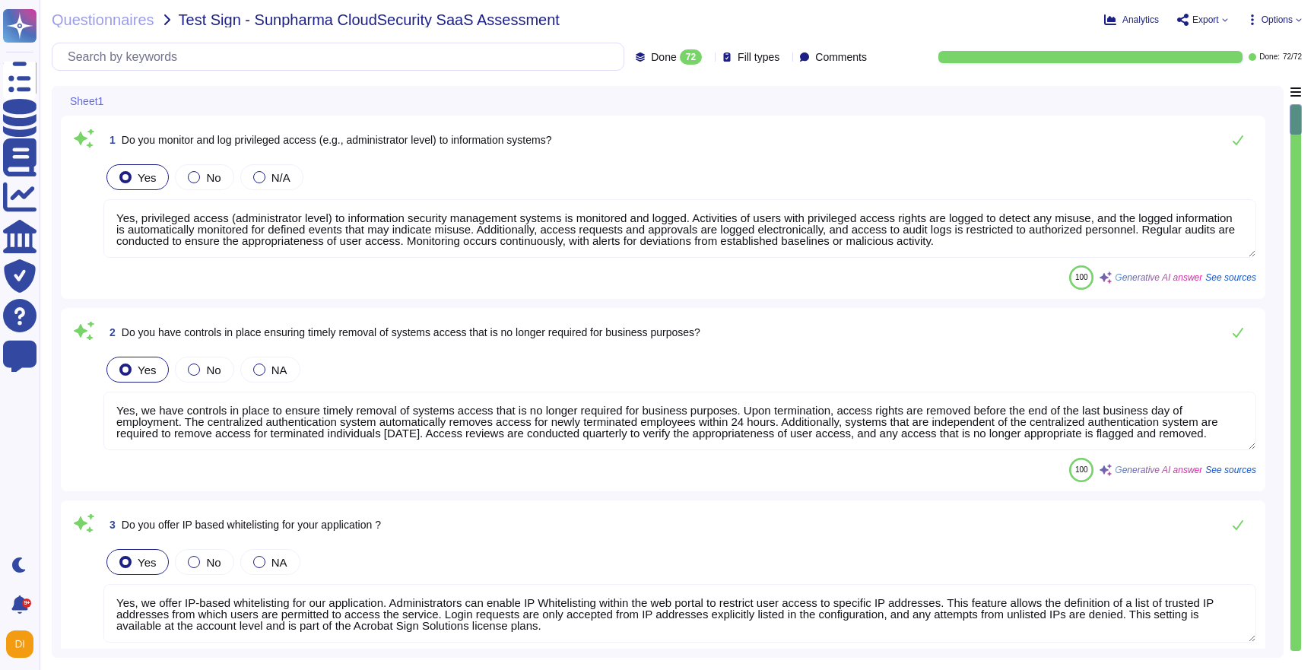
type textarea "Yes, privileged access (administrator level) to information security management…"
type textarea "Yes, we have controls in place to ensure timely removal of systems access that …"
type textarea "Yes, we offer IP-based whitelisting for our application. Administrators can ena…"
type textarea "Yes, robust controls are in place to prevent unauthorized access to the applica…"
type textarea "Yes, strong and complex passwords are required for accessing application accoun…"
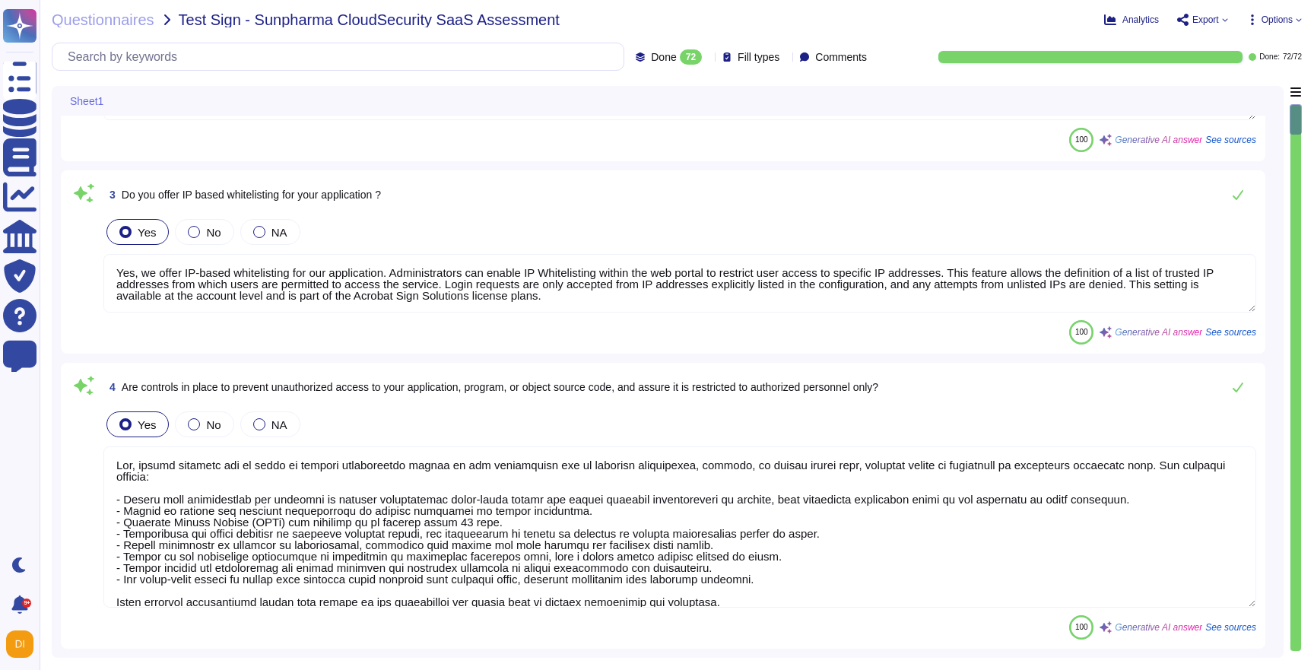
scroll to position [461, 0]
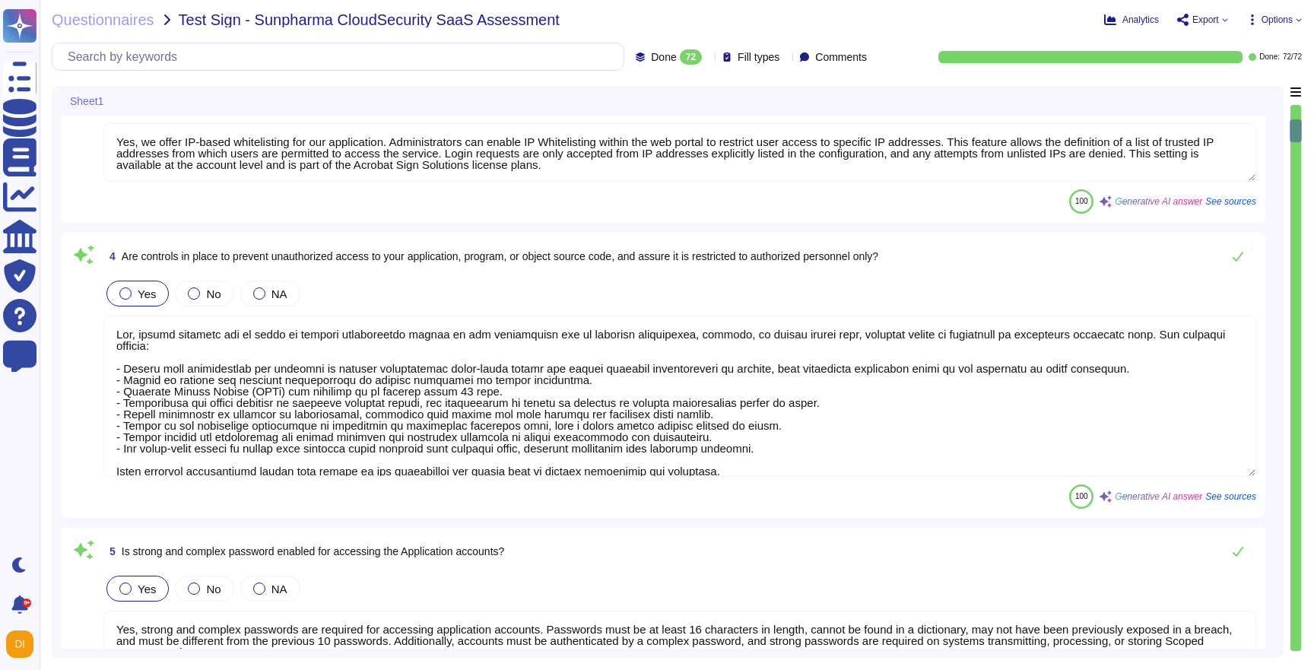
type textarea "Users are required to change their passwords if there is an indication of compr…"
type textarea "Default IDs are removed, disabled, or changed prior to placing the device or sy…"
click at [1175, 161] on textarea "Yes, we offer IP-based whitelisting for our application. Administrators can ena…" at bounding box center [679, 152] width 1153 height 59
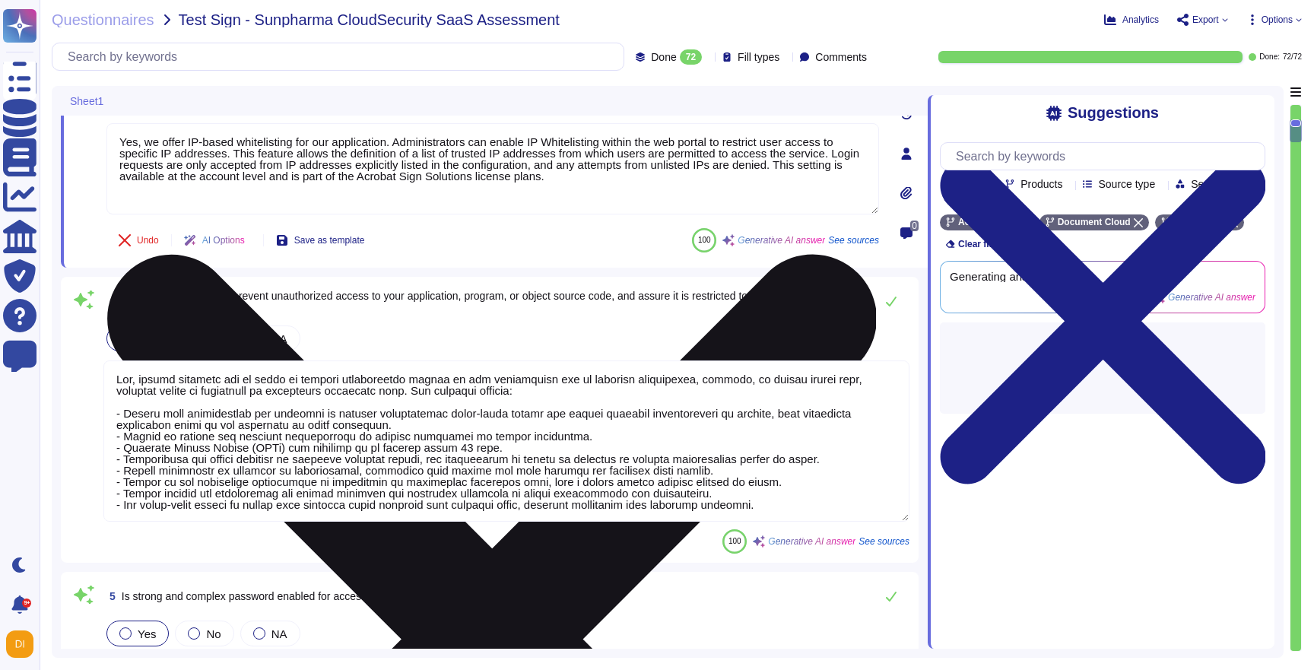
type textarea "Default IDs are removed, disabled, or changed prior to placing the device or sy…"
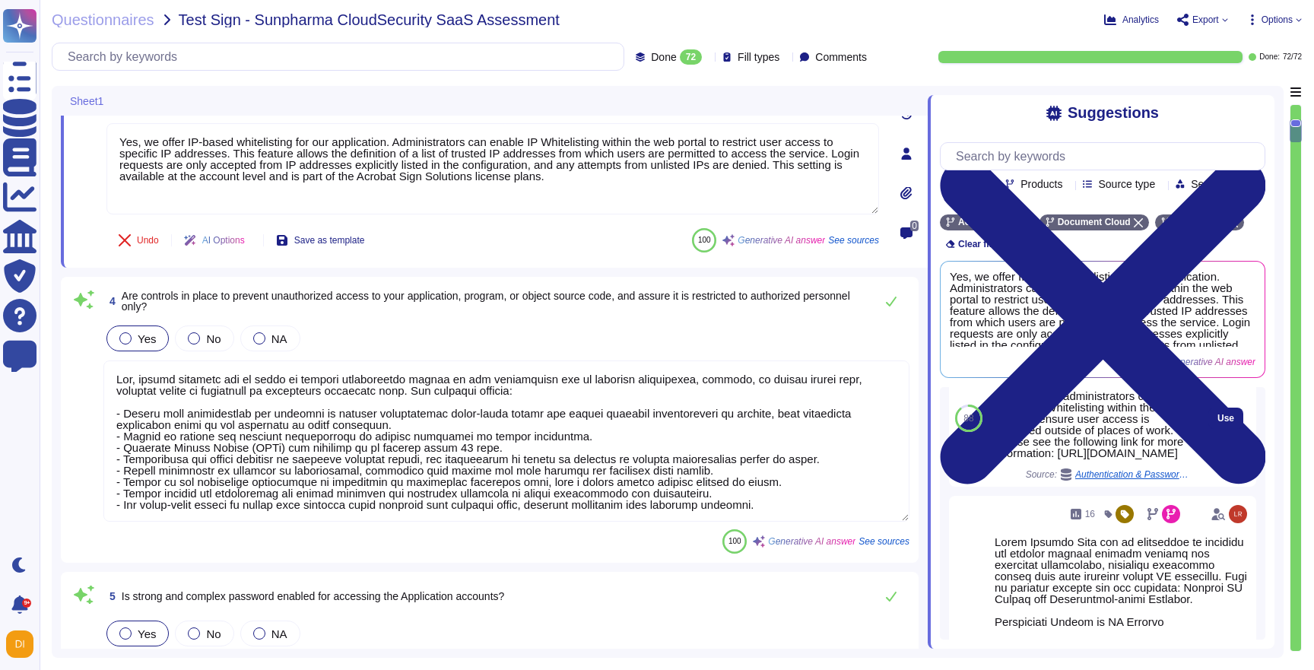
scroll to position [164, 0]
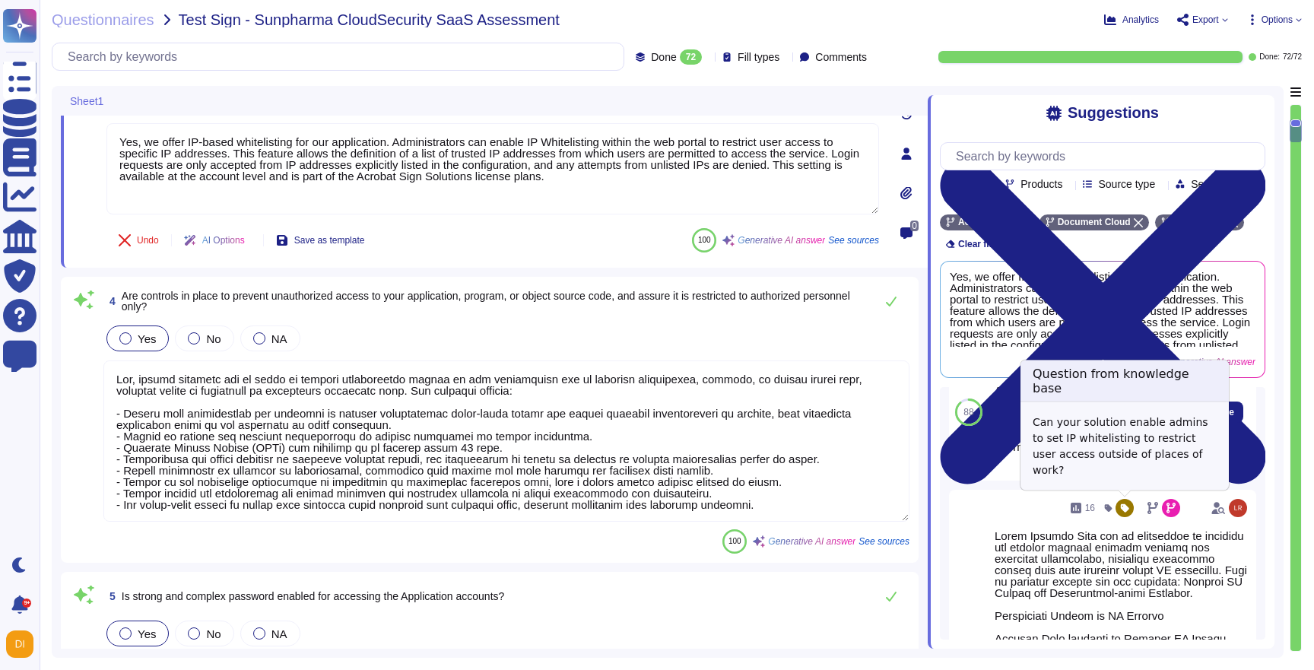
click at [1065, 474] on icon at bounding box center [1066, 468] width 11 height 12
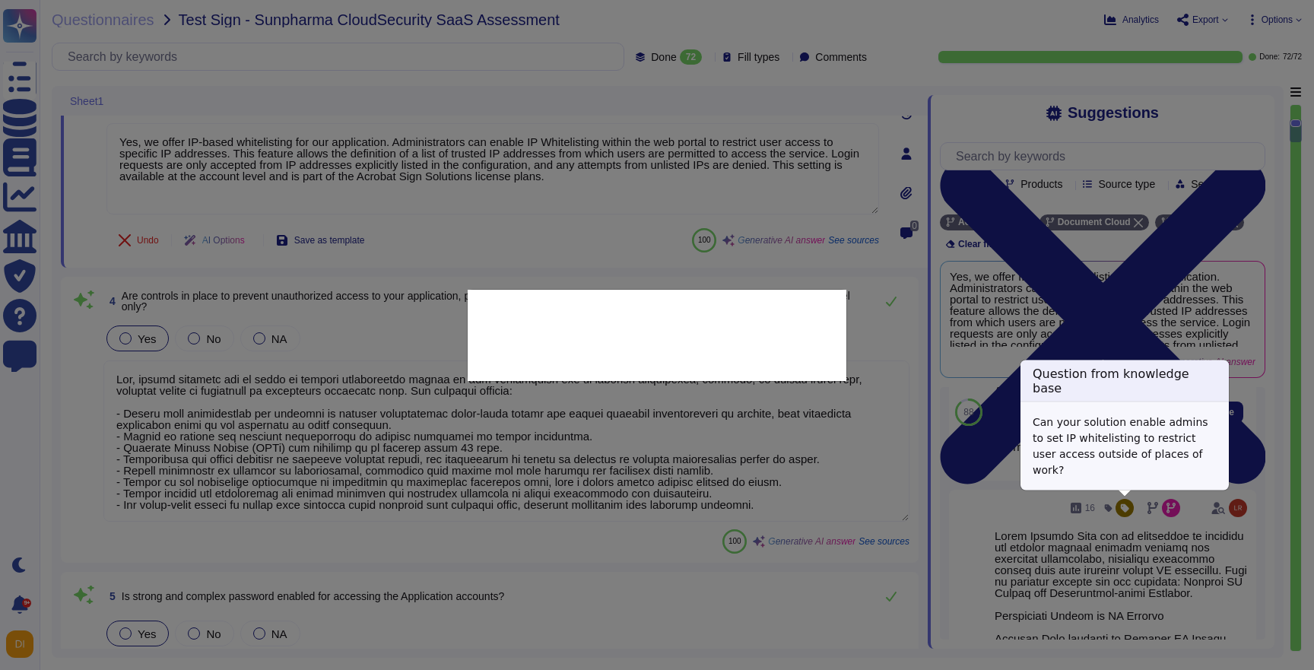
type textarea "Can your solution enable admins to set IP whitelisting to restrict user access …"
type textarea "Acrobat Sign administrators can enable IP Whitelisting within the web portal to…"
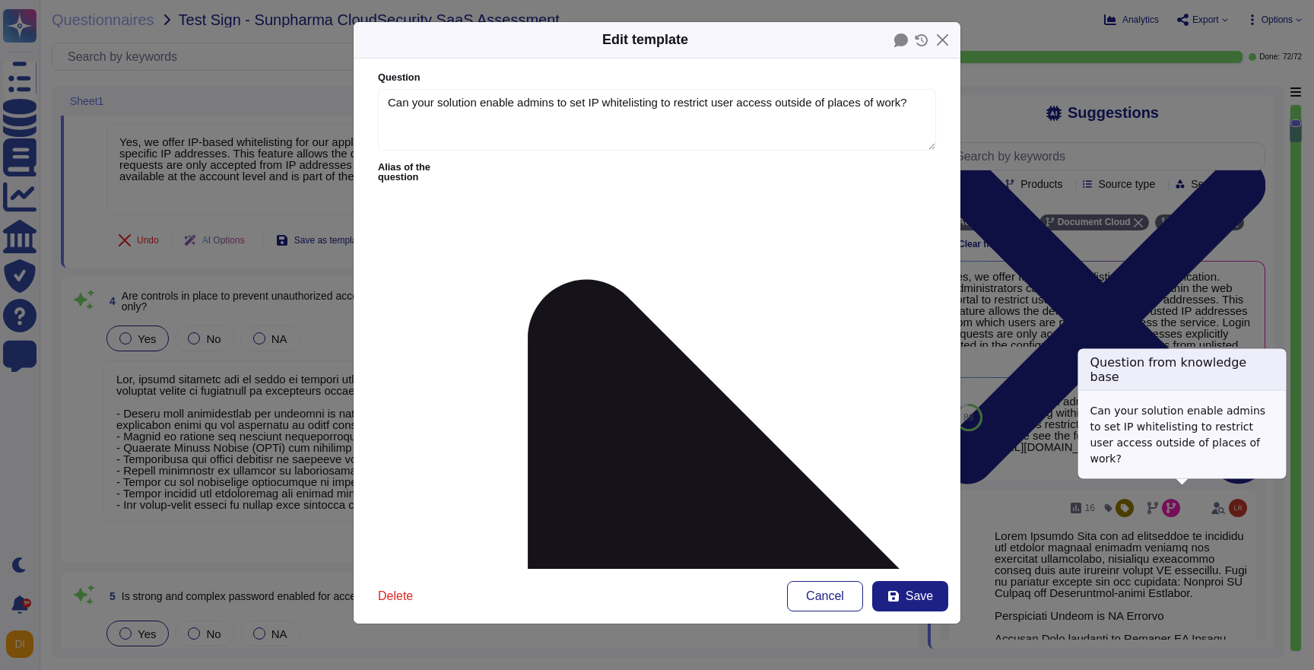
type textarea "Can your solution enable admins to set IP whitelisting to restrict user access …"
type textarea "Acrobat Sign administrators can enable IP Whitelisting within the web portal to…"
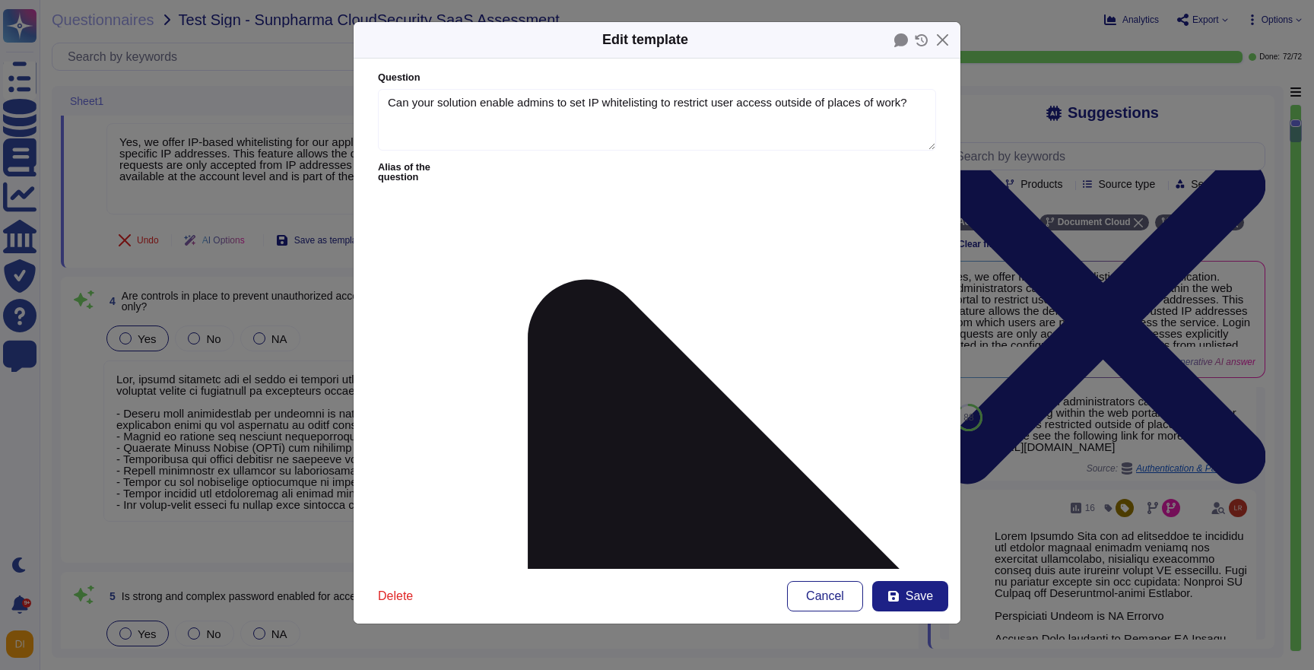
click at [808, 593] on span "Cancel" at bounding box center [825, 596] width 38 height 12
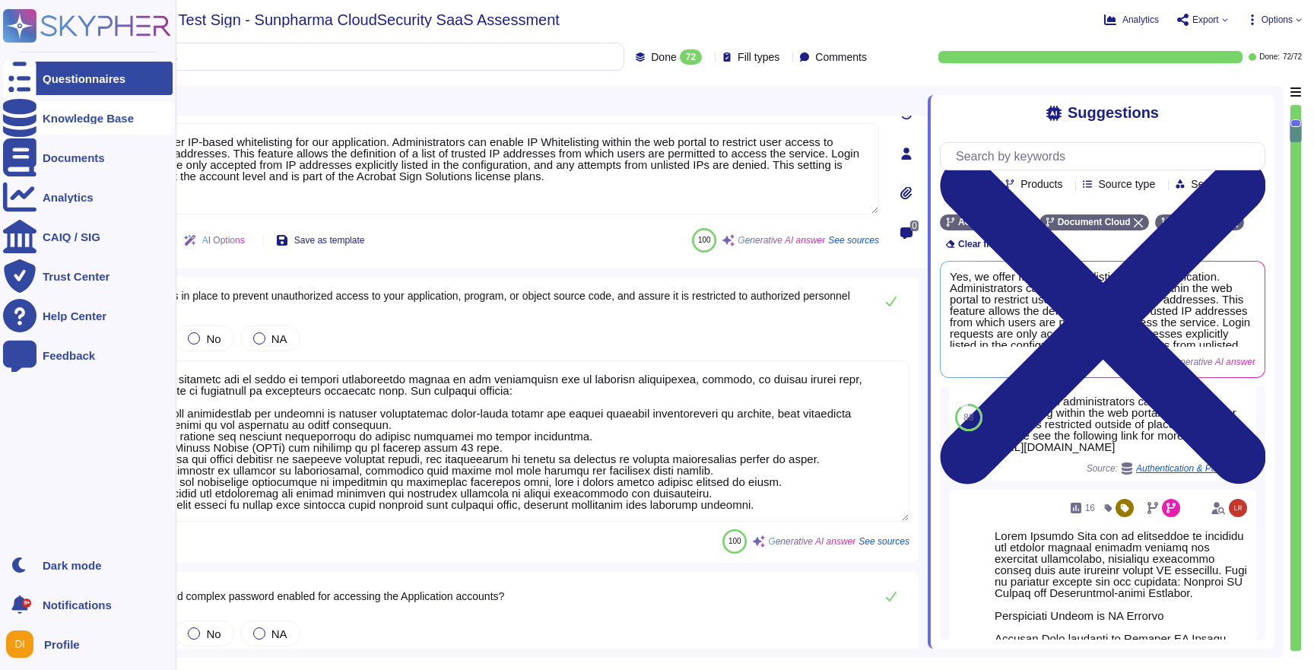
click at [51, 106] on div "Knowledge Base" at bounding box center [88, 117] width 170 height 33
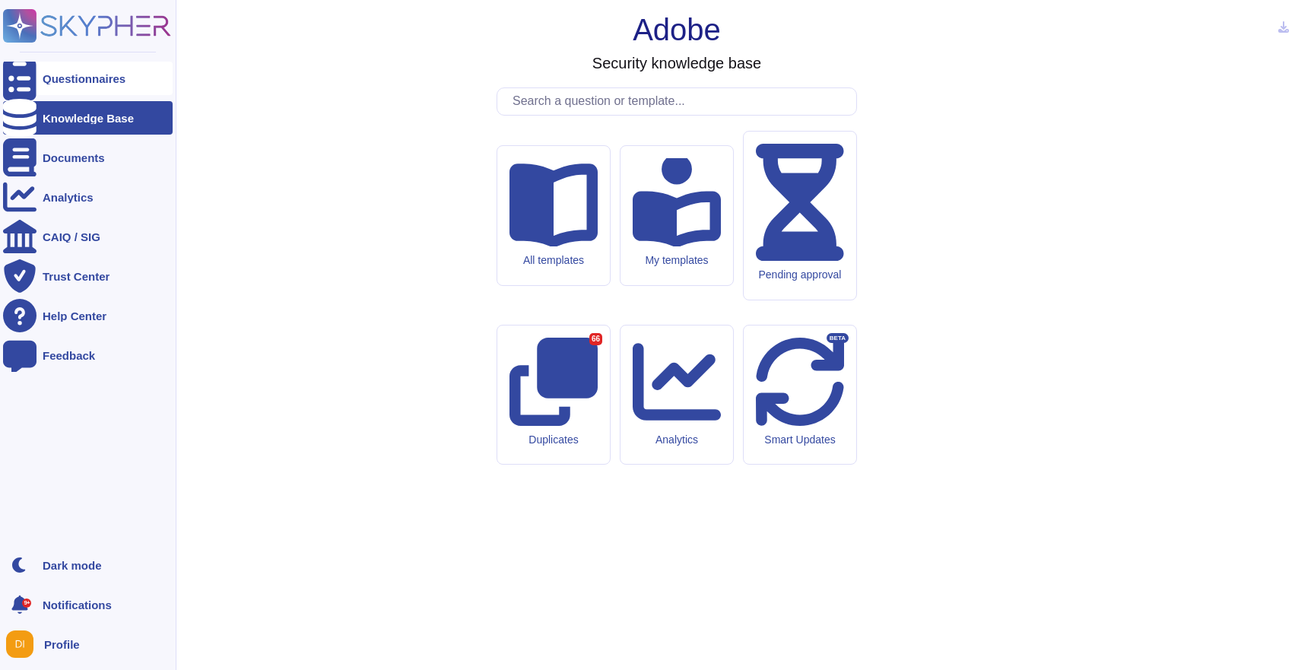
click at [25, 83] on icon at bounding box center [19, 78] width 33 height 45
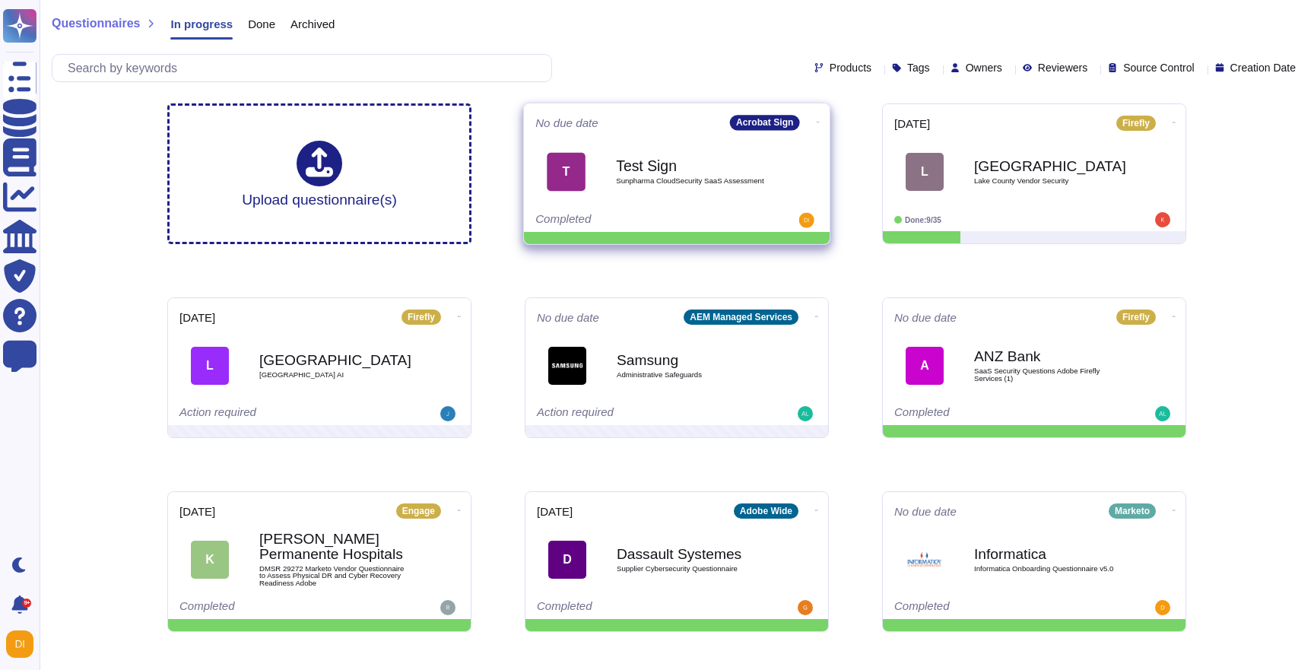
click at [817, 120] on icon at bounding box center [818, 122] width 3 height 4
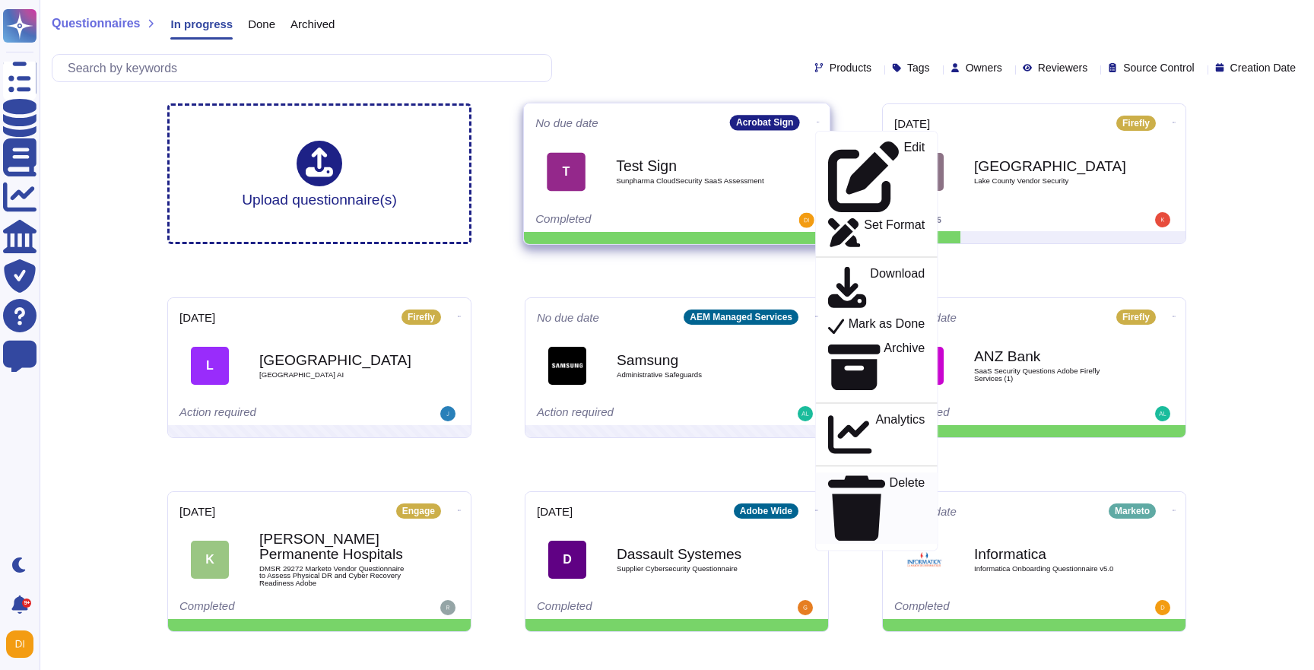
click at [890, 476] on p "Delete" at bounding box center [908, 508] width 36 height 65
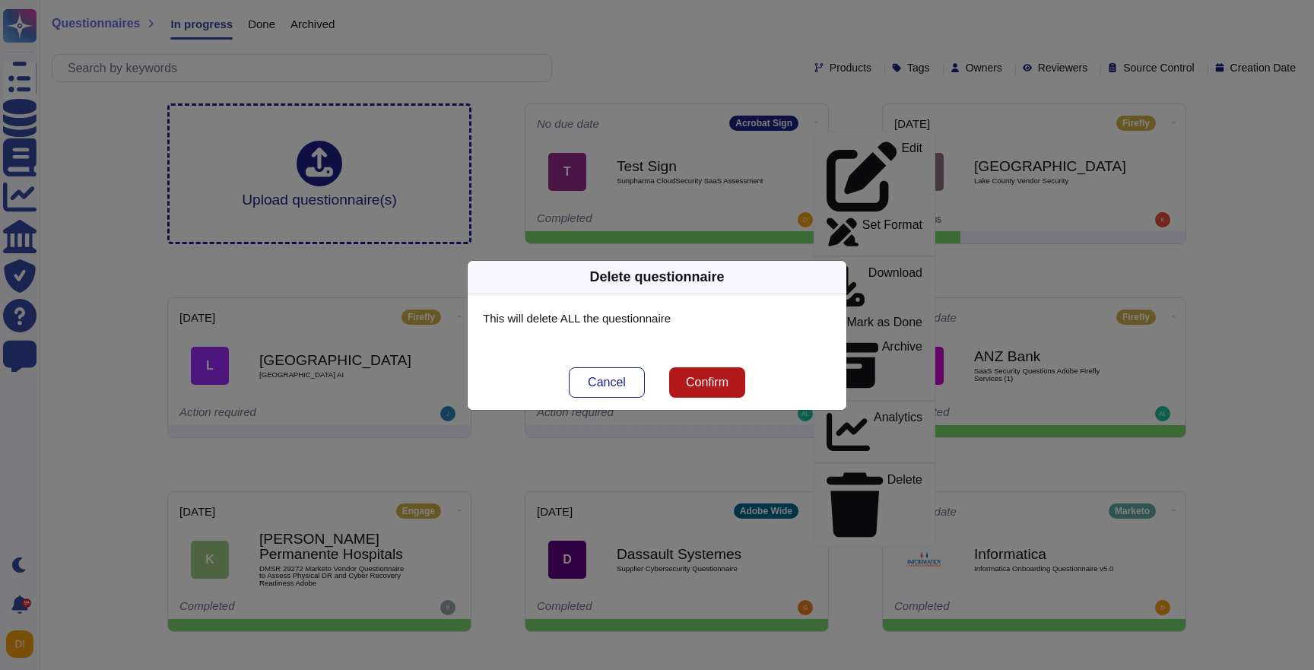
click at [709, 387] on span "Confirm" at bounding box center [707, 382] width 43 height 12
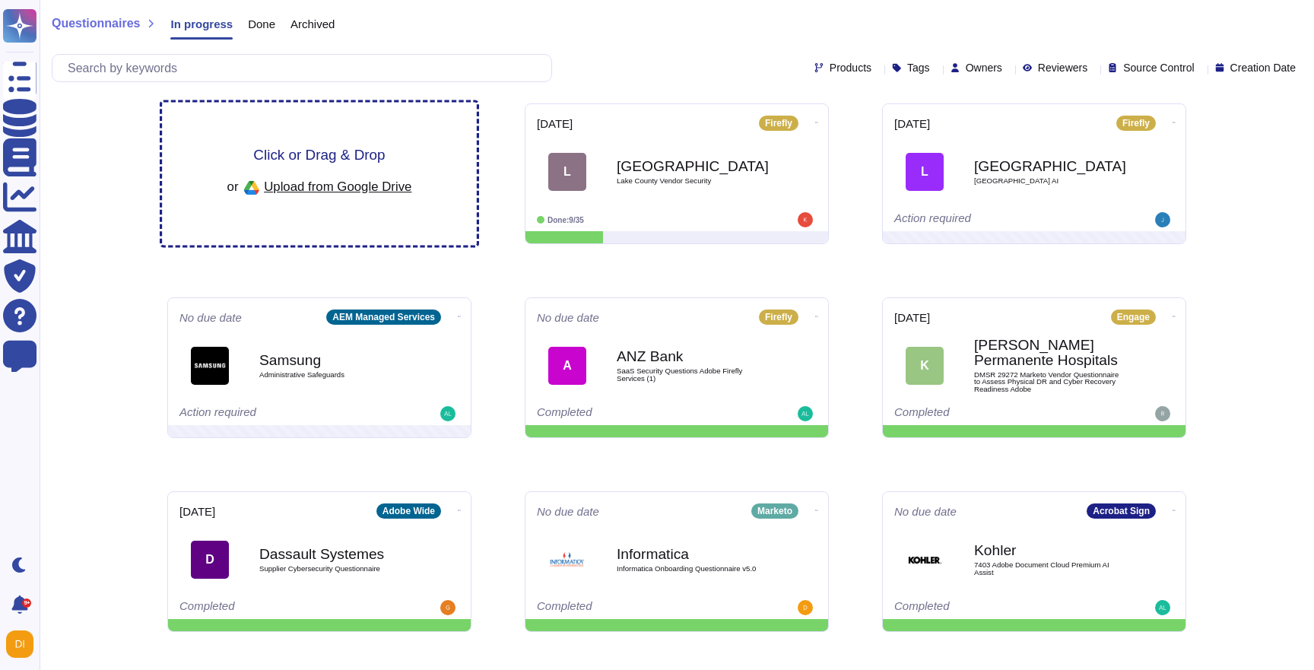
click at [329, 153] on span "Click or Drag & Drop" at bounding box center [319, 155] width 132 height 14
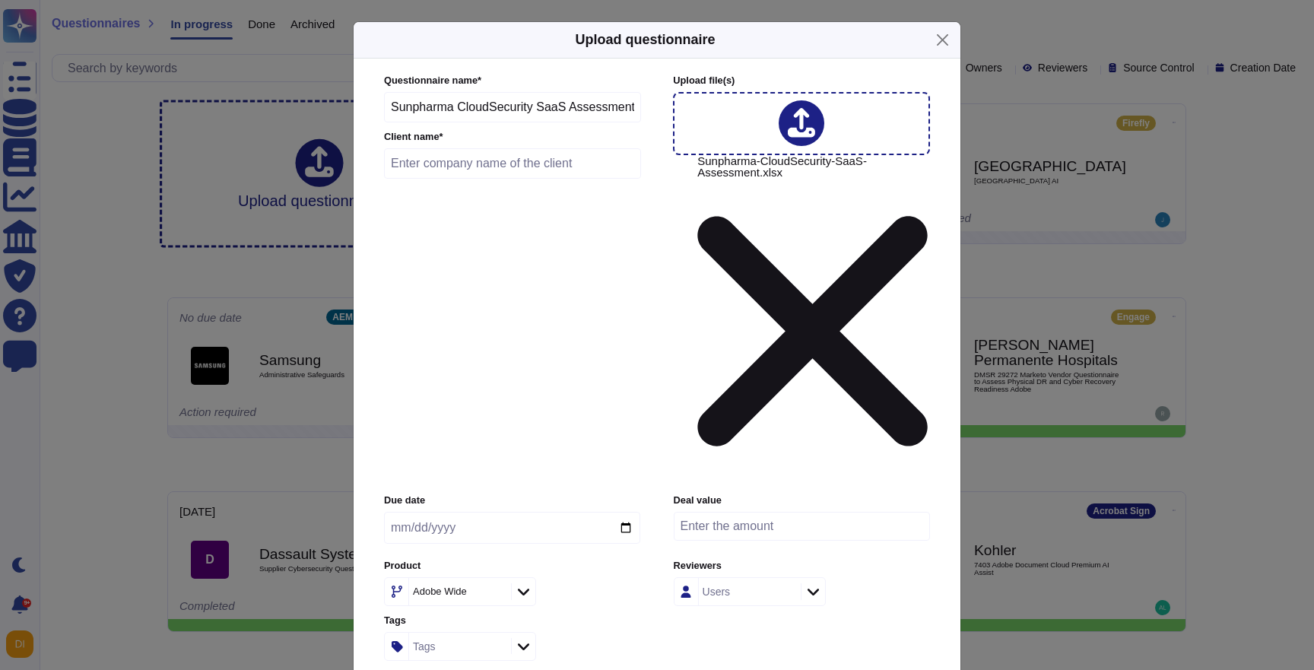
click at [461, 167] on input "text" at bounding box center [512, 163] width 257 height 30
type input "Y"
type input "Test 65"
click at [631, 512] on input "date" at bounding box center [512, 528] width 256 height 32
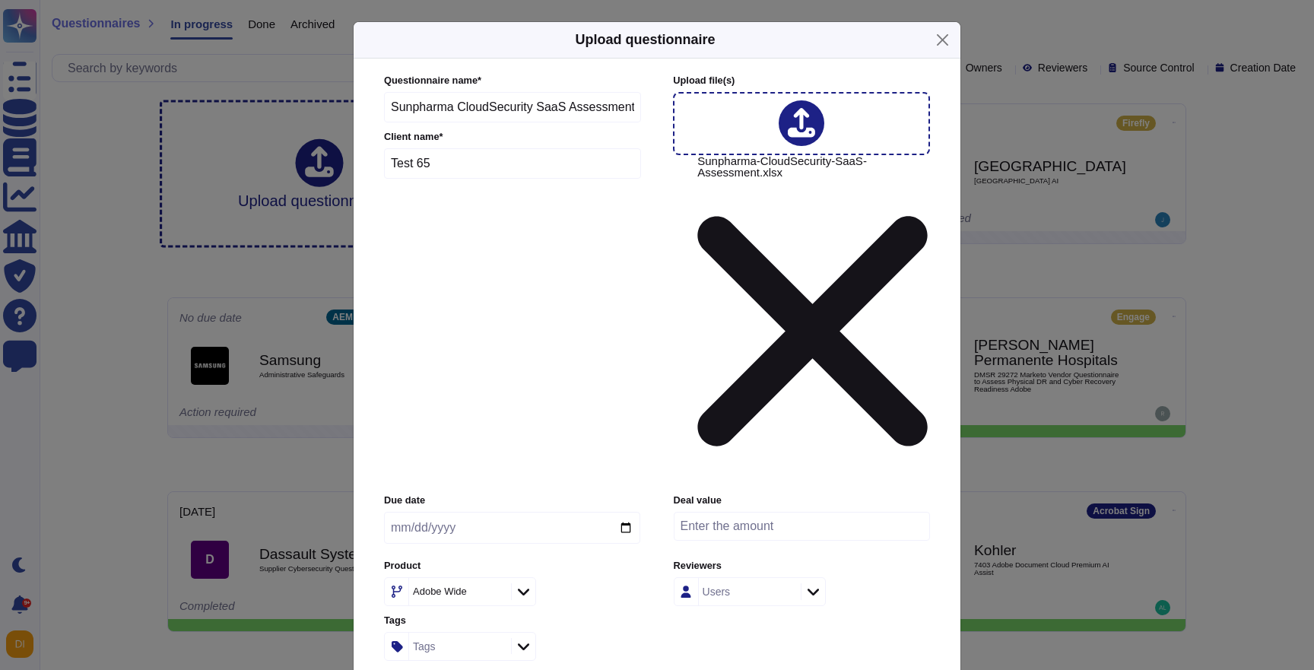
type input "[DATE]"
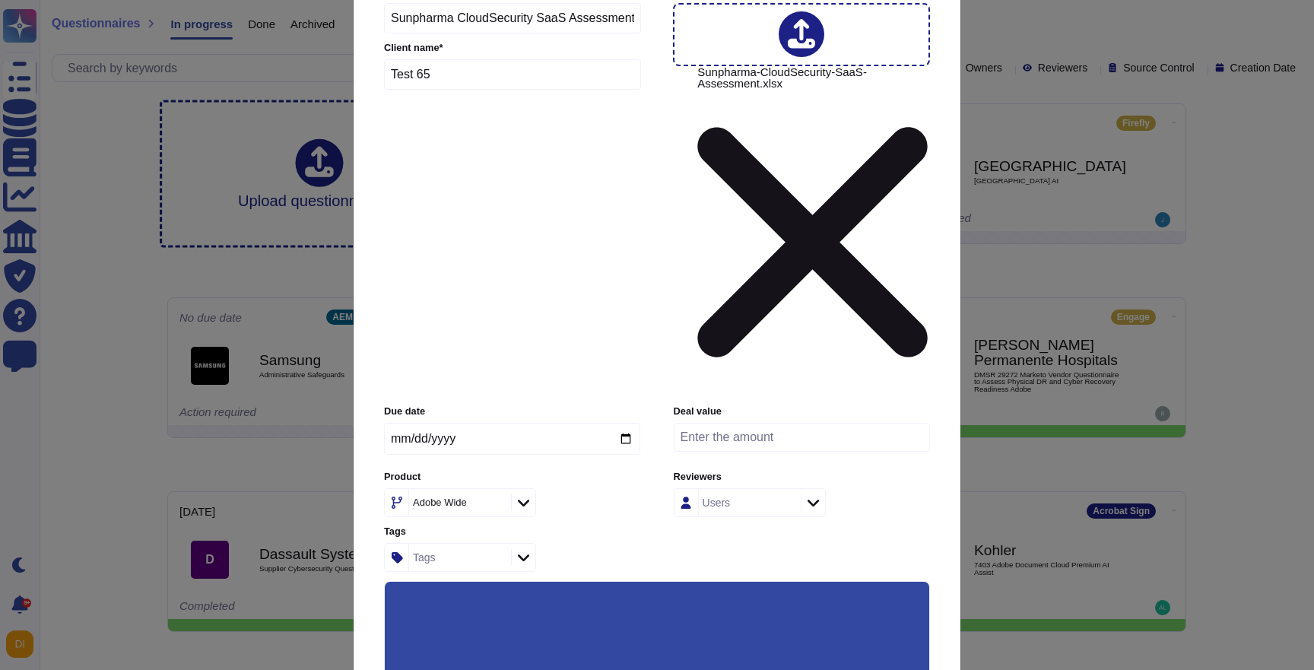
scroll to position [97, 0]
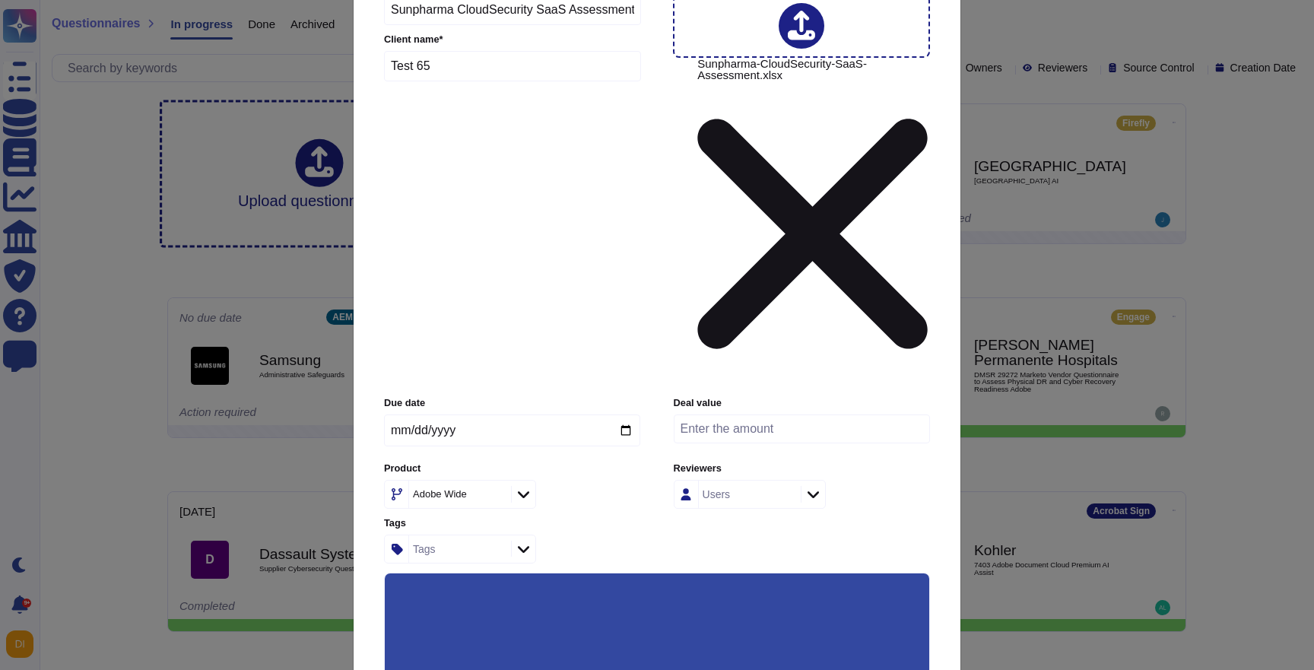
click at [0, 0] on input "Use this questionnaire as a source of suggestions" at bounding box center [0, 0] width 0 height 0
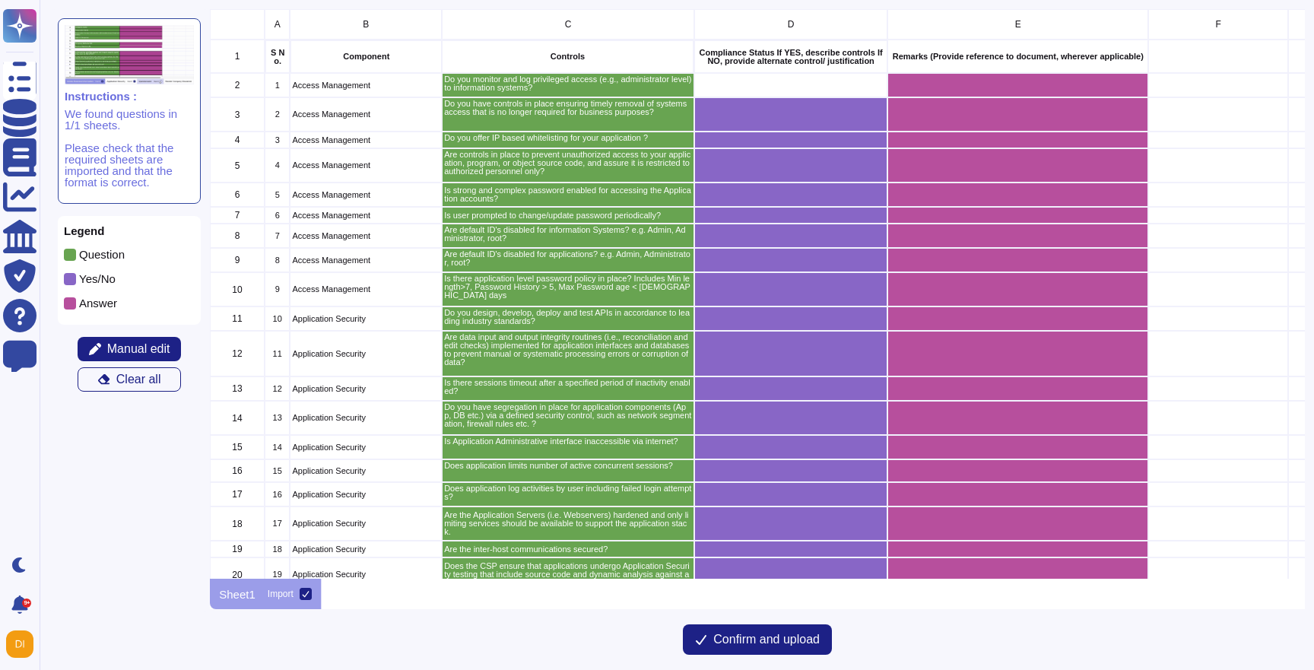
scroll to position [570, 1094]
click at [130, 352] on span "Manual edit" at bounding box center [138, 349] width 63 height 12
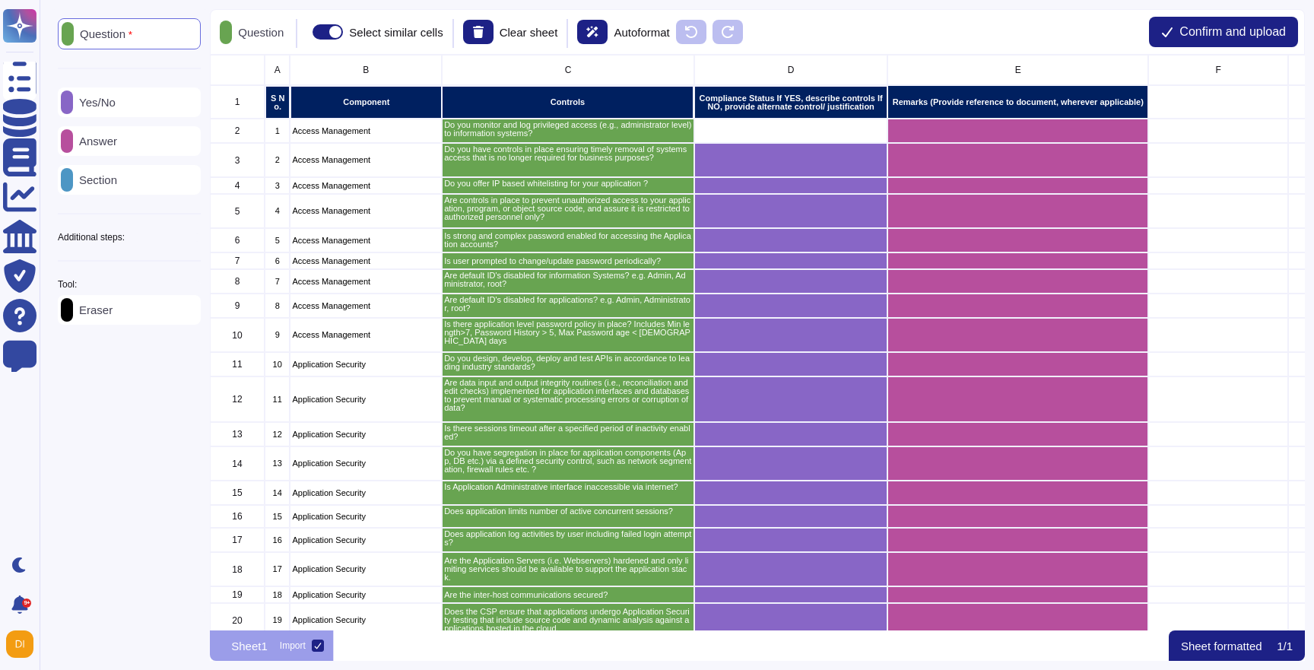
scroll to position [576, 1094]
click at [133, 105] on div "Yes/No" at bounding box center [129, 102] width 143 height 30
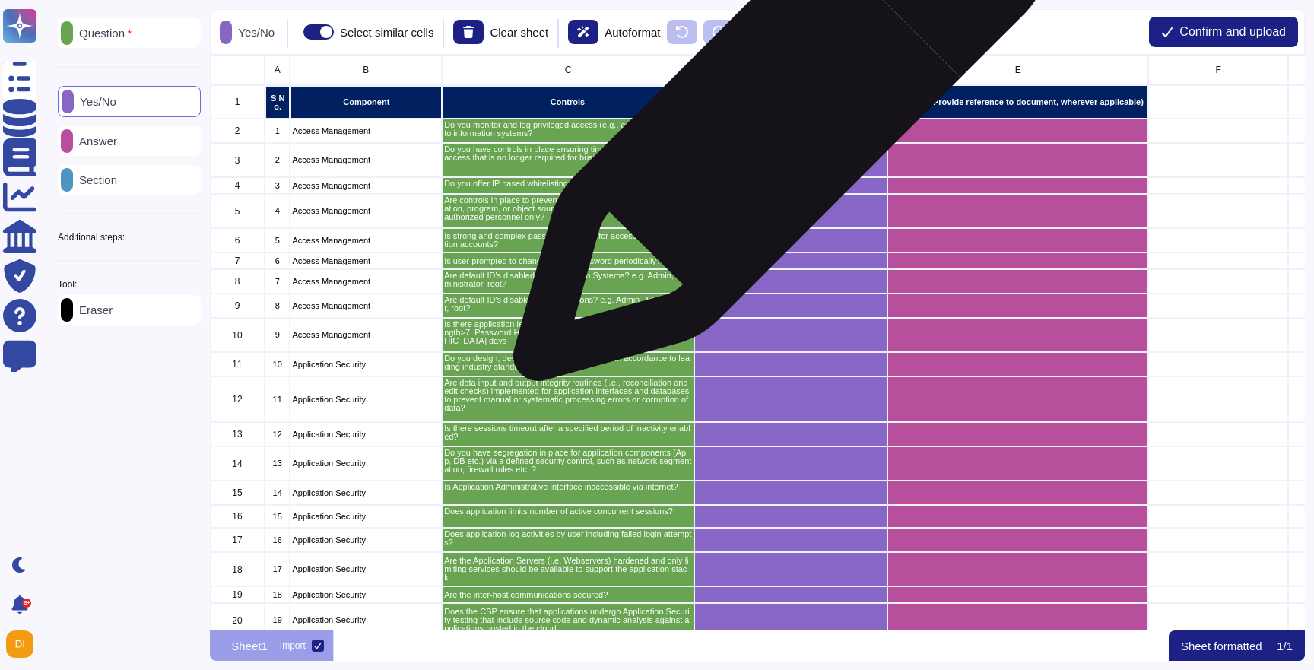
click at [774, 122] on div "grid" at bounding box center [791, 131] width 194 height 24
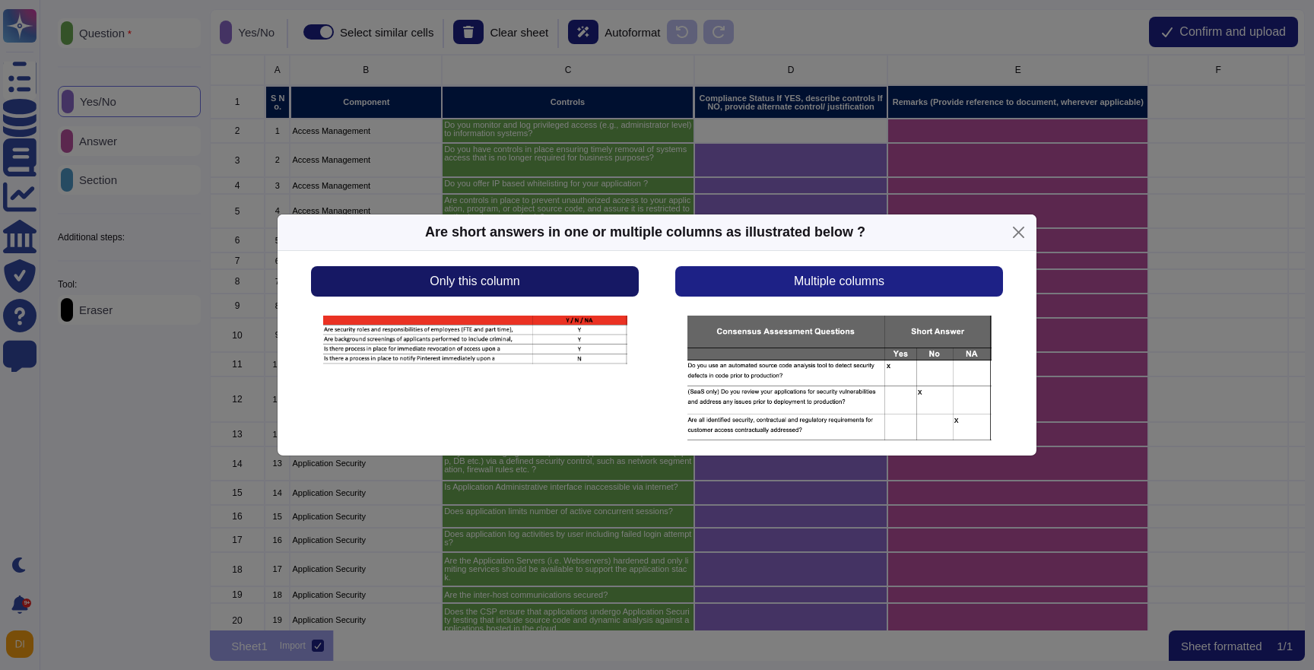
click at [490, 279] on span "Only this column" at bounding box center [475, 281] width 90 height 12
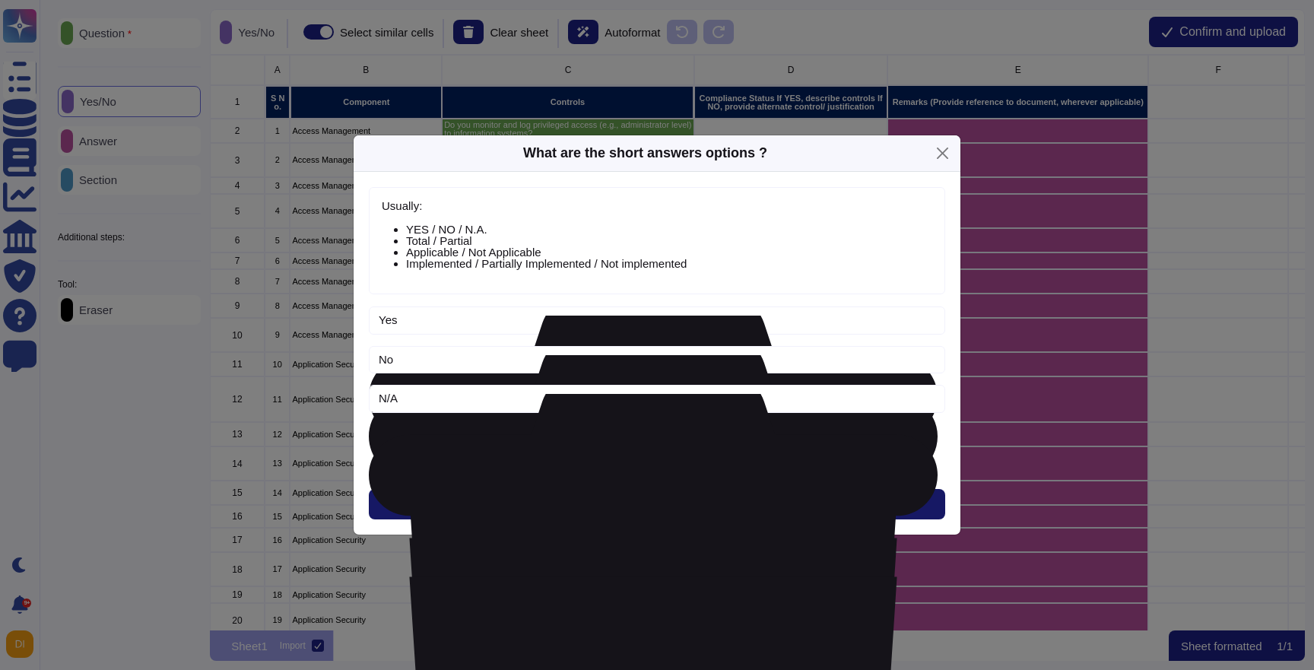
click at [624, 504] on button "Next" at bounding box center [657, 504] width 576 height 30
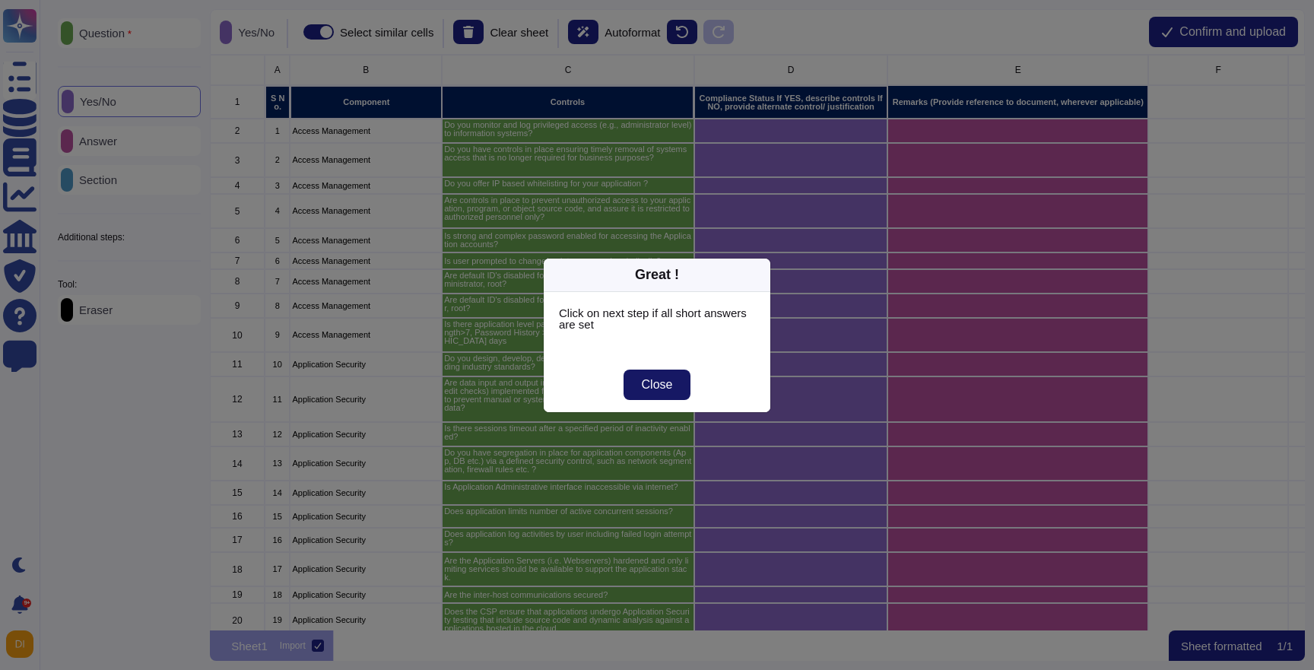
click at [662, 389] on span "Close" at bounding box center [657, 385] width 31 height 12
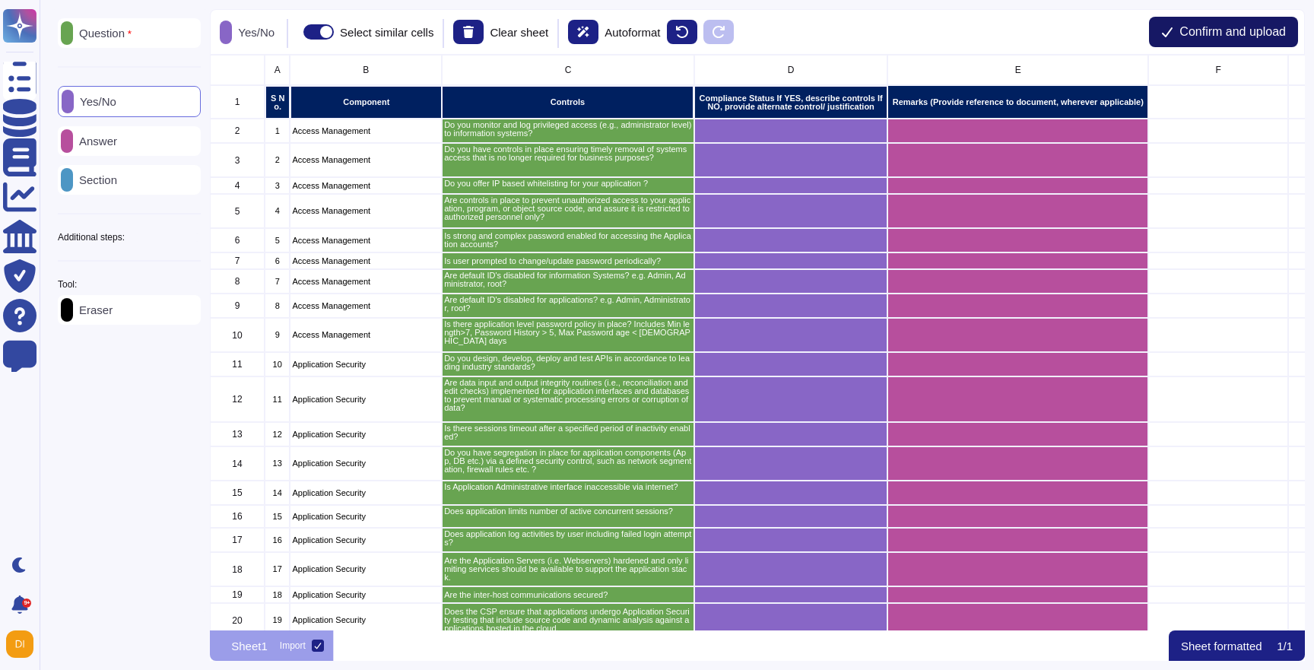
click at [1190, 30] on span "Confirm and upload" at bounding box center [1232, 32] width 106 height 12
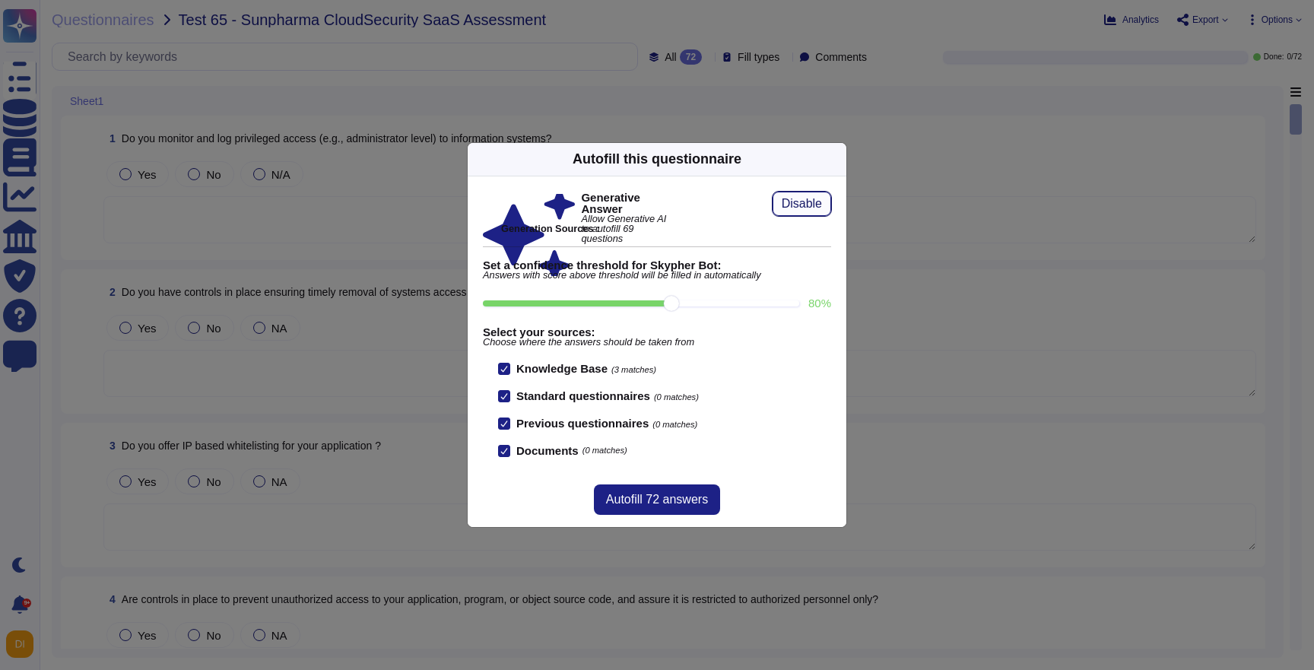
click at [808, 206] on span "Disable" at bounding box center [802, 204] width 40 height 12
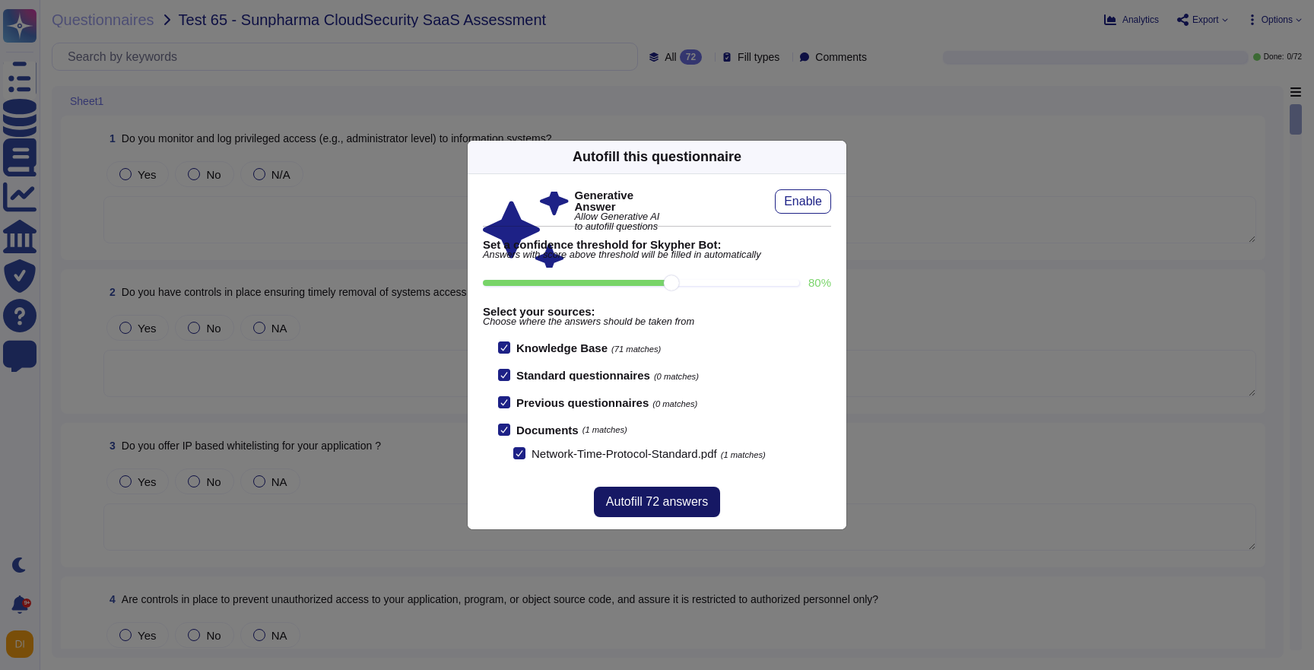
click at [655, 501] on span "Autofill 72 answers" at bounding box center [657, 502] width 102 height 12
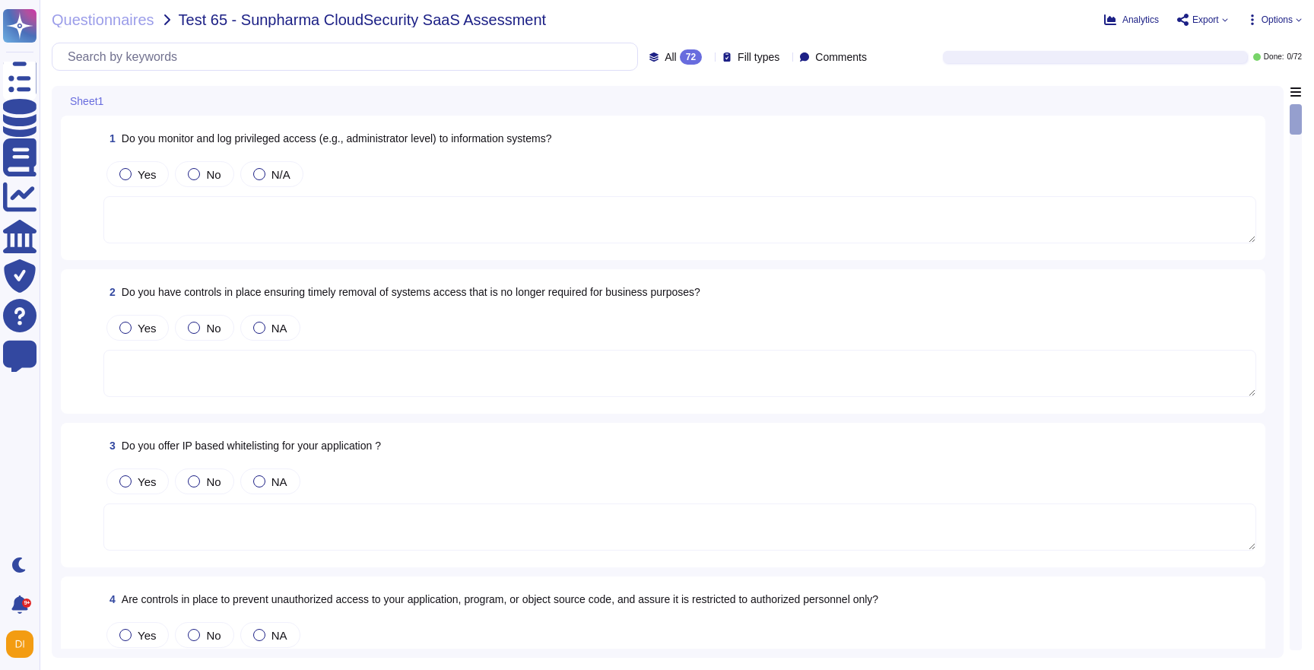
type textarea "Privileged access (administrator level) to information security management syst…"
type textarea "For exiting or terminated Adobe personnel, People Resource ("PR") or the employ…"
type textarea "Yes we do all of the above - 2FA, audit trails, IP address filtering, firewalls…"
type textarea "Adobe has robust controls in place to prevent unauthorized access to tenant app…"
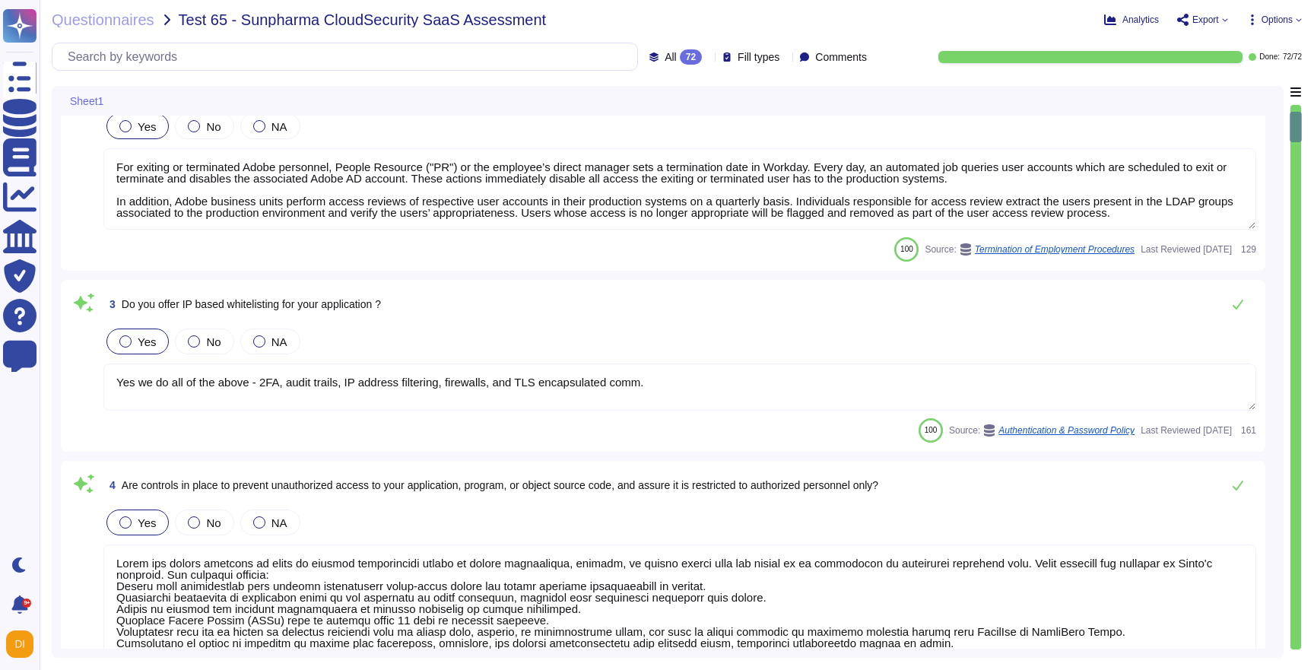
type textarea "Yes. Passwords must be at least 16 characters in length; cannot be found in a d…"
type textarea "For personnel accounts subscribed to the corporate identity management system (…"
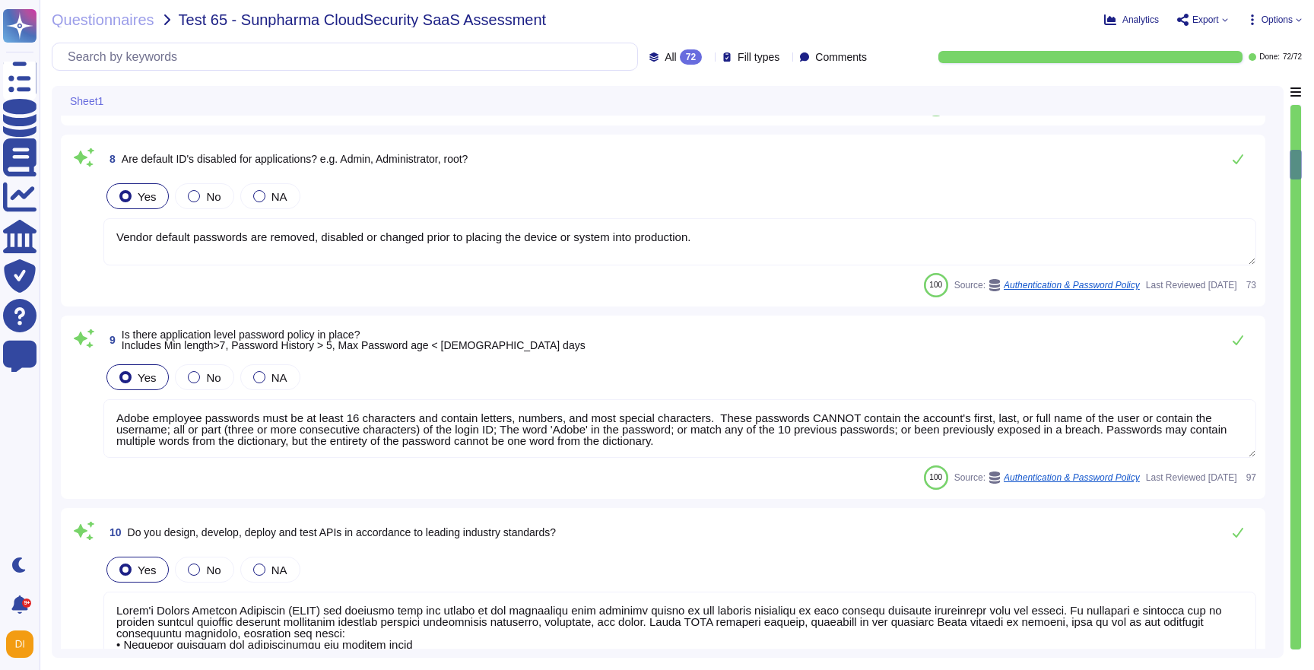
type textarea "Vendor default passwords are removed, disabled or changed prior to placing the …"
type textarea "Adobe employee passwords must be at least 16 characters and contain letters, nu…"
type textarea "Lorem'i Dolors Ametcon Adipiscin (ELIT) sed doeiusmo temp inc utlabo et dol mag…"
type textarea "File integrity monitoring is performed on files to ensure proper transfer and s…"
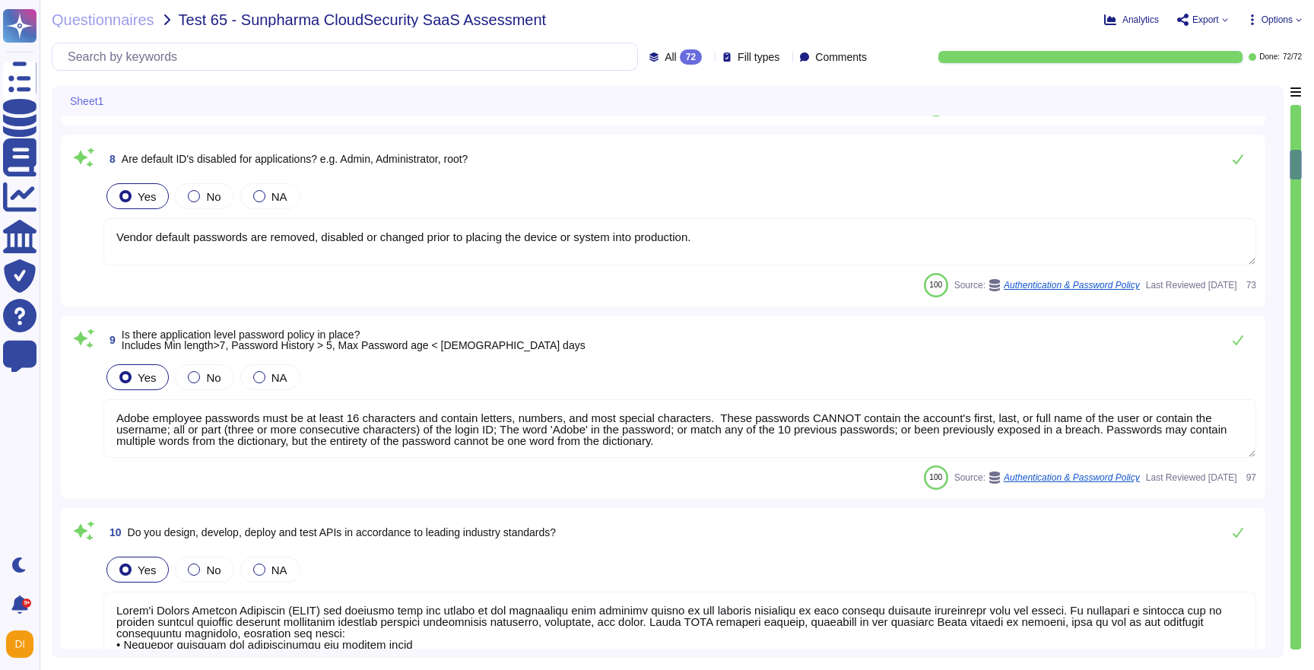
type textarea "Active sessions must be terminated when not in use. Session management is confi…"
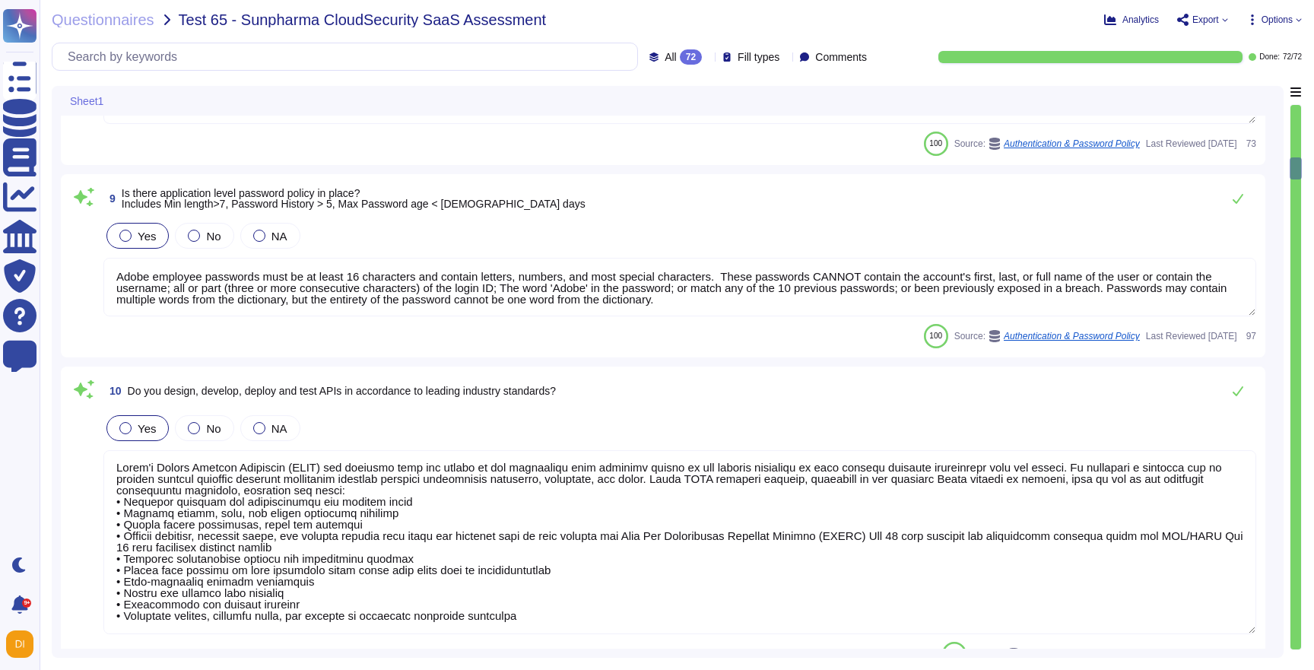
scroll to position [1636, 0]
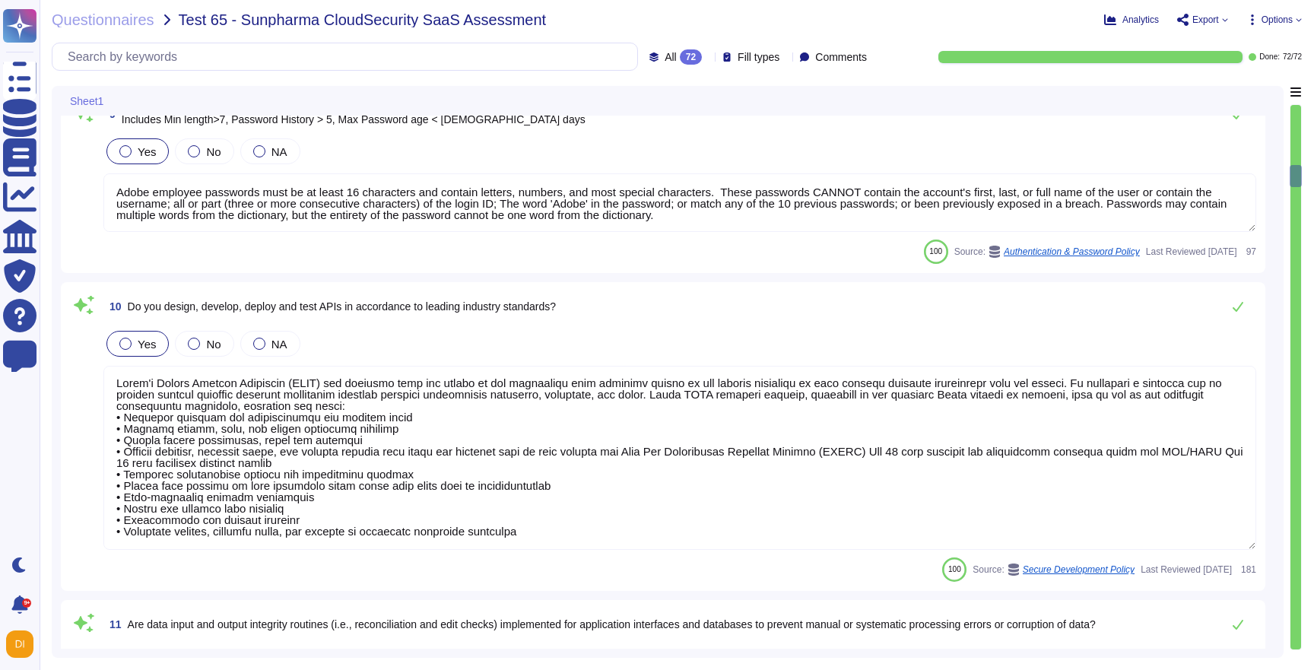
type textarea "Adobe maintains segmented development and production environments using technic…"
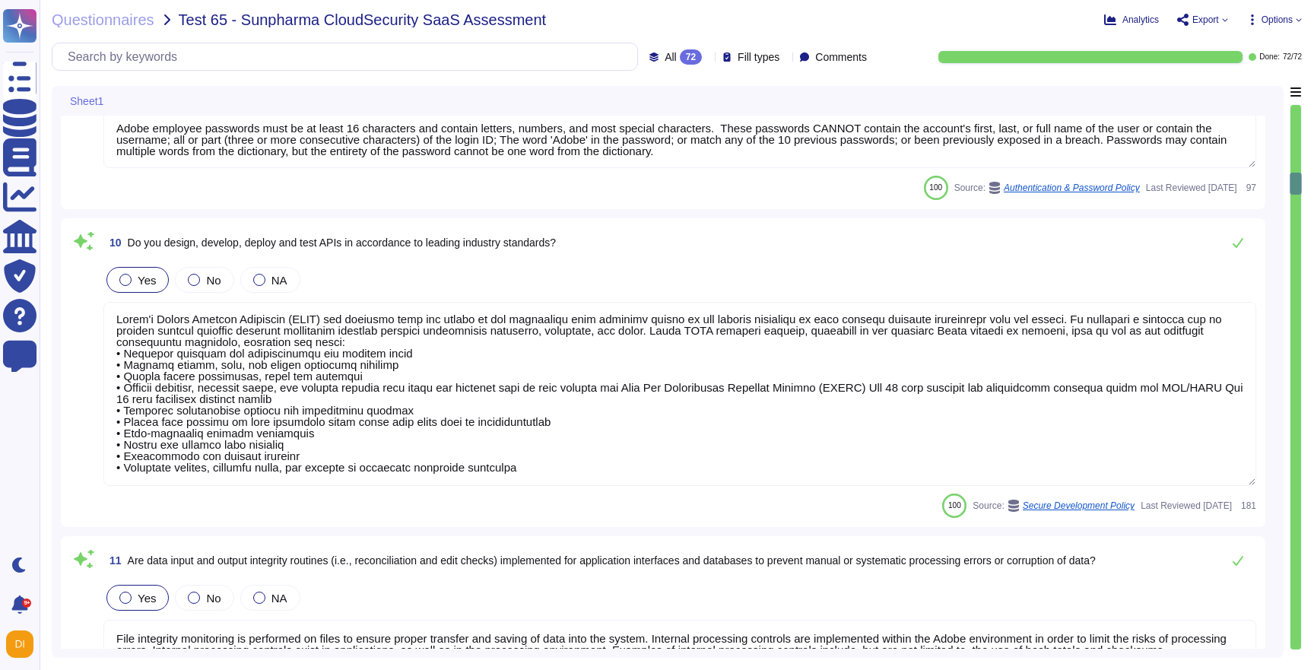
type textarea "SaaS administrators and end users access the application through the same web i…"
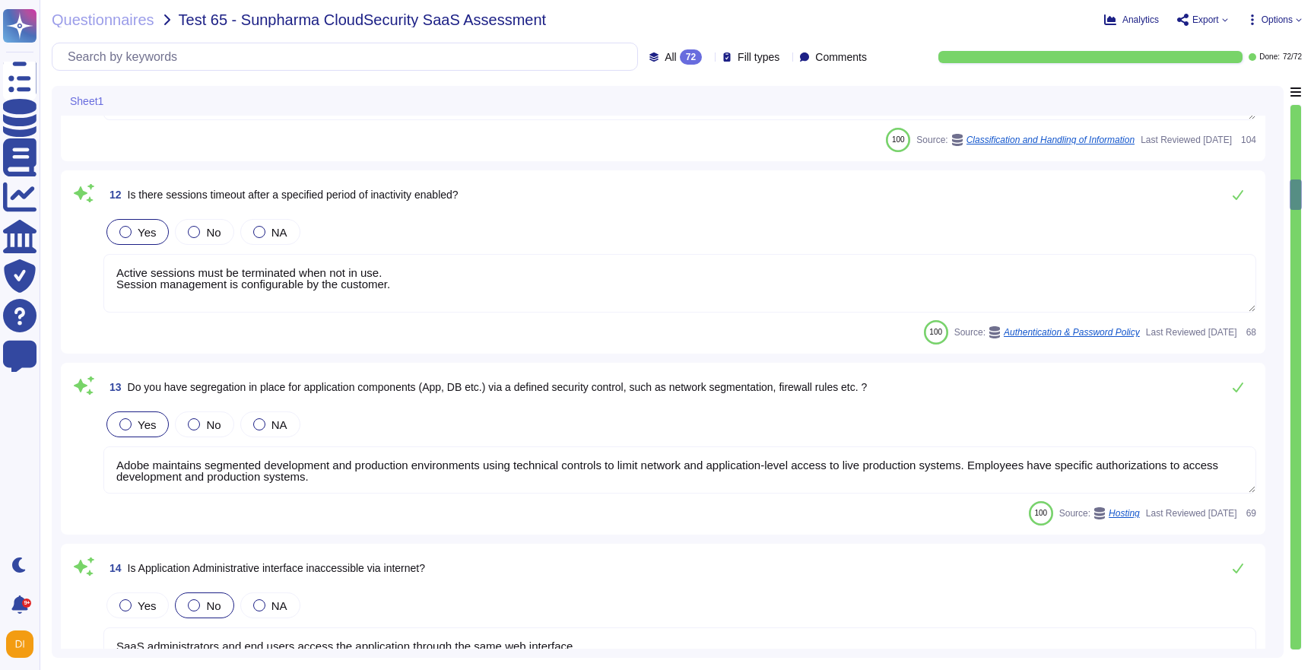
type textarea "Active sessions must be terminated when not in use. Session management is confi…"
type textarea "These items are logged, where possible by all applications where input is recei…"
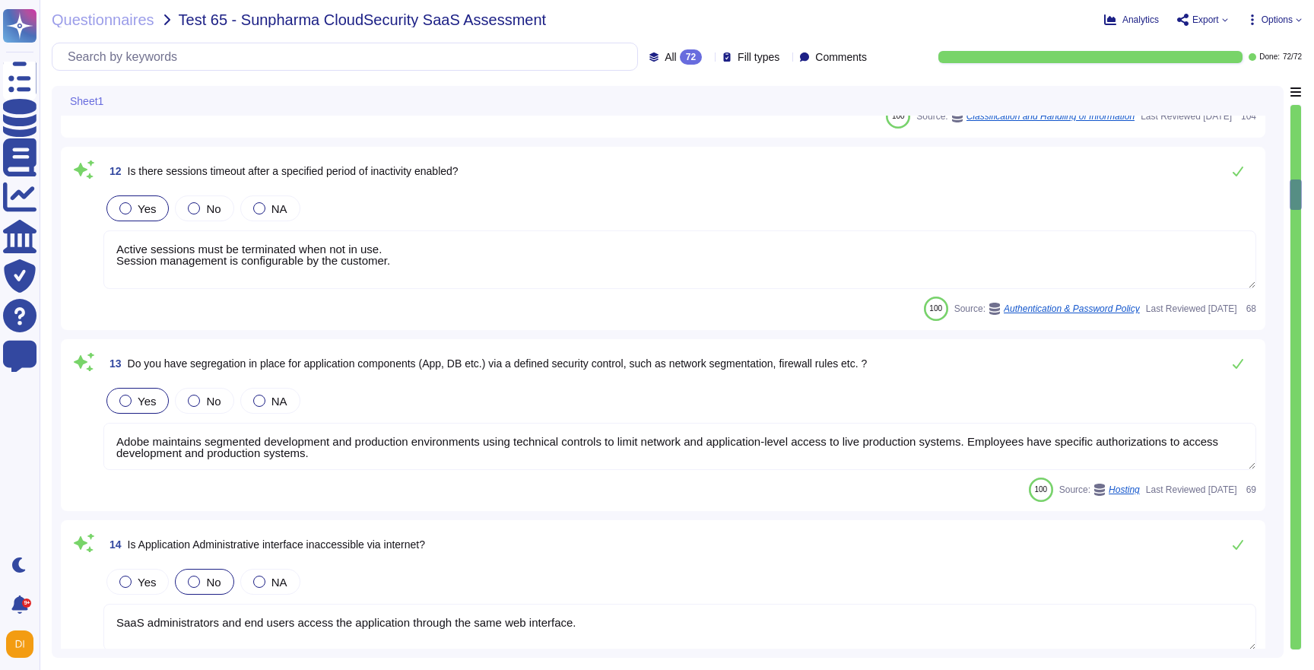
scroll to position [2331, 0]
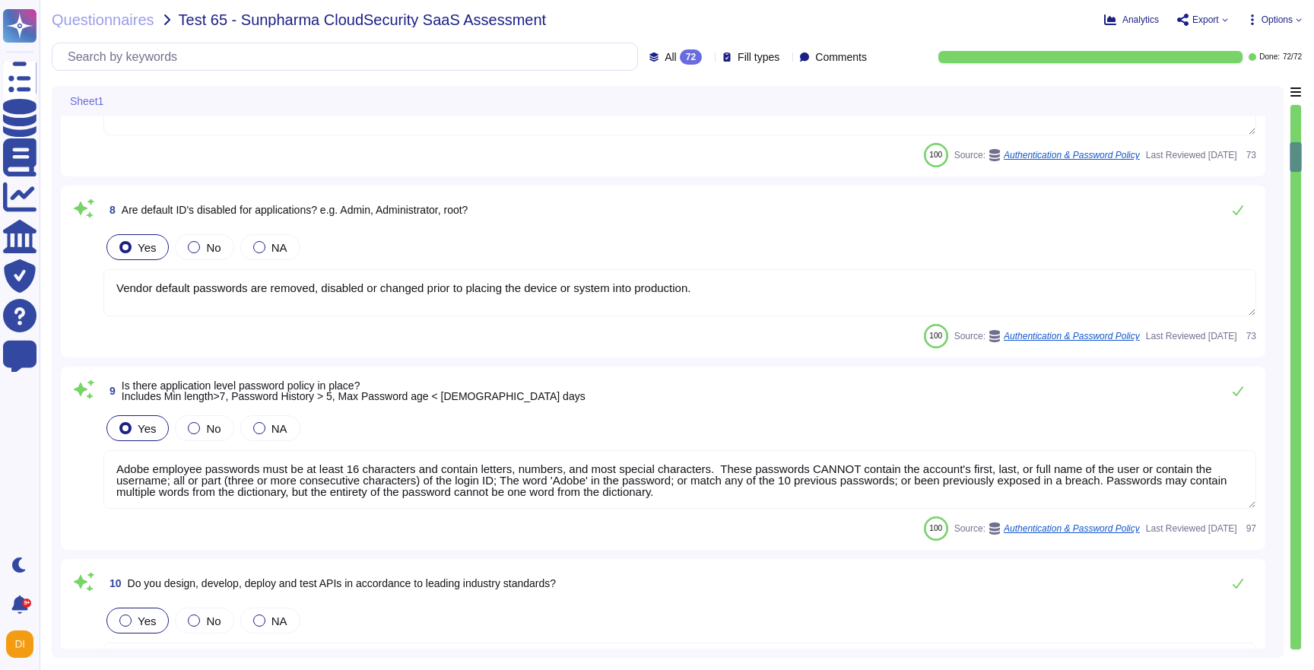
type textarea "Yes. Passwords must be at least 16 characters in length; cannot be found in a d…"
type textarea "For personnel accounts subscribed to the corporate identity management system (…"
type textarea "Vendor default passwords are removed, disabled or changed prior to placing the …"
type textarea "Adobe employee passwords must be at least 16 characters and contain letters, nu…"
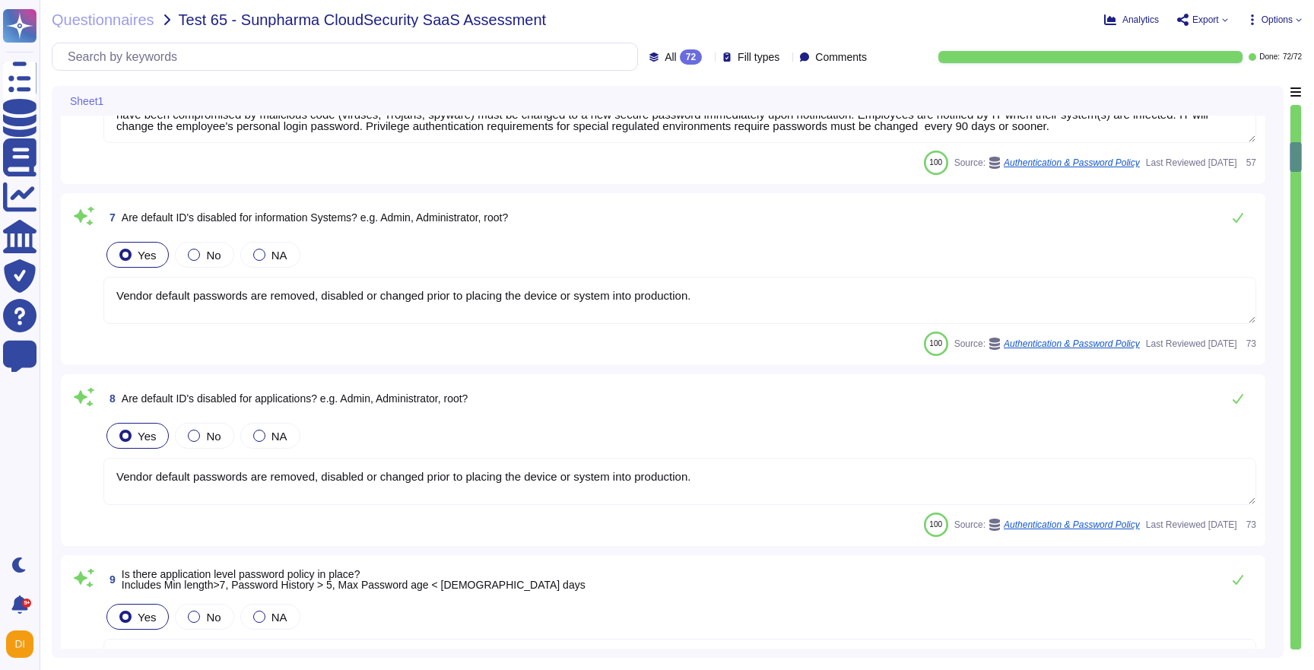
scroll to position [0, 0]
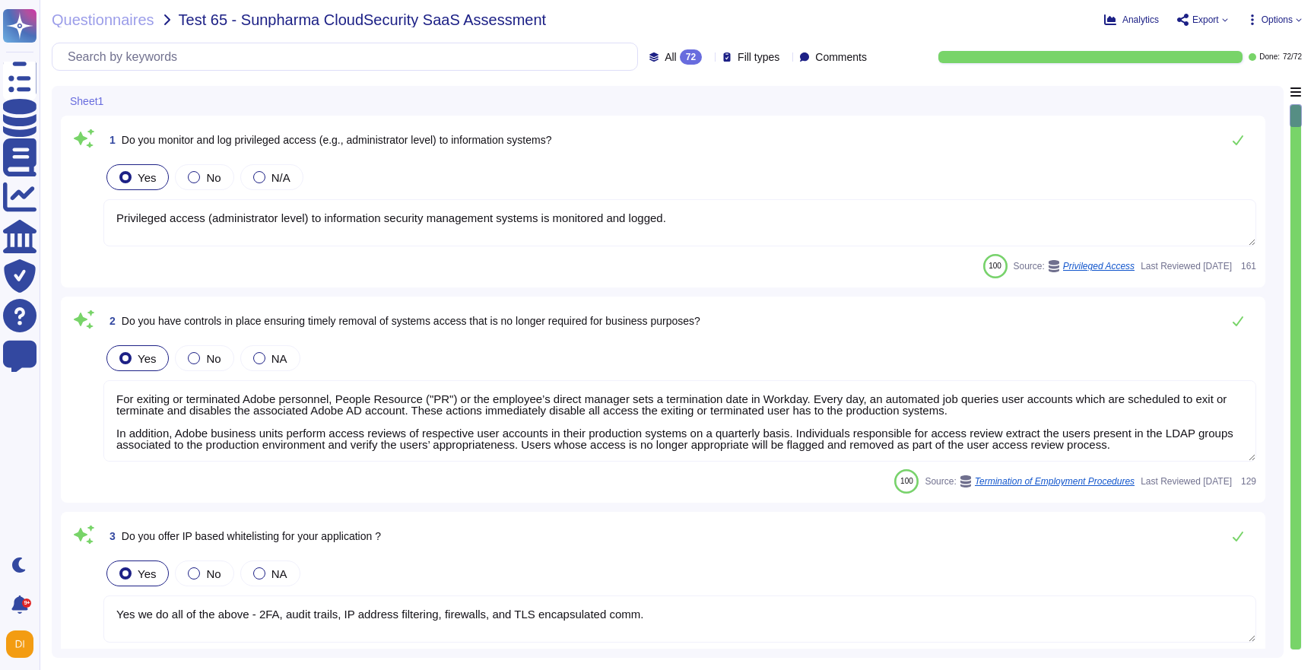
type textarea "Privileged access (administrator level) to information security management syst…"
type textarea "For exiting or terminated Adobe personnel, People Resource ("PR") or the employ…"
type textarea "Yes we do all of the above - 2FA, audit trails, IP address filtering, firewalls…"
type textarea "Adobe has robust controls in place to prevent unauthorized access to tenant app…"
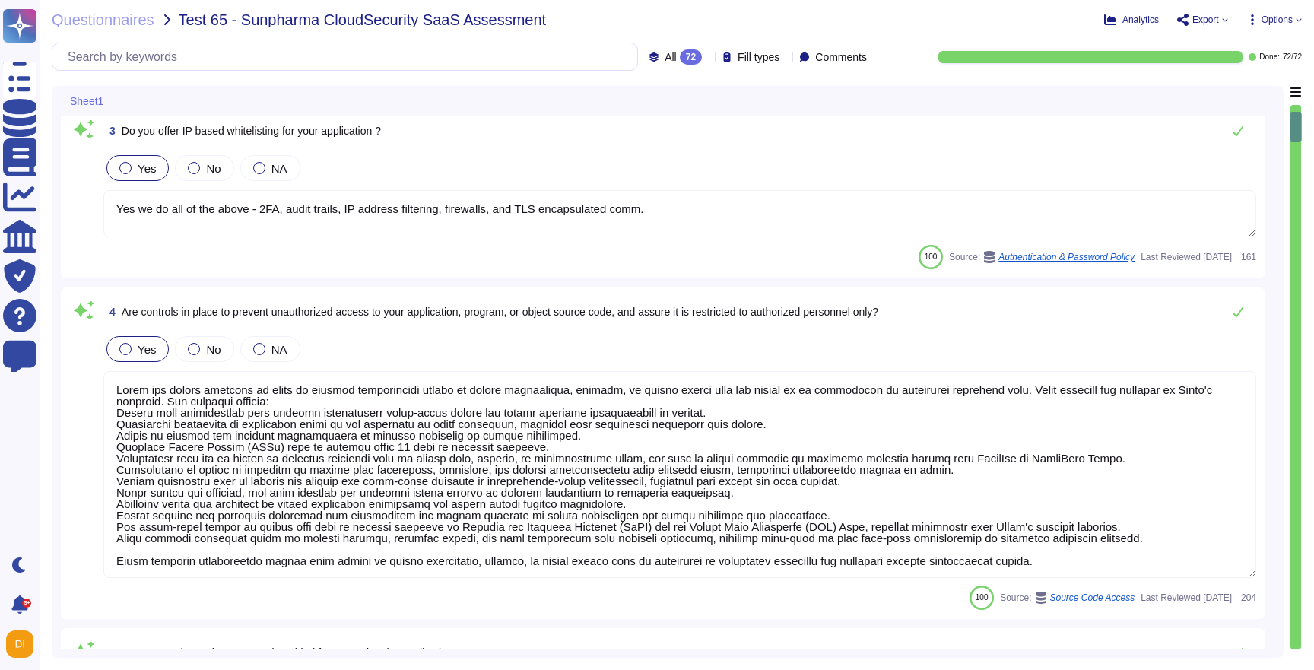
type textarea "Yes. Passwords must be at least 16 characters in length; cannot be found in a d…"
type textarea "For personnel accounts subscribed to the corporate identity management system (…"
type textarea "Vendor default passwords are removed, disabled or changed prior to placing the …"
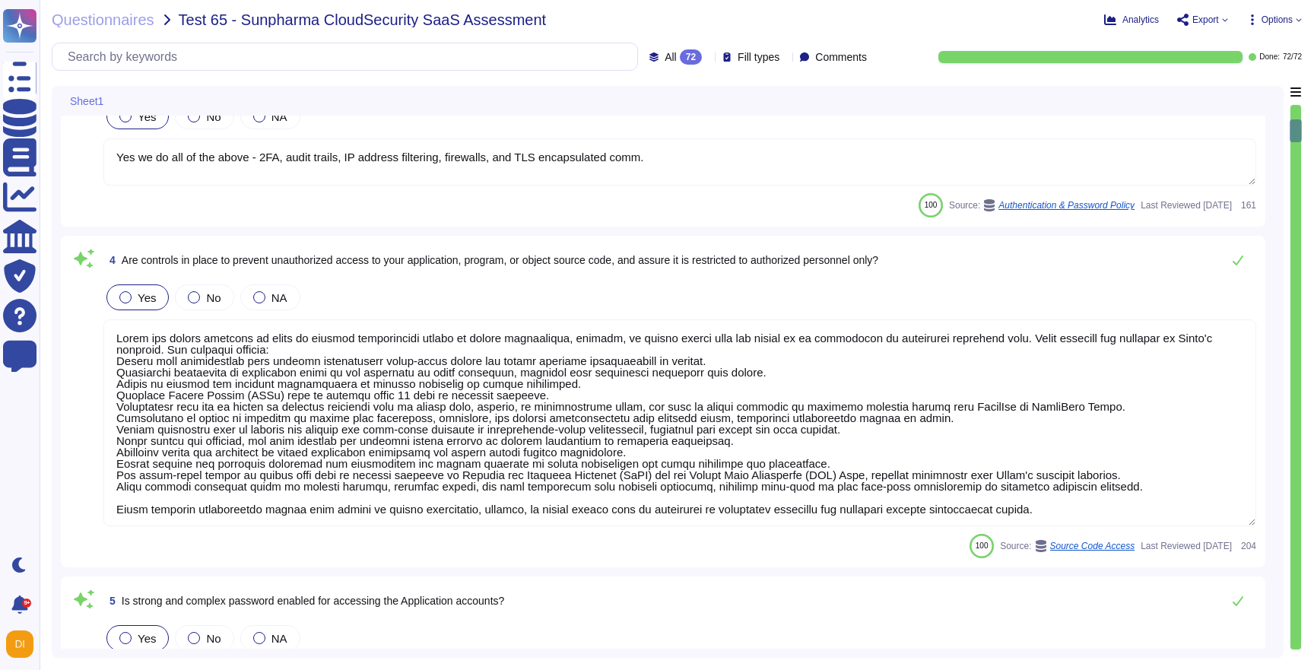
scroll to position [2, 0]
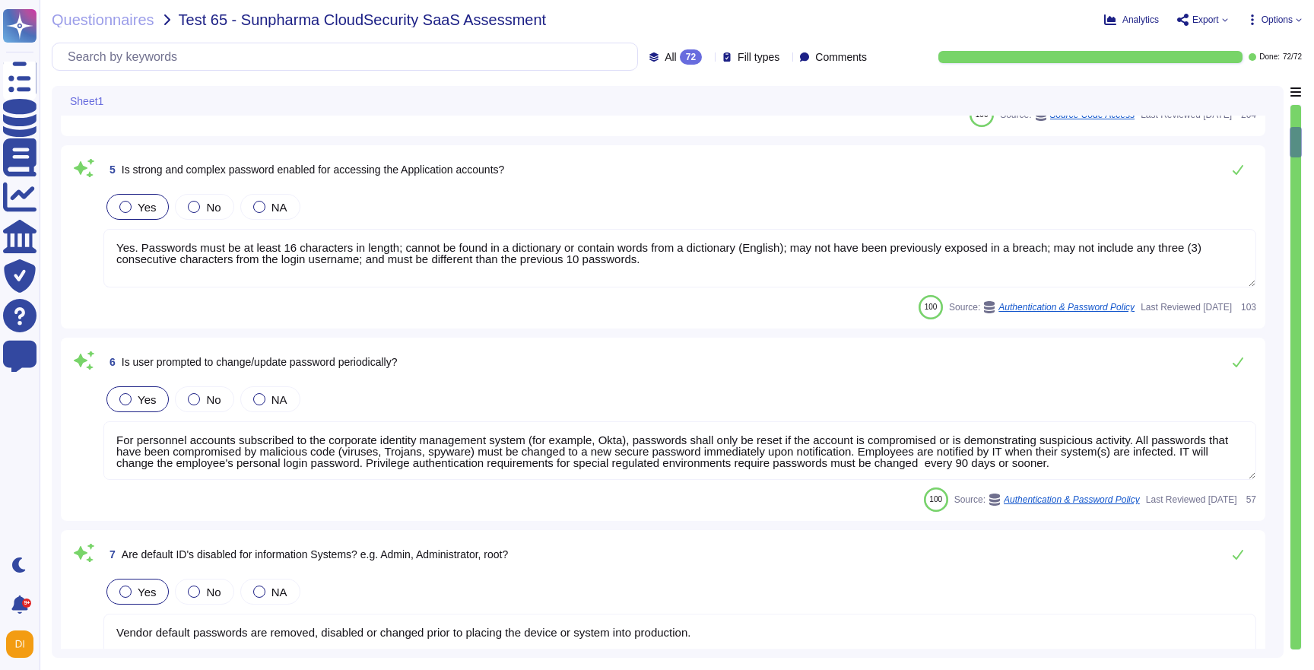
type textarea "Vendor default passwords are removed, disabled or changed prior to placing the …"
type textarea "Adobe employee passwords must be at least 16 characters and contain letters, nu…"
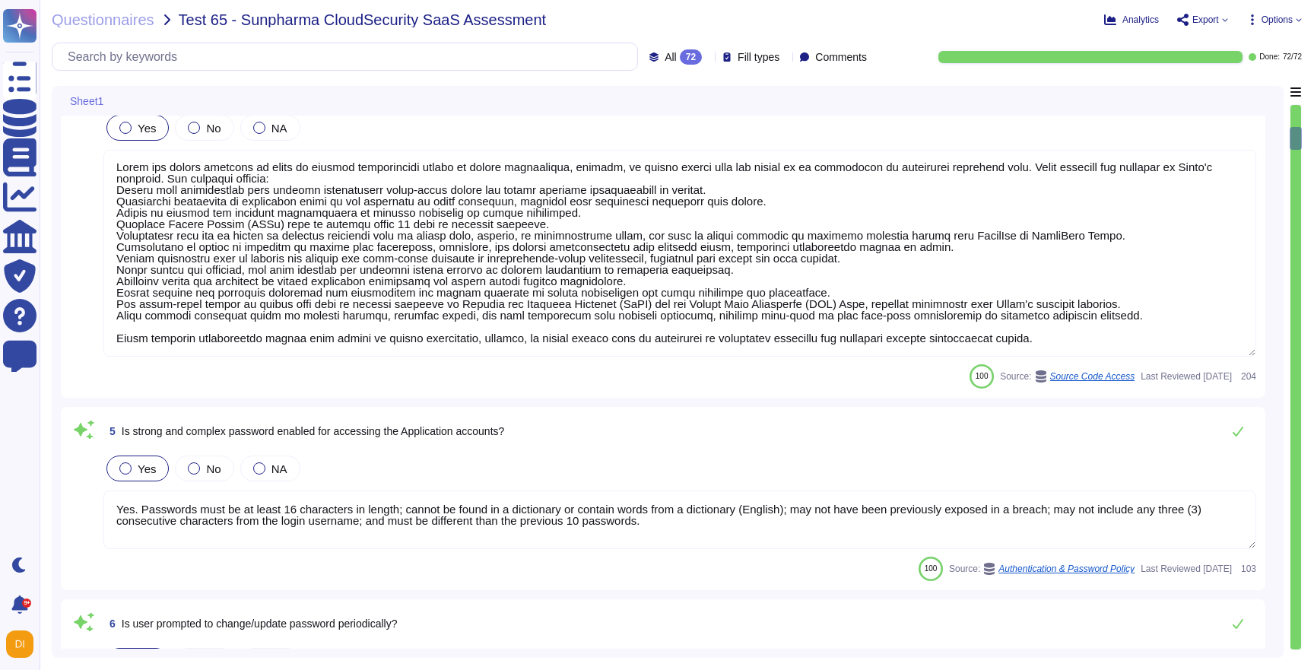
type textarea "For exiting or terminated Adobe personnel, People Resource ("PR") or the employ…"
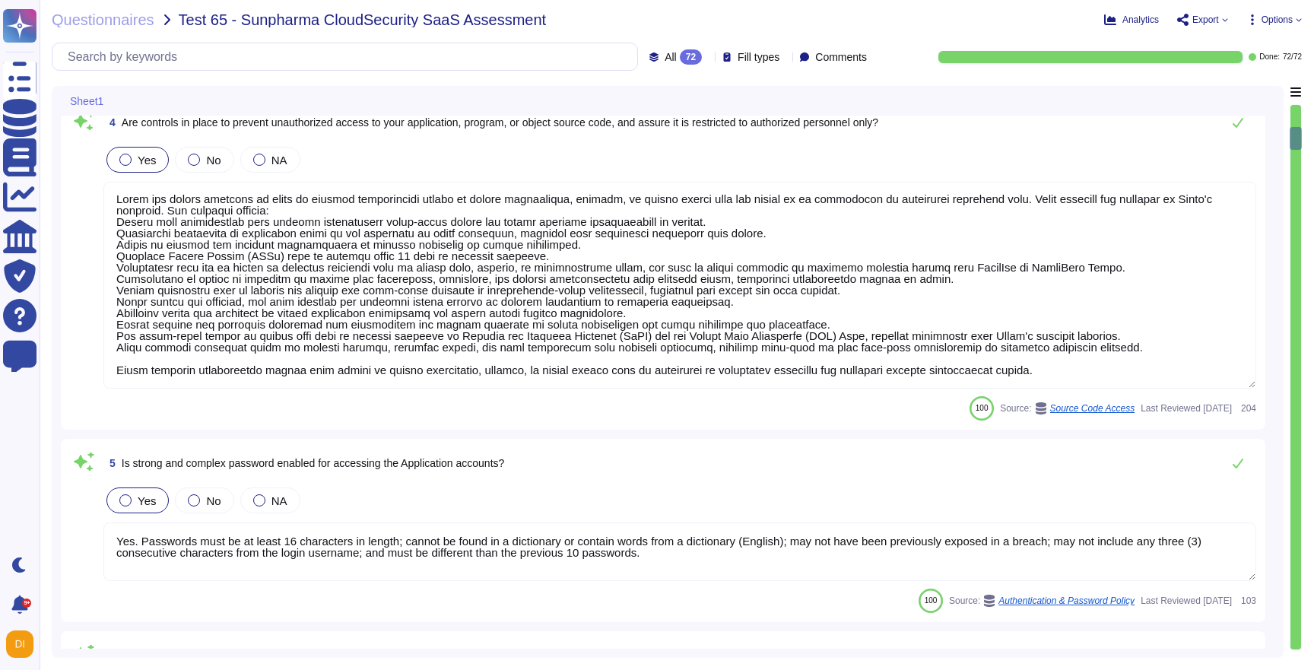
scroll to position [432, 0]
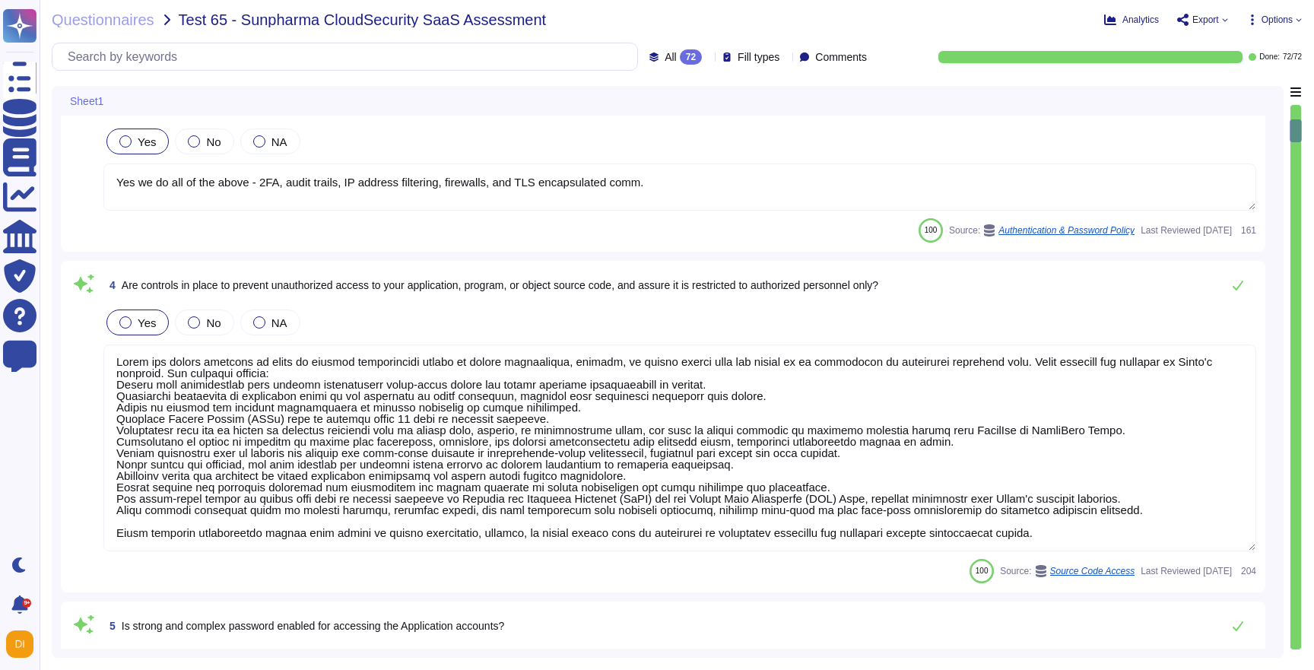
type textarea "Privileged access (administrator level) to information security management syst…"
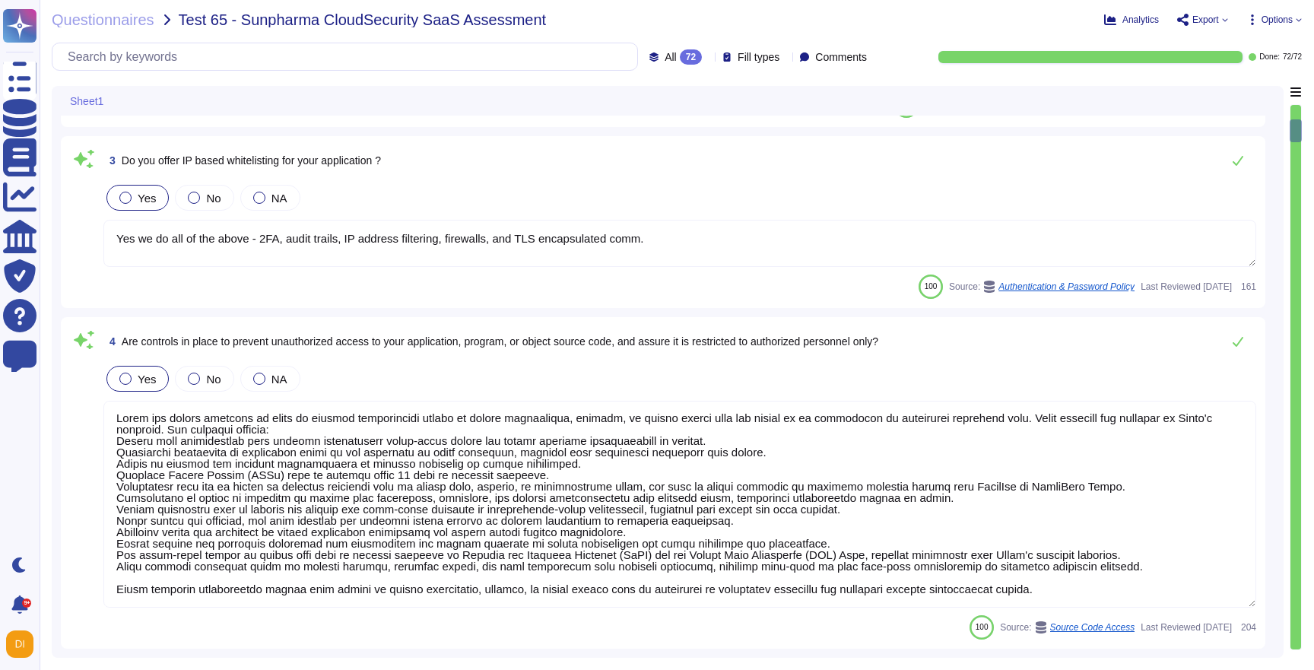
scroll to position [351, 0]
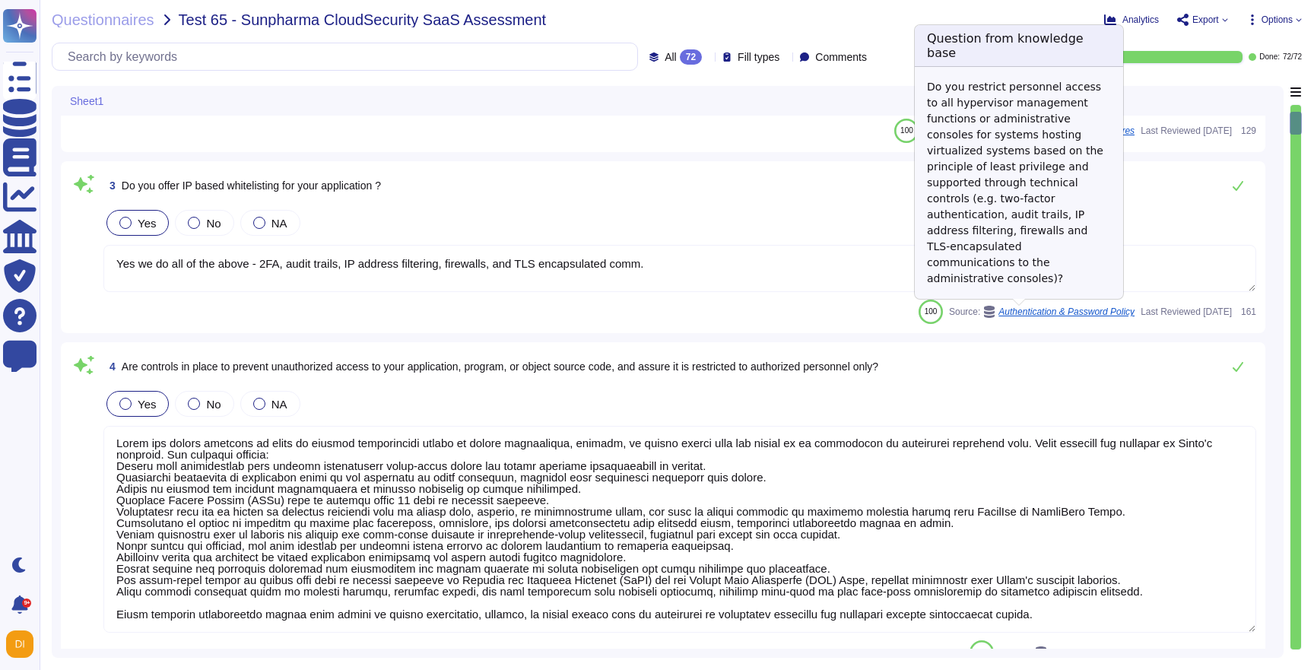
click at [983, 310] on icon at bounding box center [989, 312] width 12 height 12
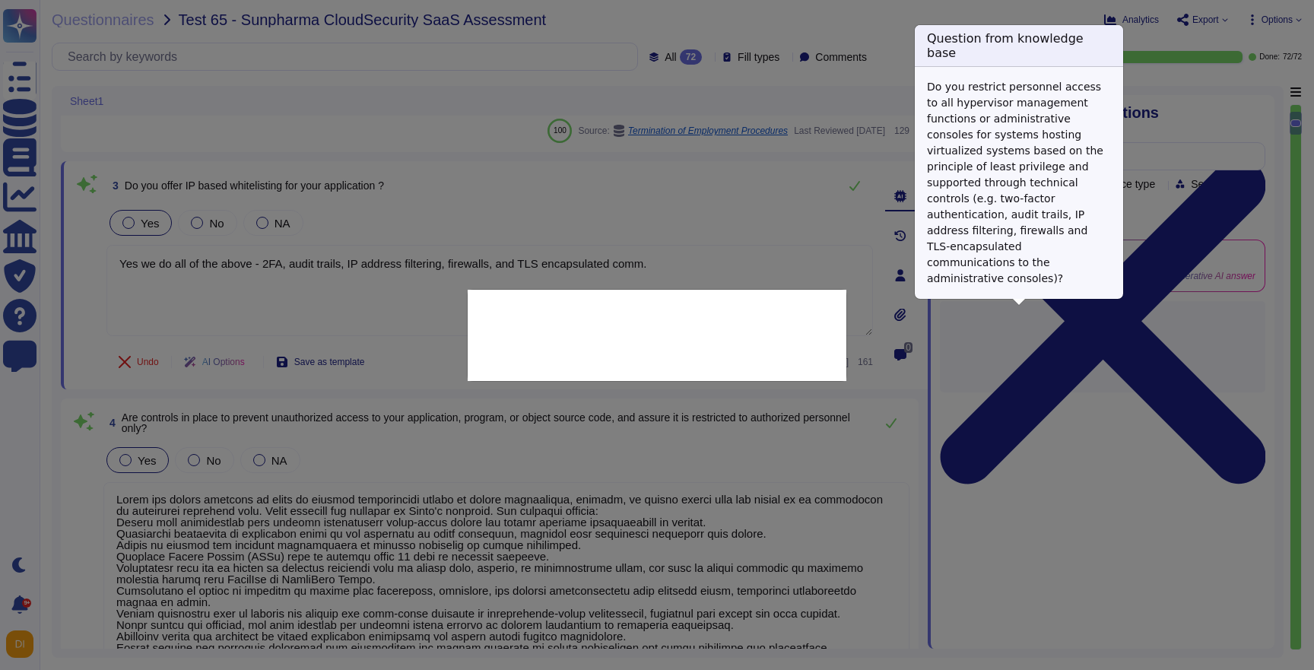
type textarea "Do you restrict personnel access to all hypervisor management functions or admi…"
type textarea "Yes we do all of the above - 2FA, audit trails, IP address filtering, firewalls…"
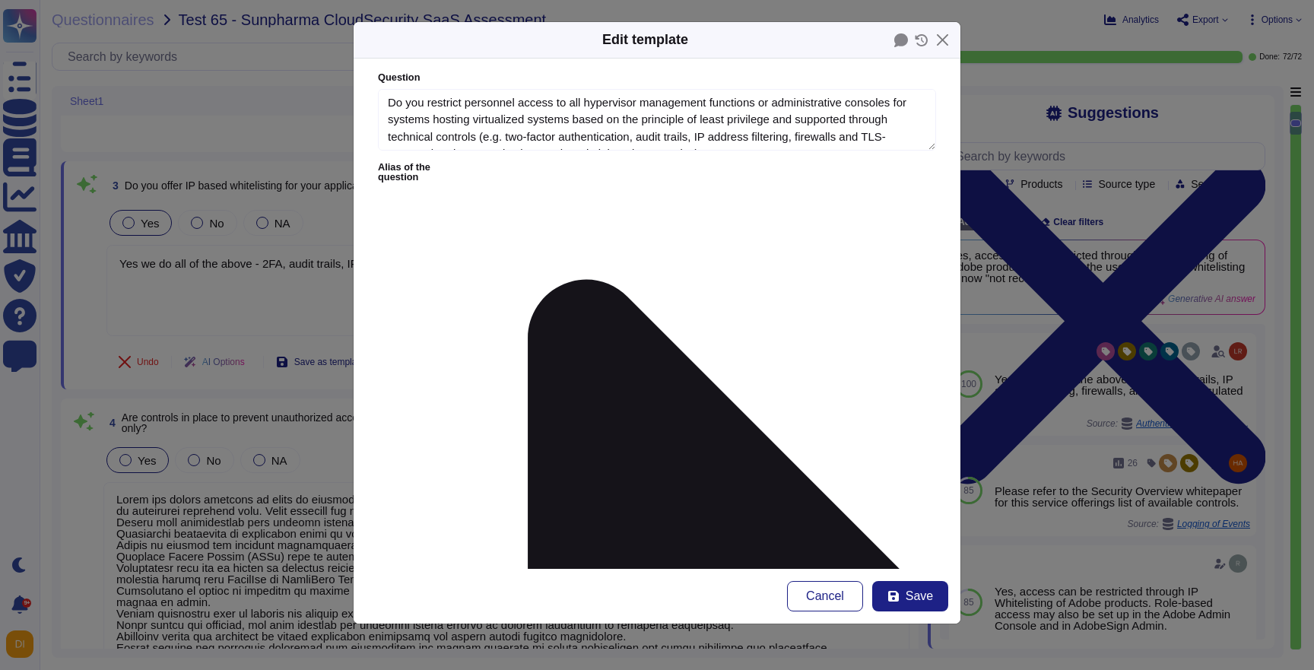
type textarea "Do you restrict personnel access to all hypervisor management functions or admi…"
type textarea "Yes we do all of the above - 2FA, audit trails, IP address filtering, firewalls…"
click at [825, 596] on span "Cancel" at bounding box center [825, 596] width 38 height 12
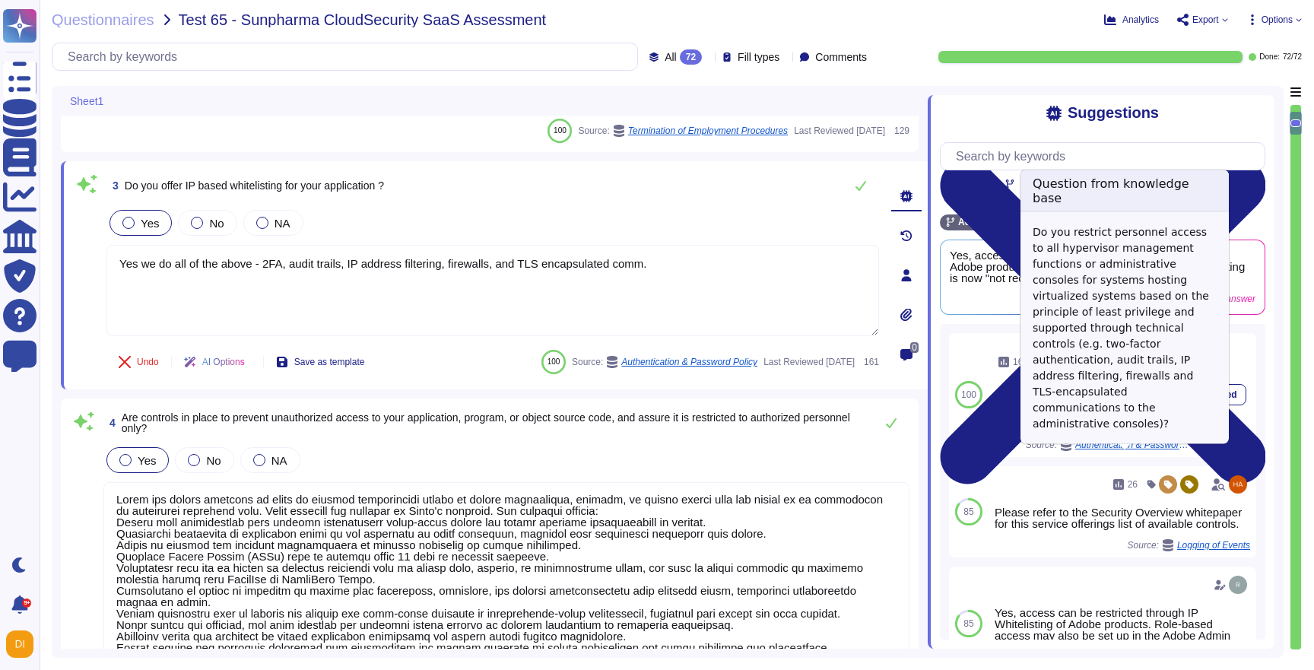
click at [1065, 451] on icon at bounding box center [1066, 445] width 11 height 12
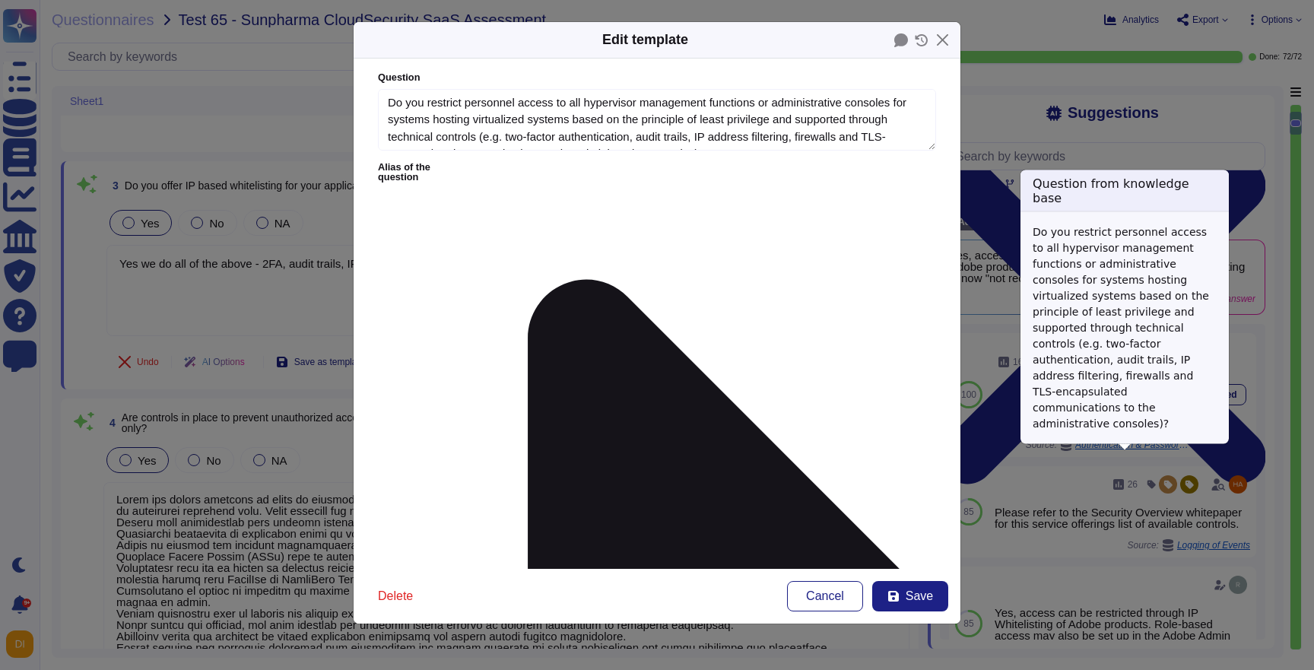
type textarea "Do you restrict personnel access to all hypervisor management functions or admi…"
type textarea "Yes we do all of the above - 2FA, audit trails, IP address filtering, firewalls…"
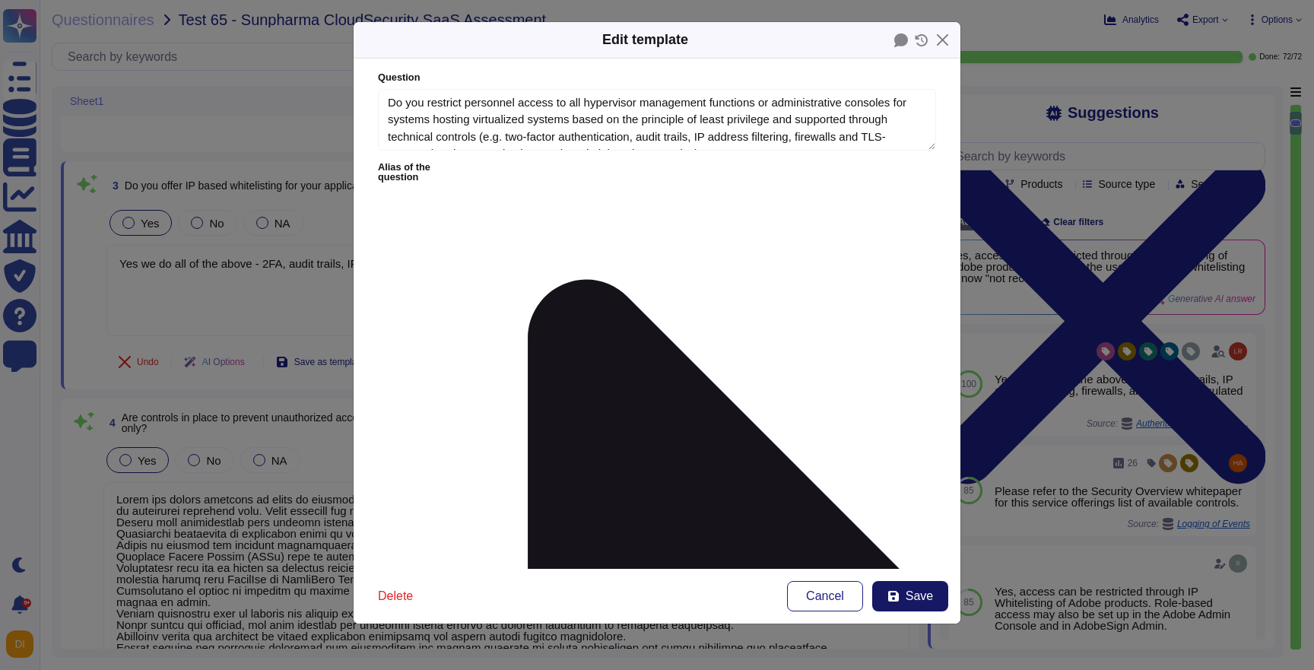
click at [904, 592] on button "Save" at bounding box center [910, 596] width 76 height 30
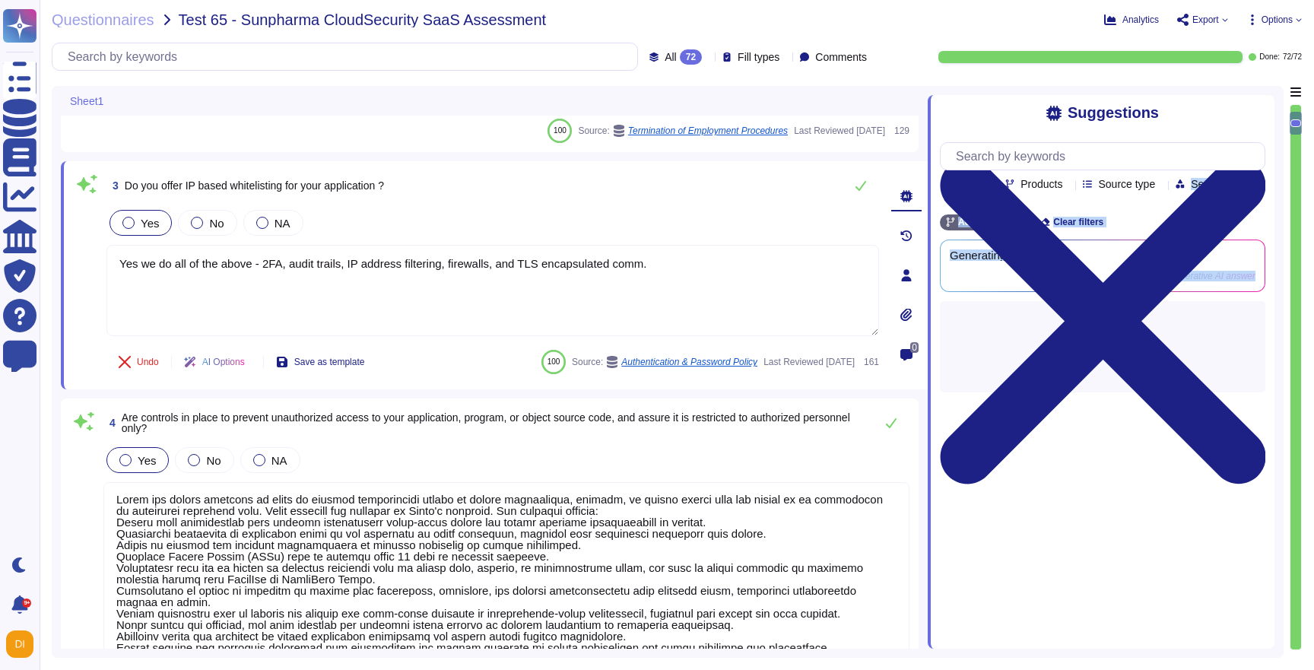
drag, startPoint x: 1263, startPoint y: 105, endPoint x: 1252, endPoint y: 192, distance: 87.4
click at [1252, 192] on div "Sheet1 1 Do you monitor and log privileged access (e.g., administrator level) t…" at bounding box center [677, 372] width 1250 height 572
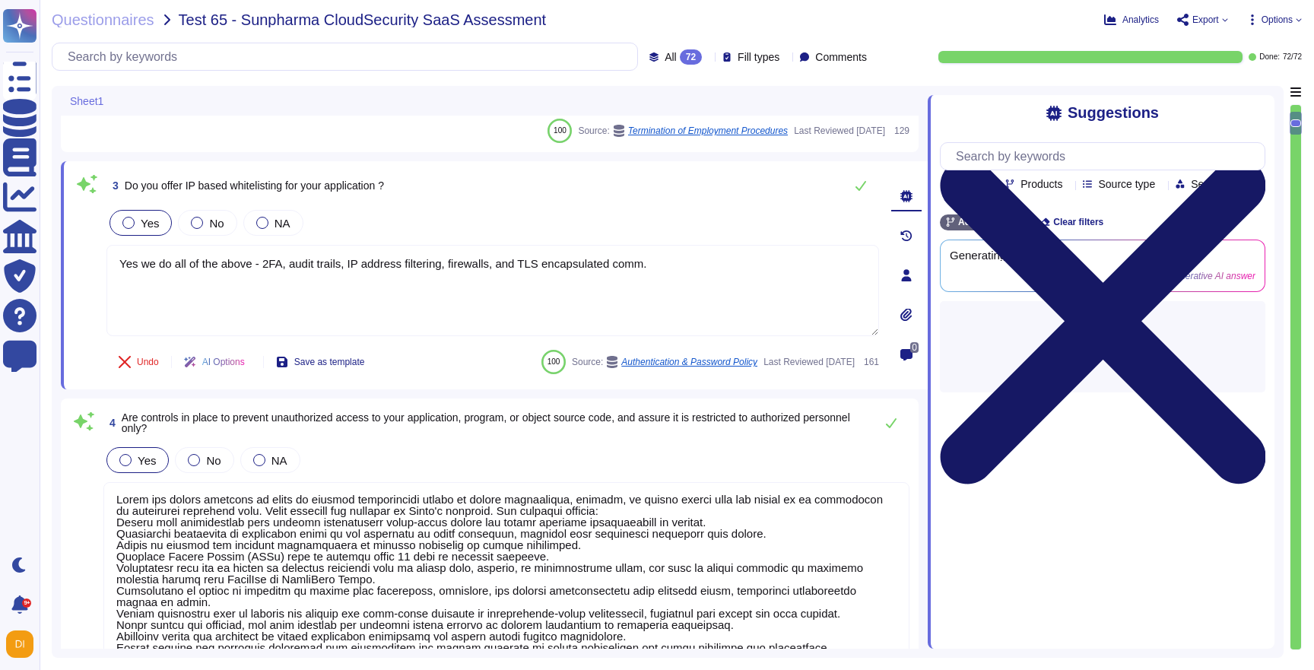
click at [1258, 118] on icon at bounding box center [1102, 321] width 325 height 434
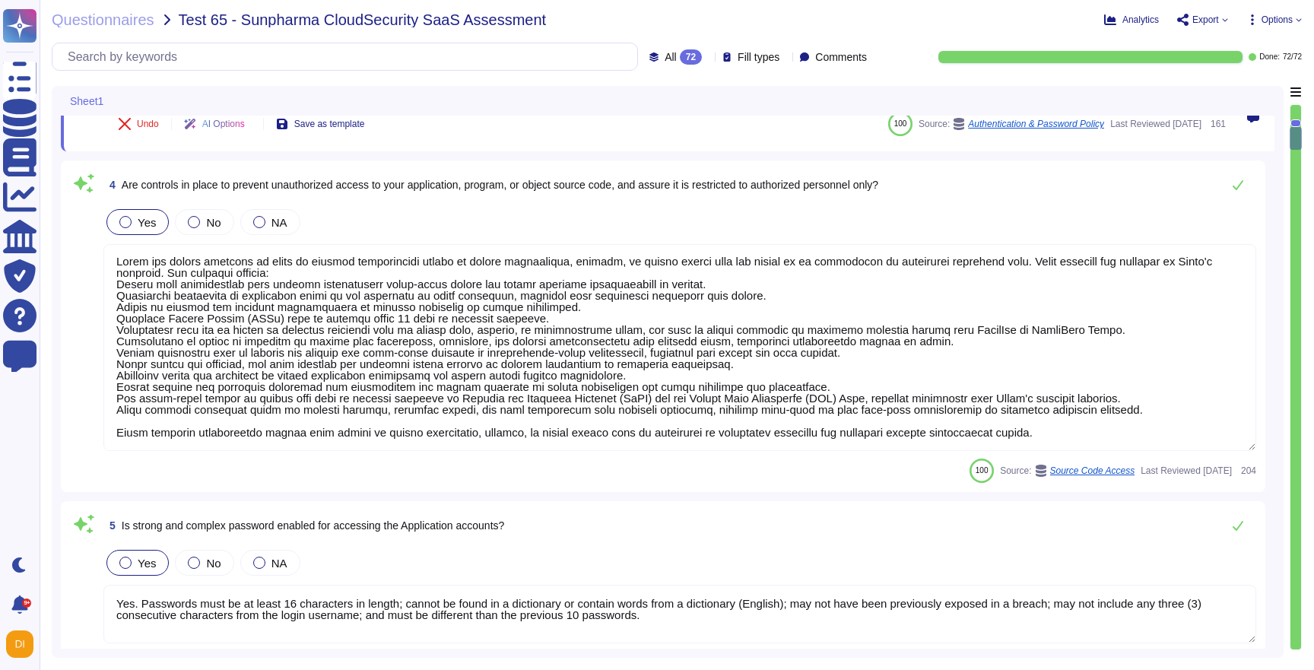
type textarea "Vendor default passwords are removed, disabled or changed prior to placing the …"
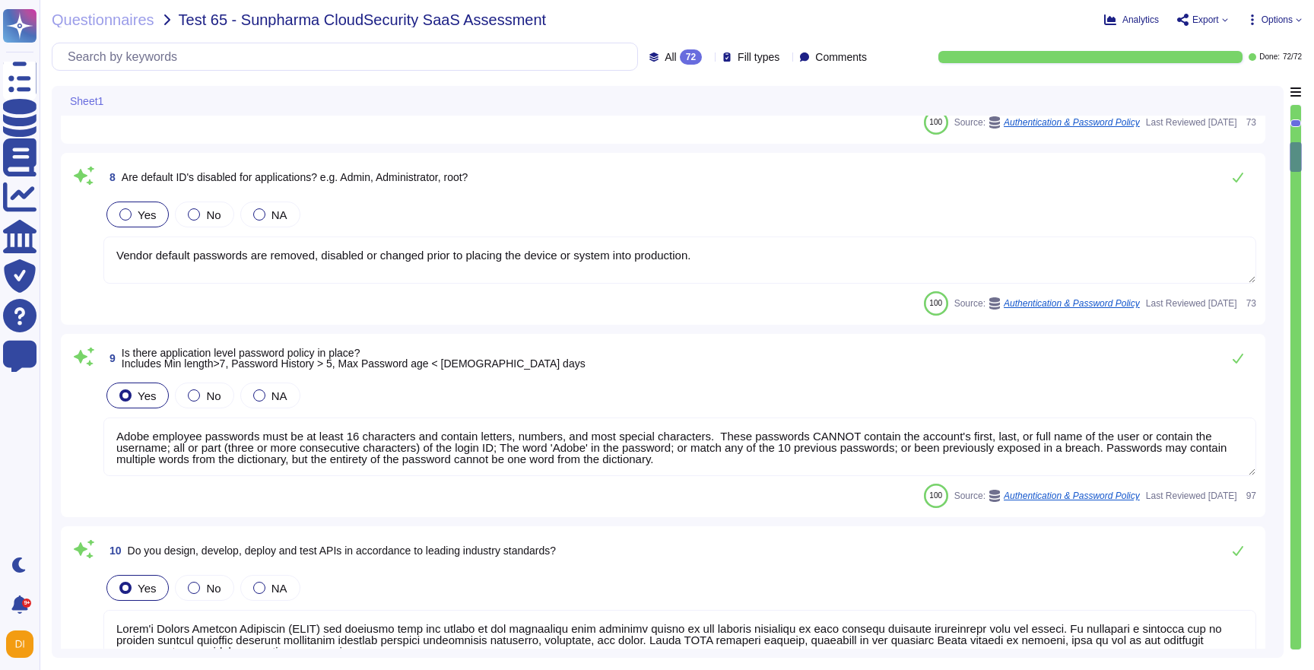
type textarea "Adobe employee passwords must be at least 16 characters and contain letters, nu…"
type textarea "Lorem'i Dolors Ametcon Adipiscin (ELIT) sed doeiusmo temp inc utlabo et dol mag…"
type textarea "File integrity monitoring is performed on files to ensure proper transfer and s…"
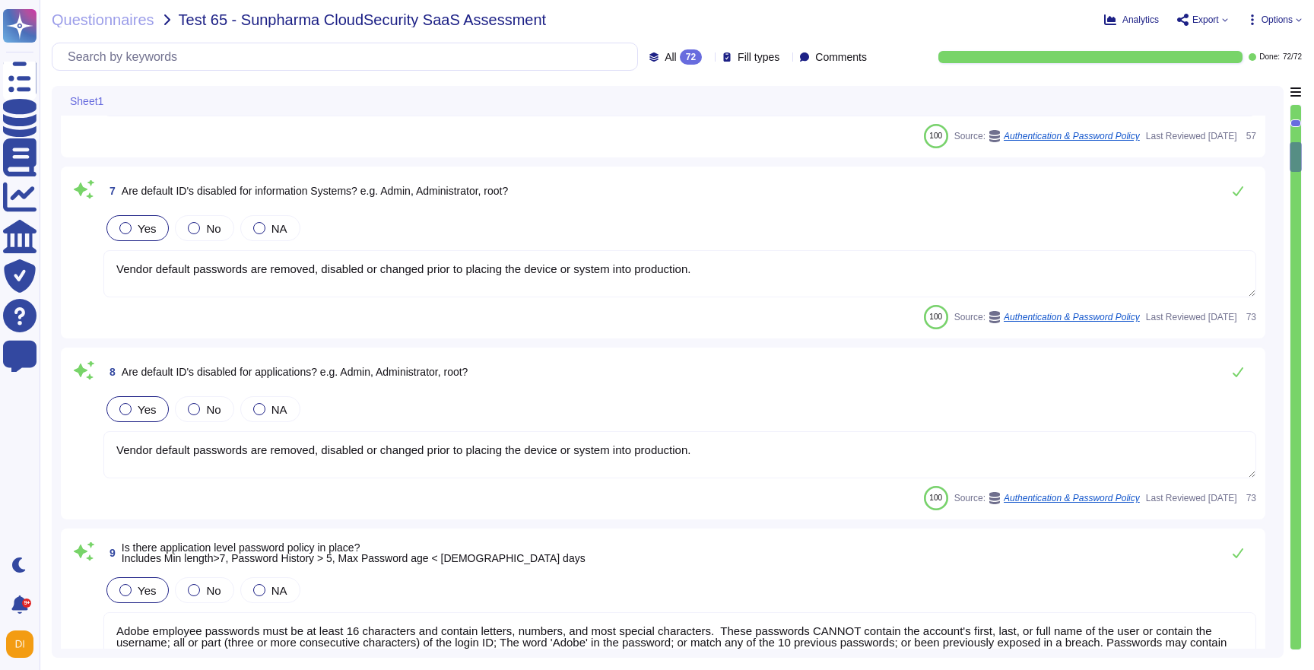
type textarea "Adobe has robust controls in place to prevent unauthorized access to tenant app…"
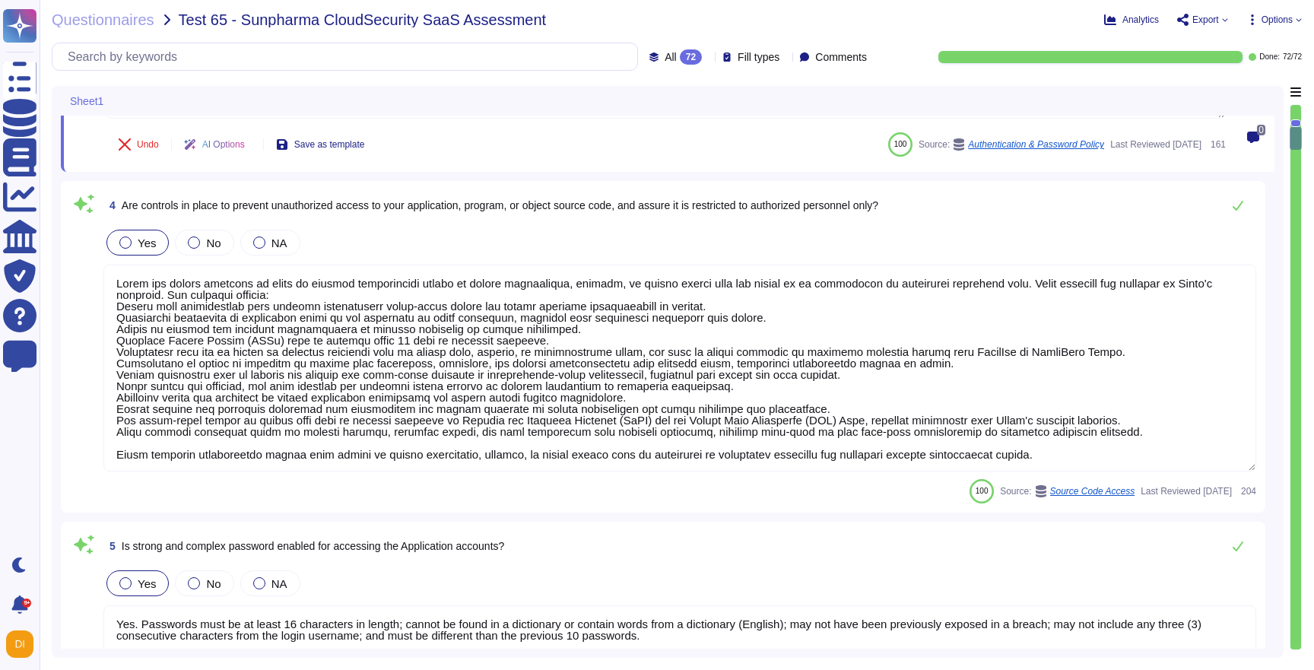
type textarea "For exiting or terminated Adobe personnel, People Resource ("PR") or the employ…"
type textarea "Yes we do all of the above - 2FA, audit trails, IP address filtering, firewalls…"
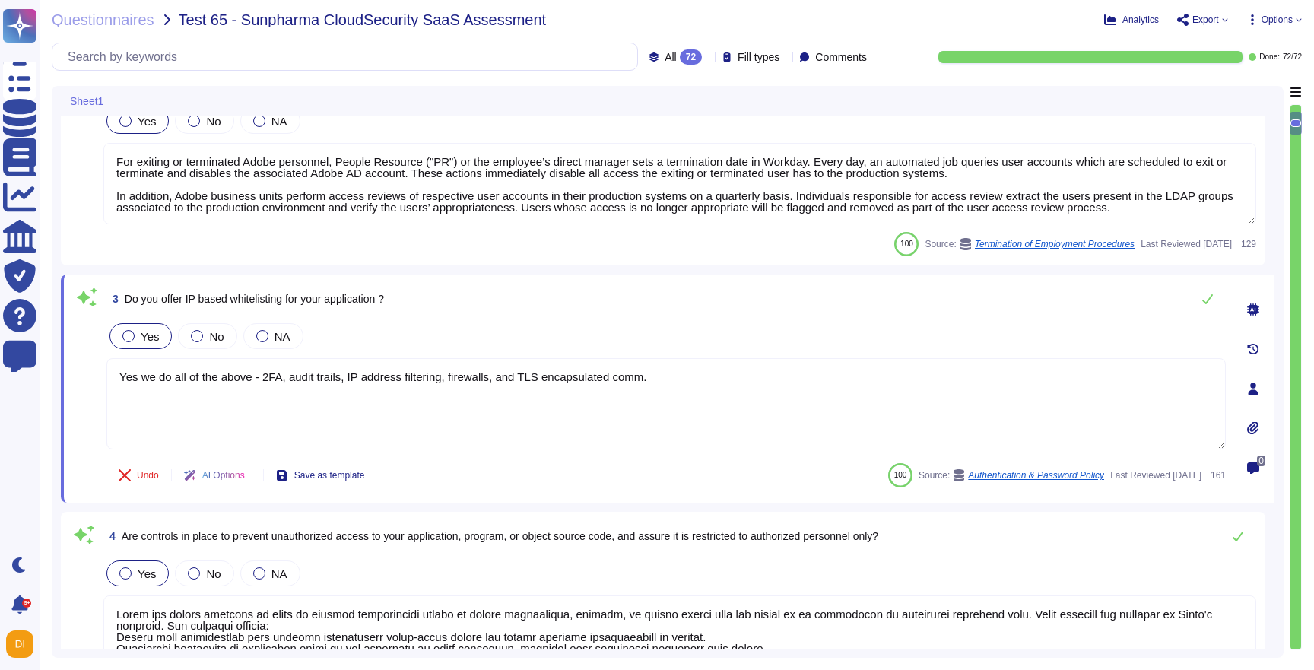
type textarea "Privileged access (administrator level) to information security management syst…"
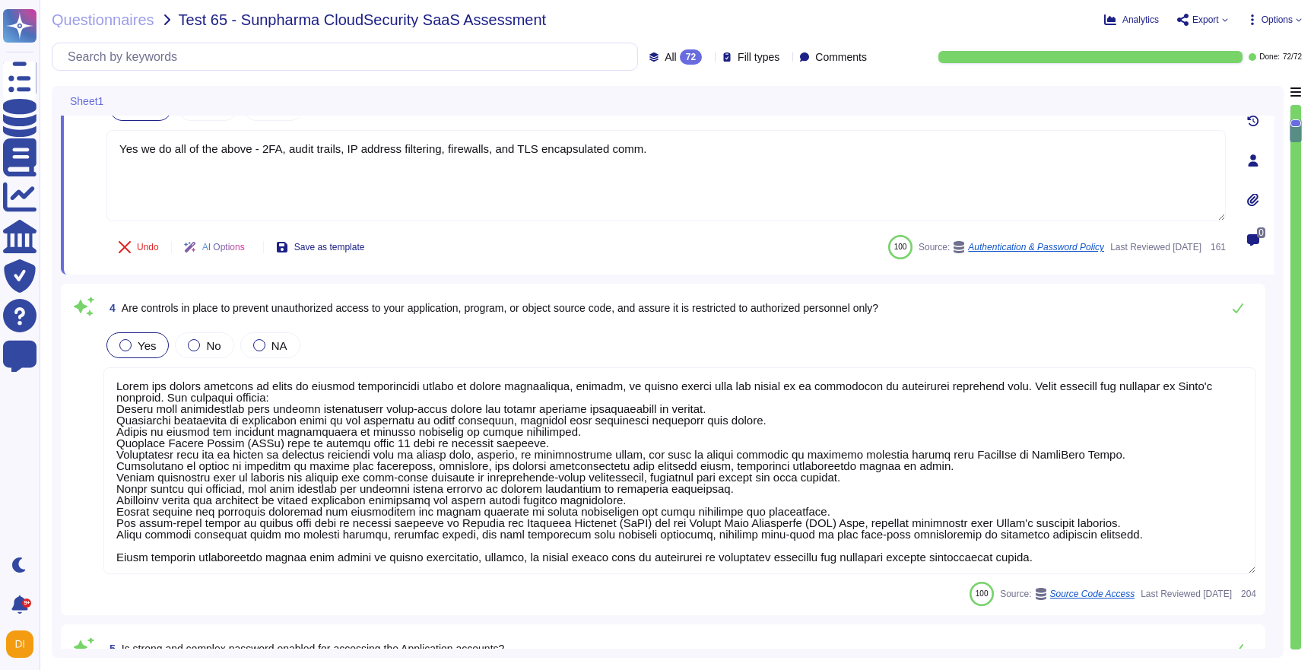
scroll to position [481, 0]
type textarea "For personnel accounts subscribed to the corporate identity management system (…"
type textarea "Vendor default passwords are removed, disabled or changed prior to placing the …"
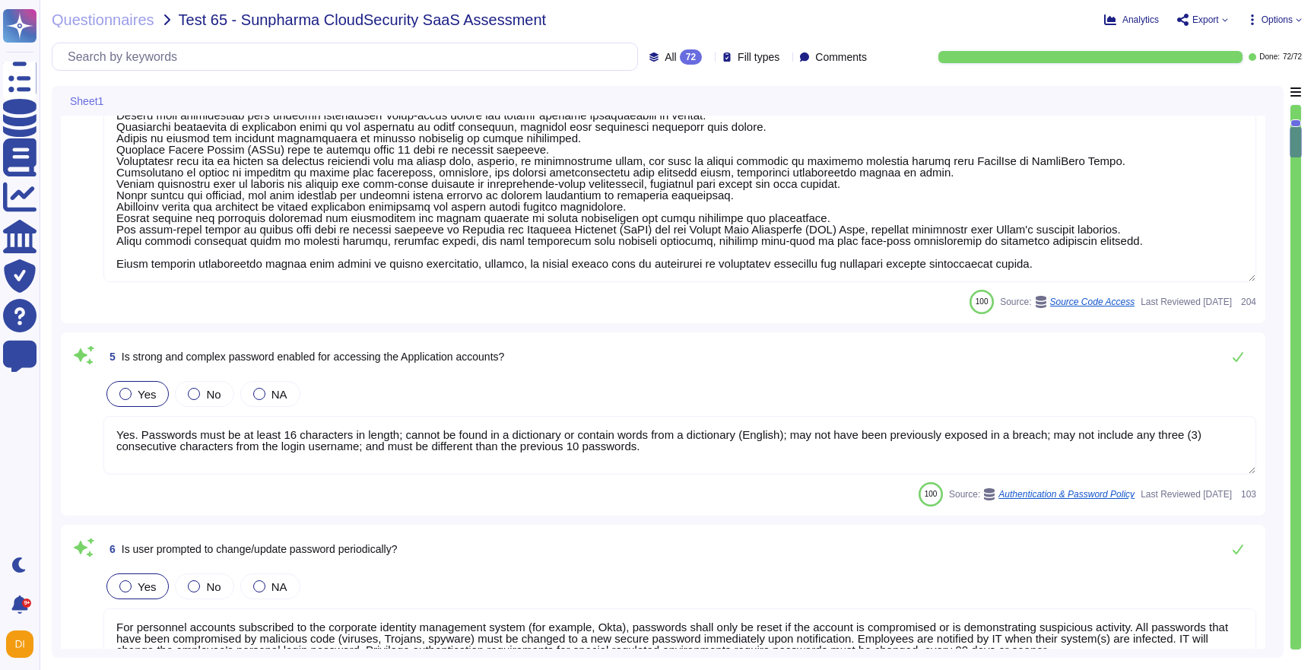
scroll to position [885, 0]
type textarea "Vendor default passwords are removed, disabled or changed prior to placing the …"
type textarea "Adobe employee passwords must be at least 16 characters and contain letters, nu…"
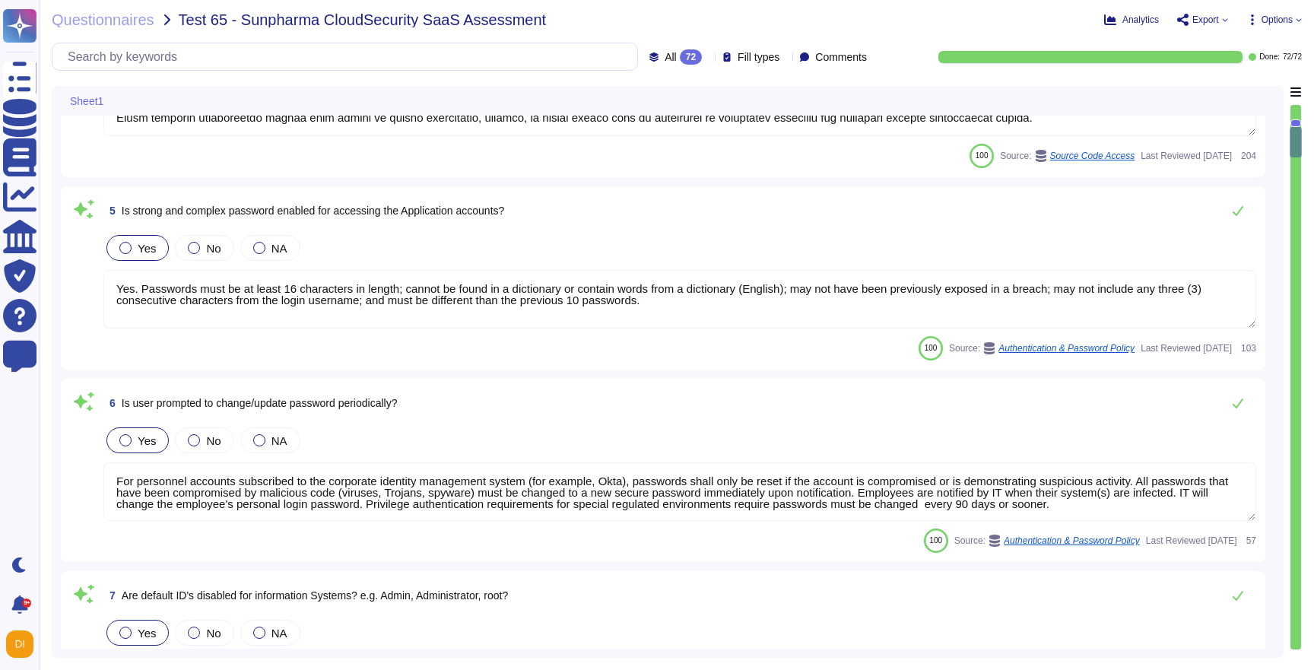
scroll to position [2, 0]
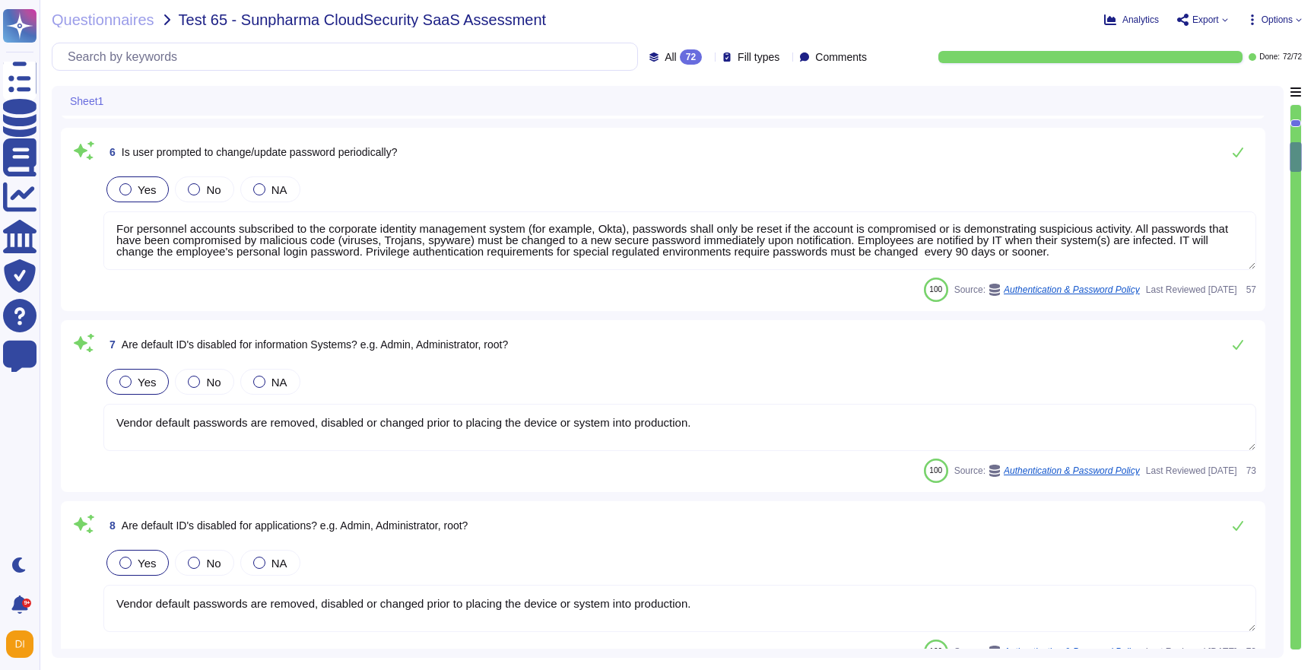
type textarea "Lorem'i Dolors Ametcon Adipiscin (ELIT) sed doeiusmo temp inc utlabo et dol mag…"
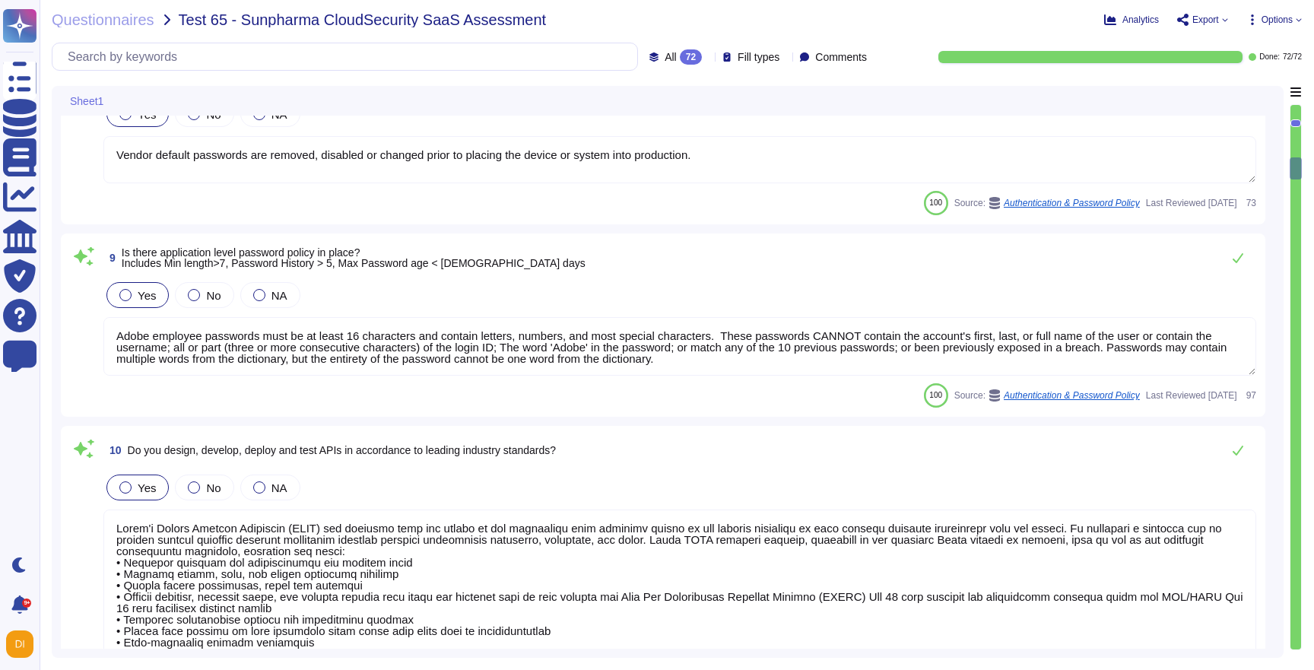
type textarea "File integrity monitoring is performed on files to ensure proper transfer and s…"
type textarea "Active sessions must be terminated when not in use. Session management is confi…"
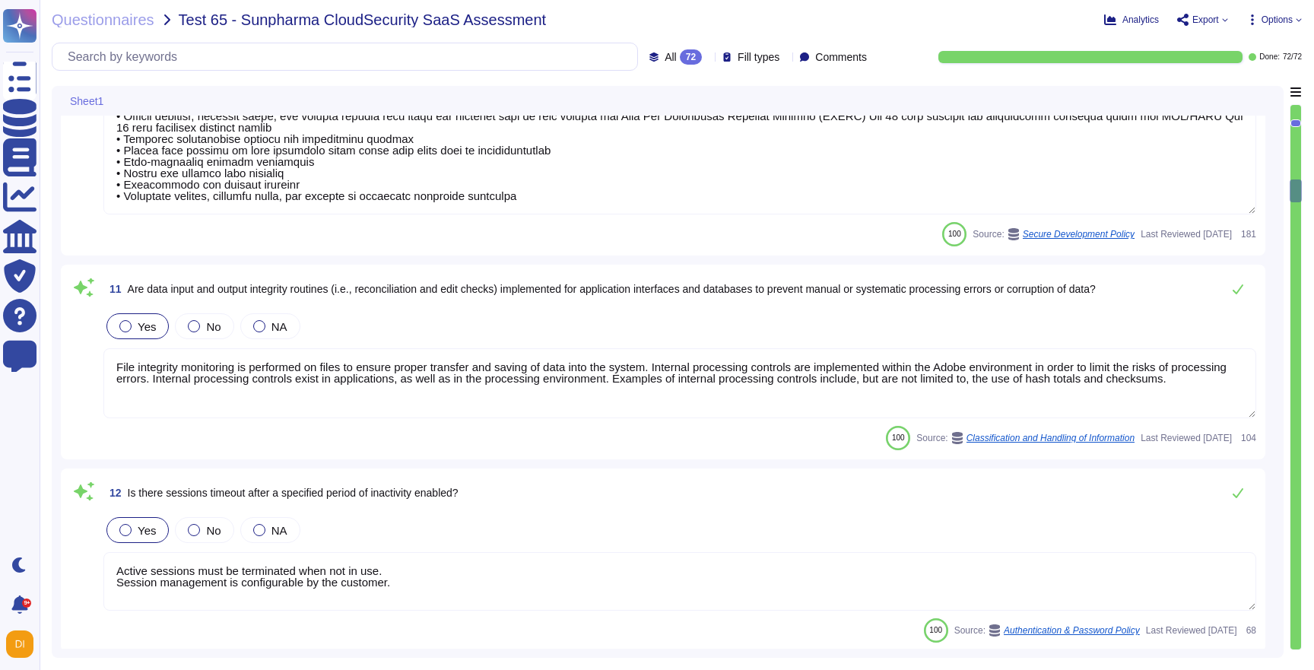
type textarea "Adobe maintains segmented development and production environments using technic…"
type textarea "SaaS administrators and end users access the application through the same web i…"
type textarea "Active sessions must be terminated when not in use. Session management is confi…"
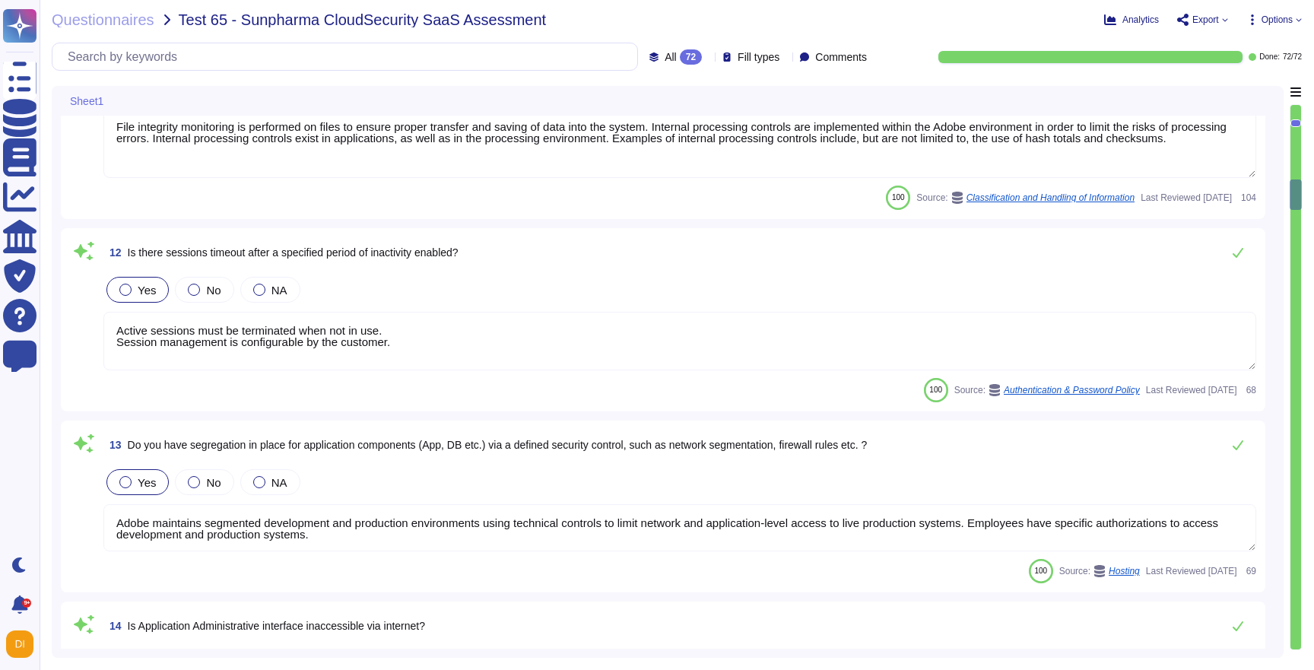
type textarea "These items are logged, where possible by all applications where input is recei…"
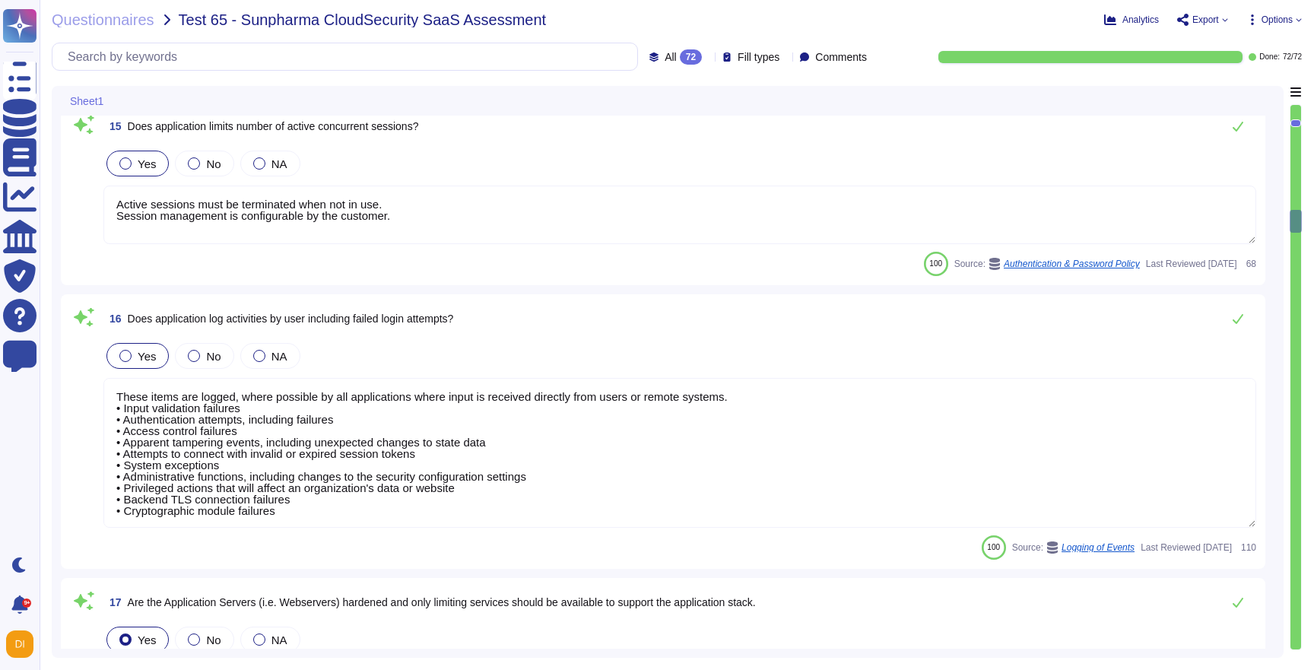
type textarea "Systems are hardened according to CIS guidelines."
type textarea "Adobe restricted data that is transmitted over public networks is encrypted. (S…"
type textarea "Adobe's Service Lifecycle is based on an industry recognized methodology (e.g. …"
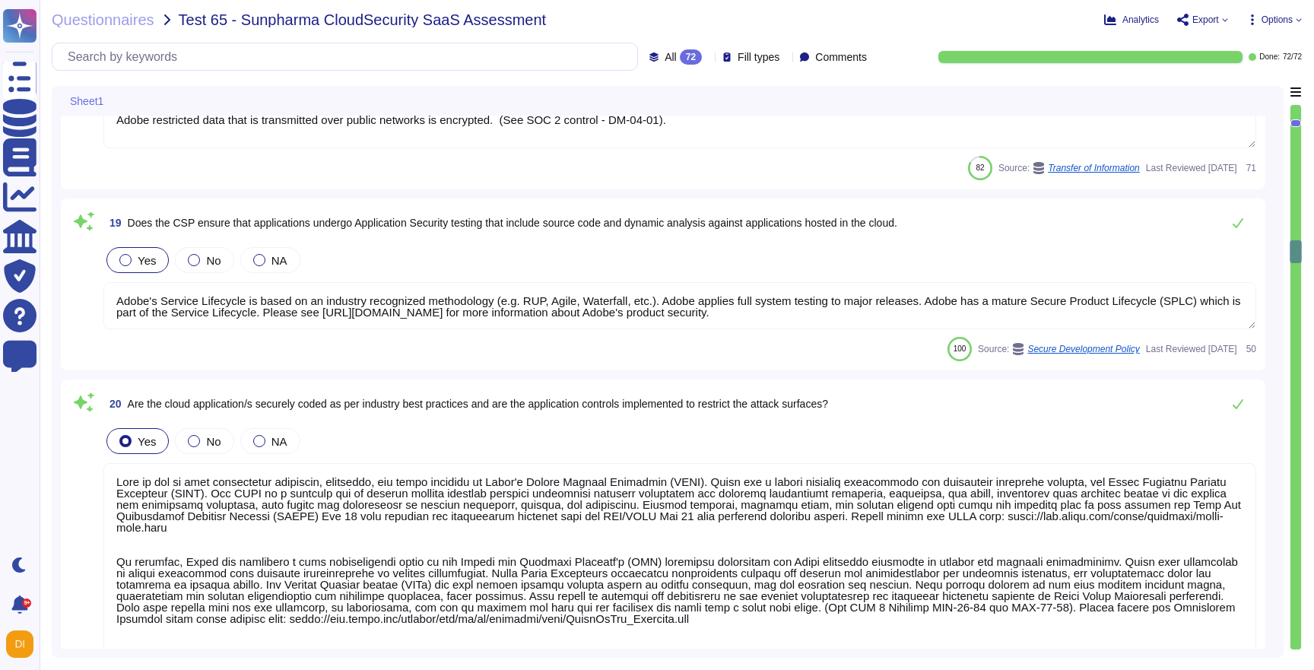
type textarea "This is one of many recommended practices, processes, and tools included in Ado…"
type textarea "Third-party audit or certification reports are available under NDA and can be r…"
type textarea "Adobe regularly engages with approved third-party security firms on an annual b…"
type textarea "Adobe regularly engages its internal penetration testing team and approved thir…"
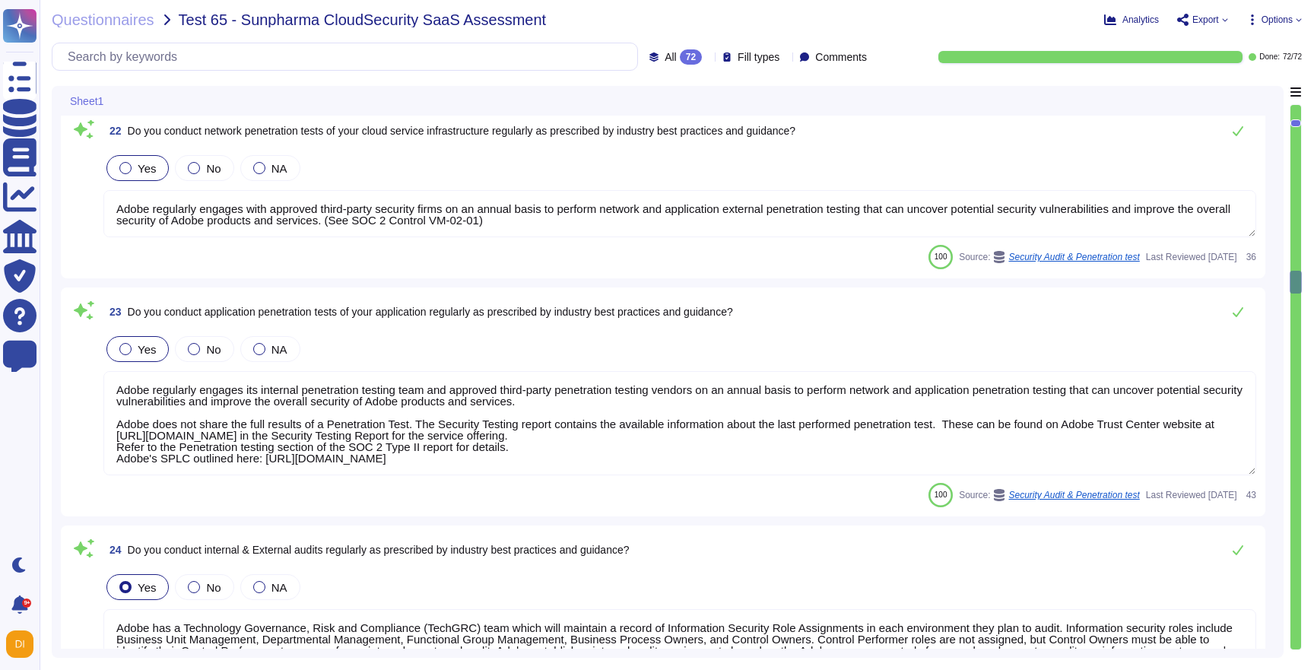
type textarea "Adobe has a Technology Governance, Risk and Compliance (TechGRC) team which wil…"
type textarea "Adobe does not share the full results of a Penetration Test. The Security Testi…"
type textarea "Adobe has been evaluated against external certification and audit standards for…"
type textarea "Customer data stored by Adobe on the hosting provider includes strong tenant is…"
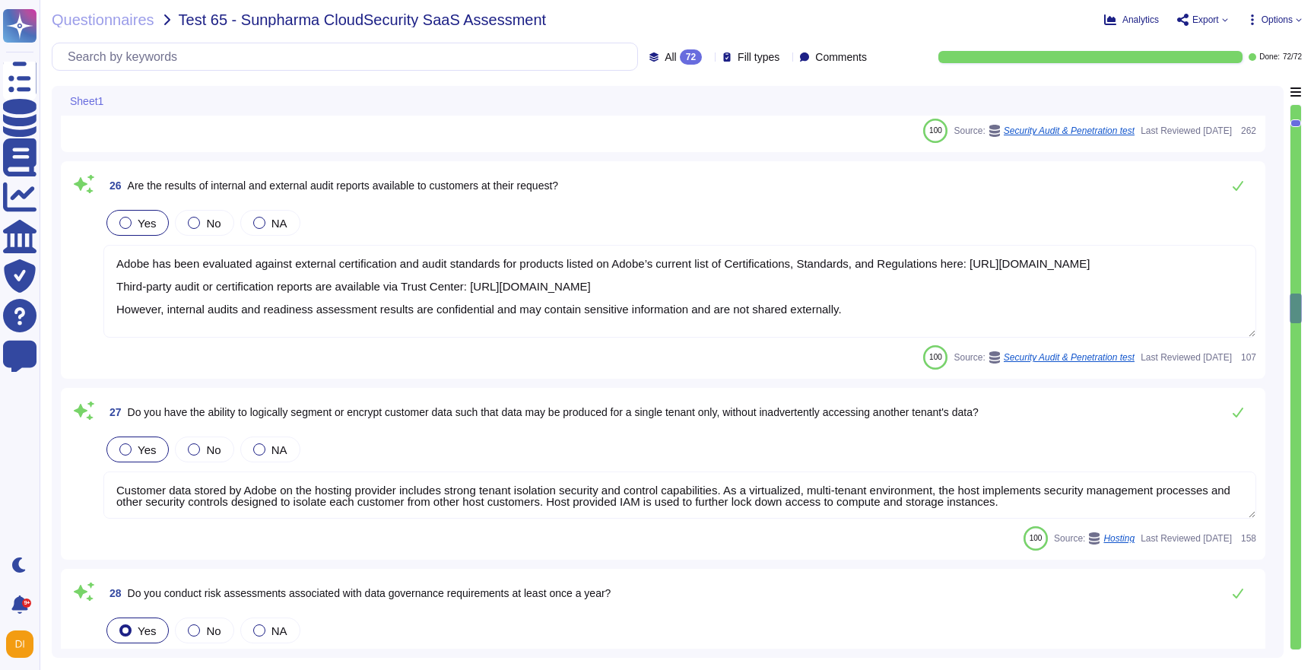
type textarea "Adobe conducts risk assessments associated with data governance requirements at…"
type textarea "Lorem ipsu dol s ametcon ad eli seddoeiusm te incidid utl etdolore ma ali enima…"
type textarea "Adobe requires engineers to complete training that's required for their roles. …"
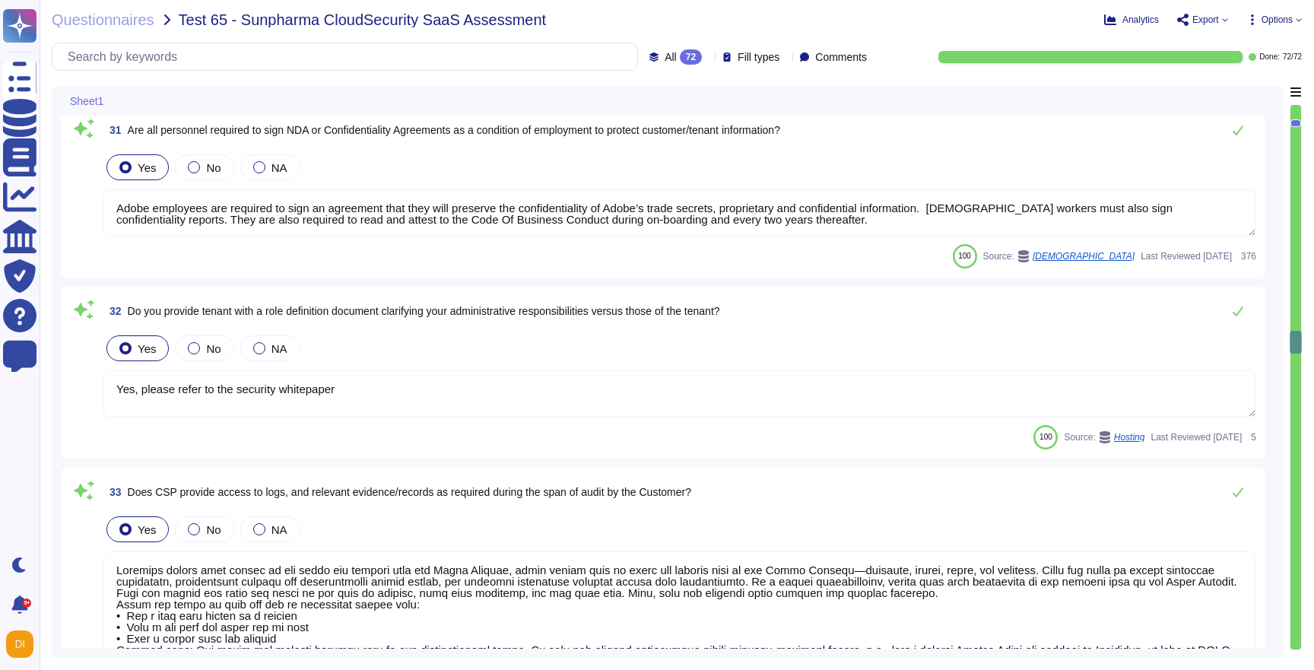
type textarea "Adobe employees are required to sign an agreement that they will preserve the c…"
type textarea "Yes, please refer to the security whitepaper"
type textarea "Loremips dolors amet consec ad eli seddo eiu tempori utla etd Magna Aliquae, ad…"
type textarea "Where required by law, Adobe includes a right to audit clause in contracts with…"
type textarea "DPS relies on the fault tolerant and redundant systems provided by Amazon’s AWS…"
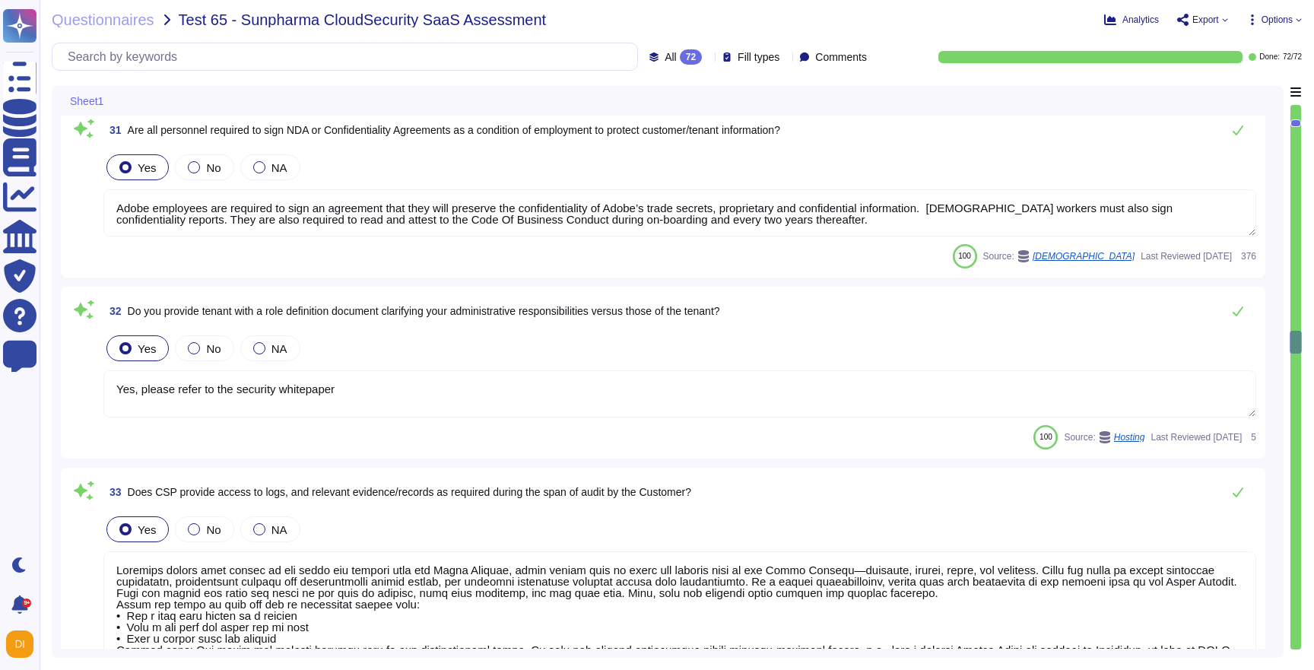
type textarea "The Business continuity plan is documented and reviewed annually and attested b…"
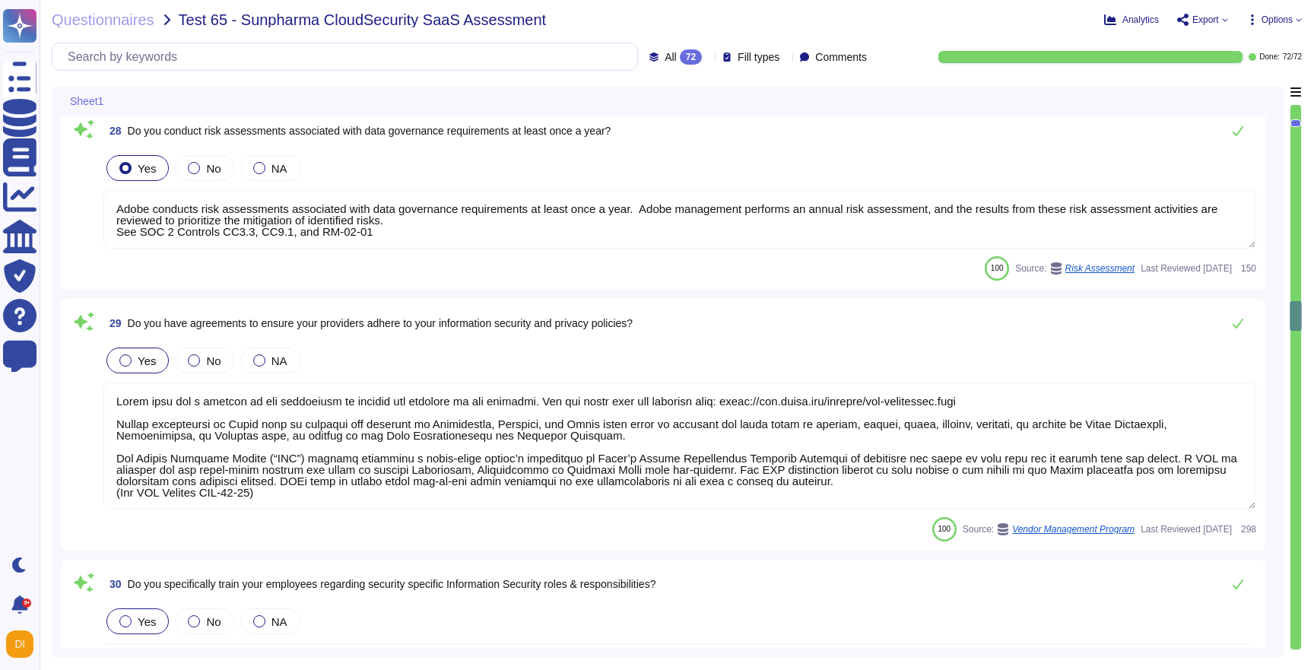
type textarea "Adobe has been evaluated against external certification and audit standards for…"
type textarea "Customer data stored by Adobe on the hosting provider includes strong tenant is…"
type textarea "Adobe conducts risk assessments associated with data governance requirements at…"
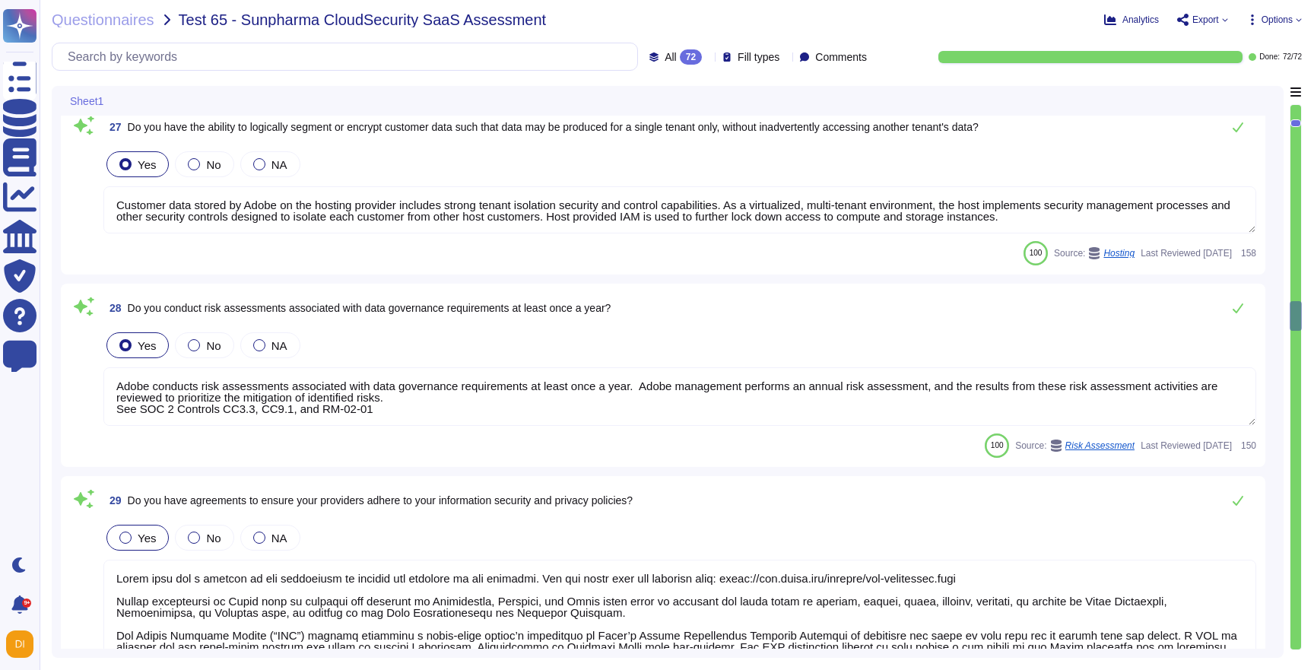
scroll to position [5395, 0]
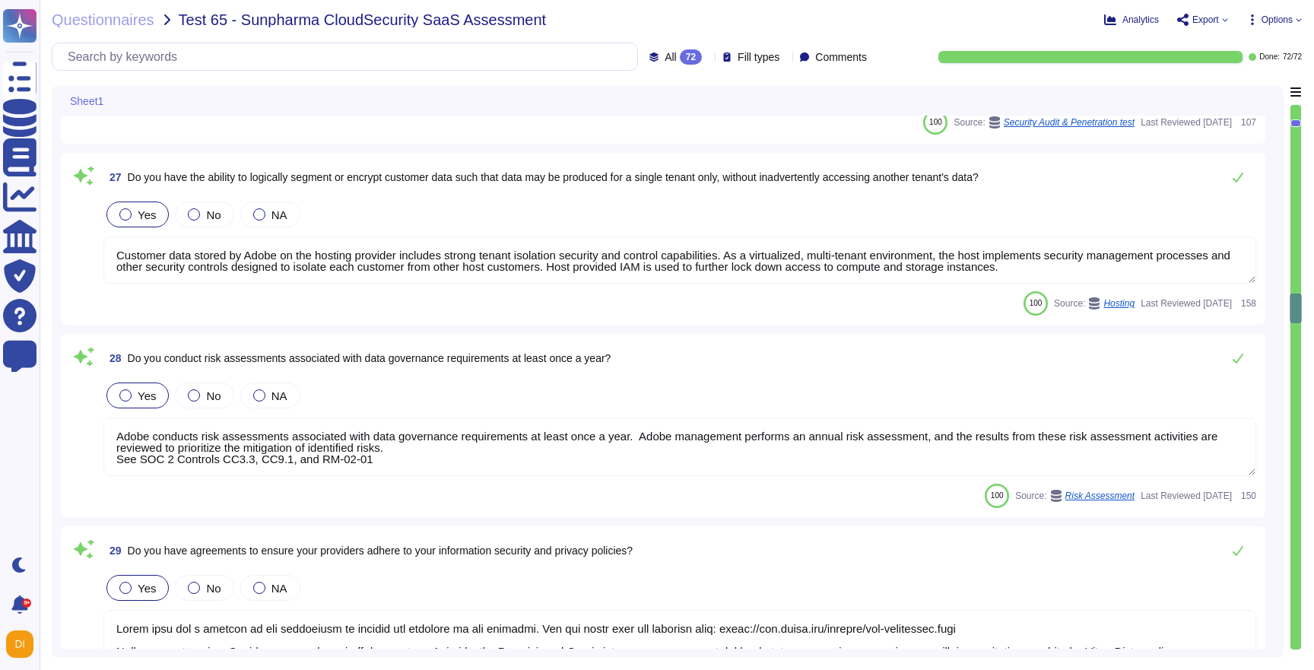
type textarea "Adobe does not share the full results of a Penetration Test. The Security Testi…"
click at [1212, 13] on div "Analytics Export Options" at bounding box center [1116, 19] width 372 height 15
click at [1211, 28] on div "Questionnaires Test 65 - Sunpharma CloudSecurity SaaS Assessment Analytics Expo…" at bounding box center [677, 335] width 1274 height 670
click at [1211, 19] on span "Export" at bounding box center [1205, 19] width 27 height 9
click at [1232, 92] on p "Download" at bounding box center [1259, 113] width 54 height 43
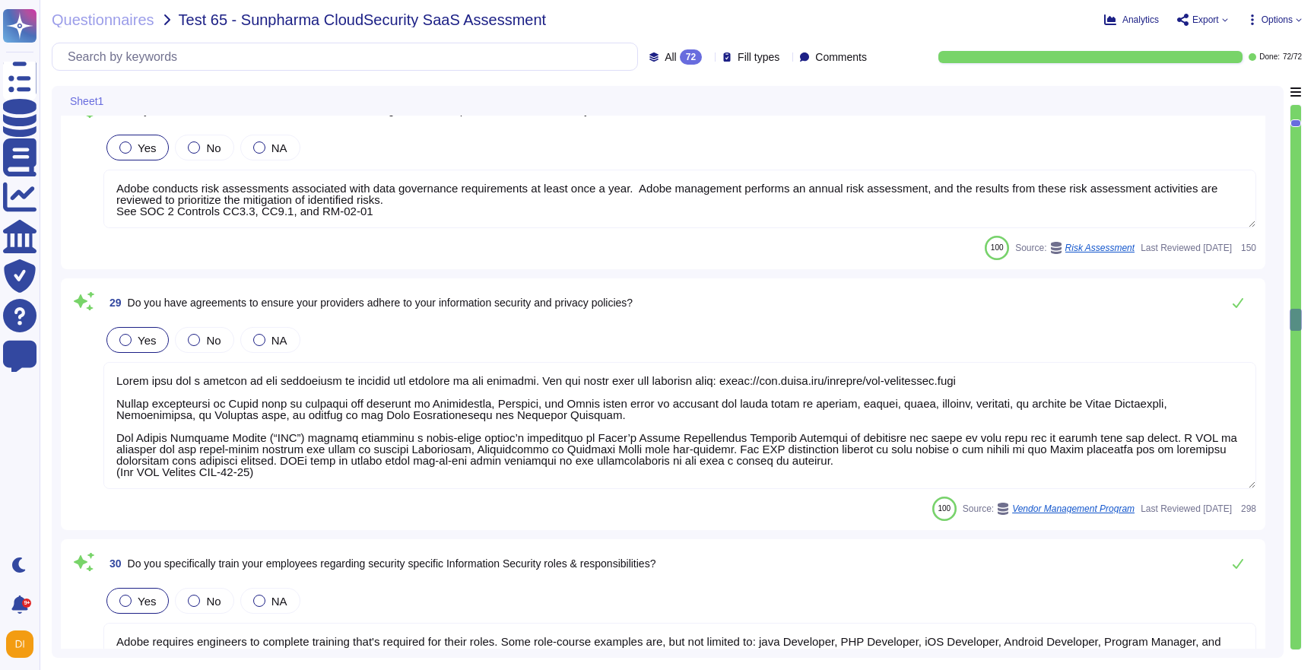
type textarea "Yes, please refer to the security whitepaper"
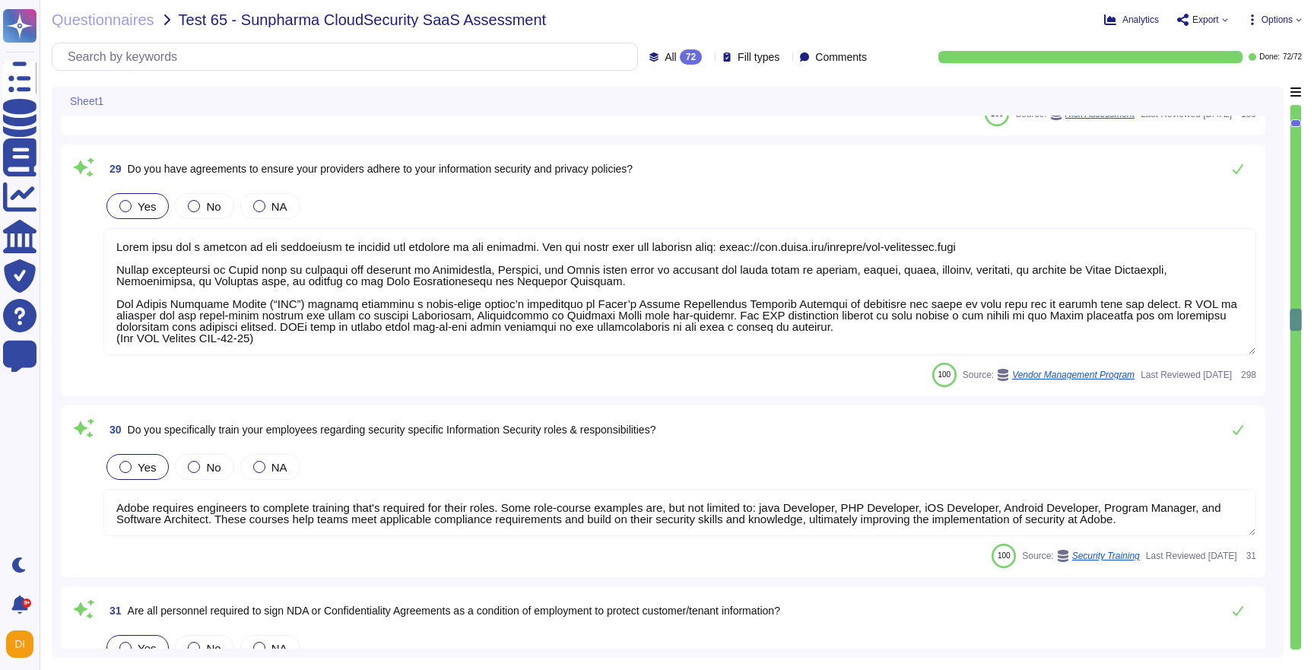
type textarea "Loremips dolors amet consec ad eli seddo eiu tempori utla etd Magna Aliquae, ad…"
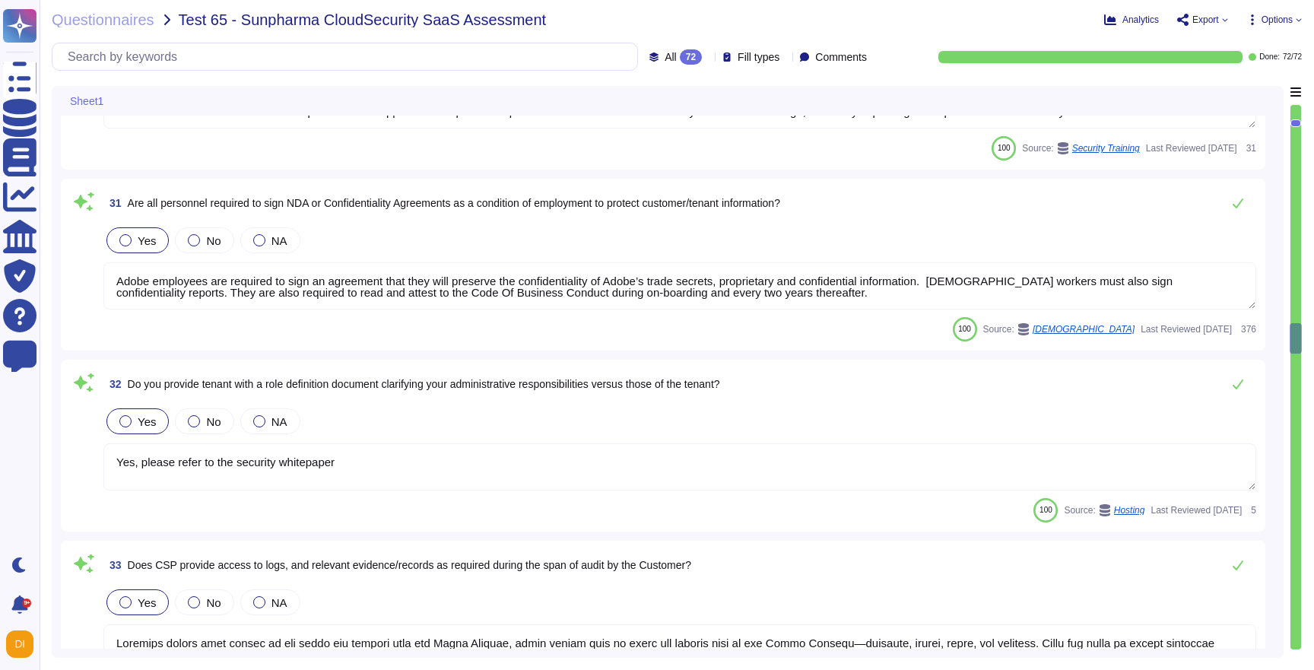
type textarea "Where required by law, Adobe includes a right to audit clause in contracts with…"
type textarea "DPS relies on the fault tolerant and redundant systems provided by Amazon’s AWS…"
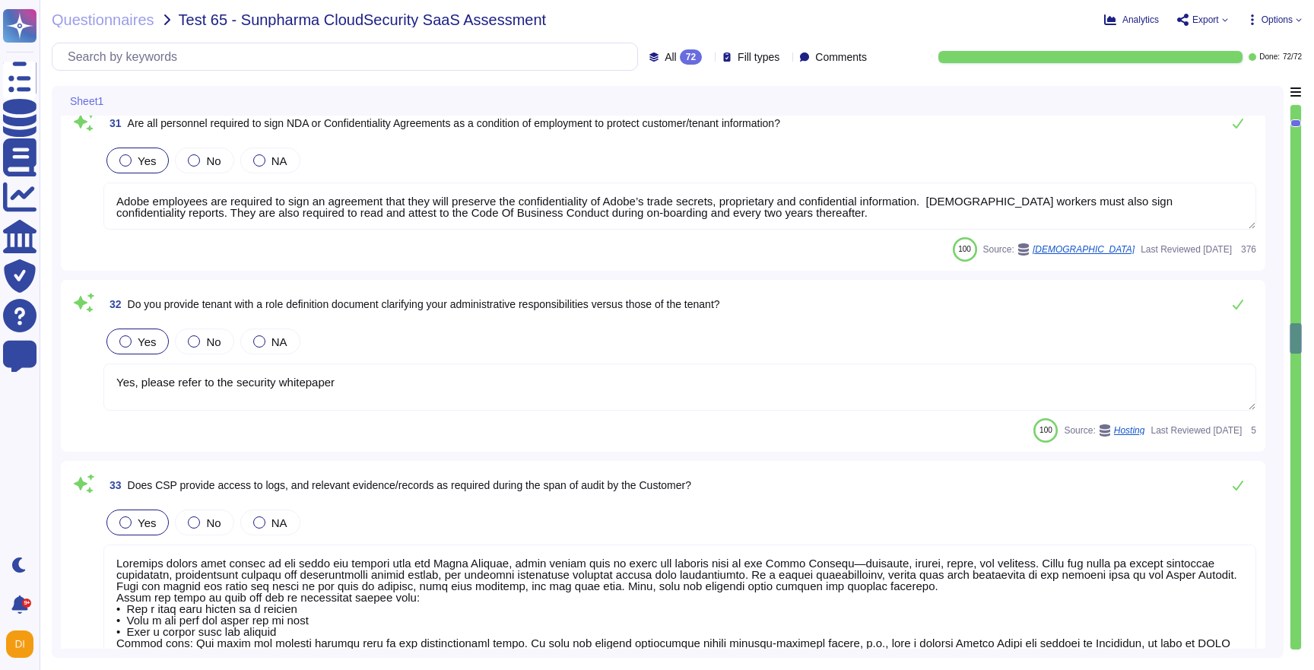
click at [431, 581] on textarea at bounding box center [679, 619] width 1153 height 150
type textarea "DPS relies on the fault tolerant and redundant systems provided by Amazon’s AWS…"
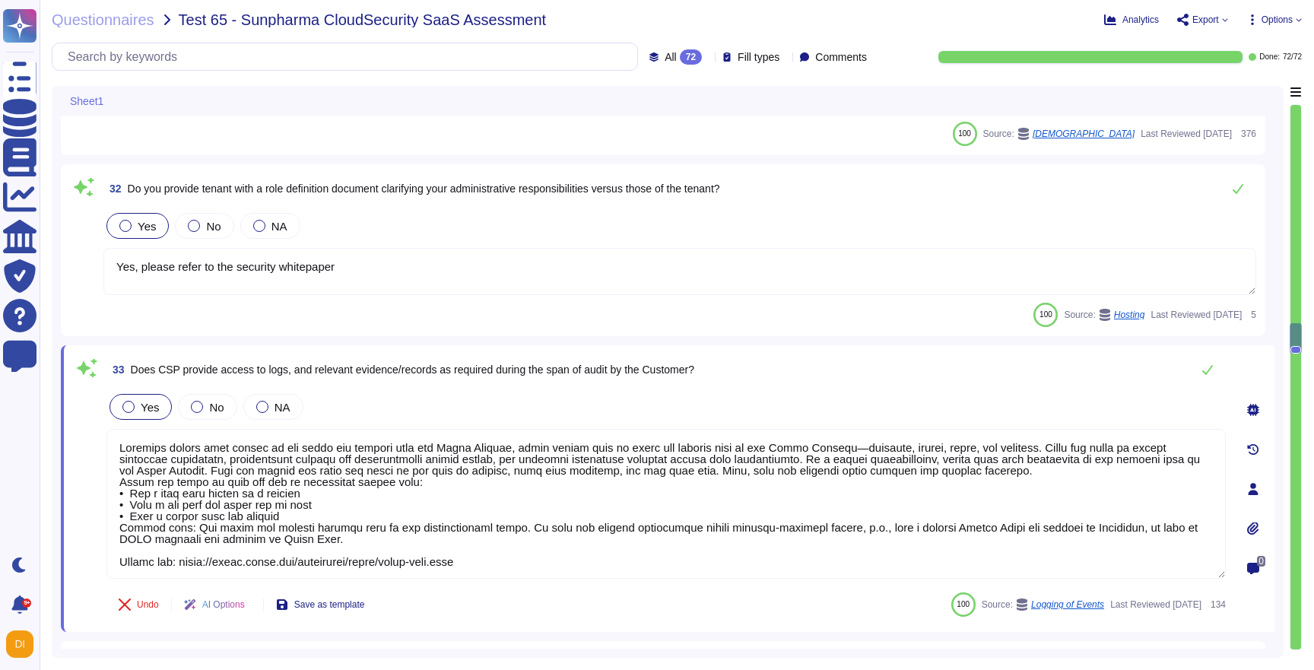
scroll to position [6457, 0]
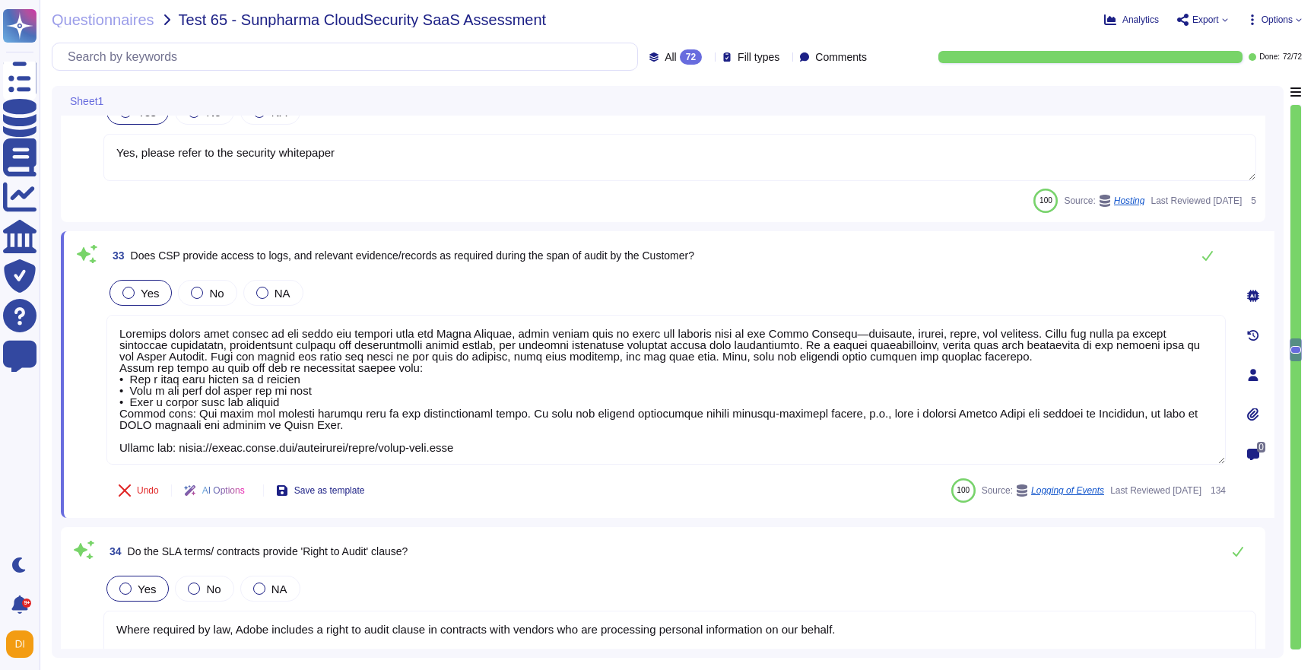
type textarea "The Business continuity plan is documented and reviewed annually and attested b…"
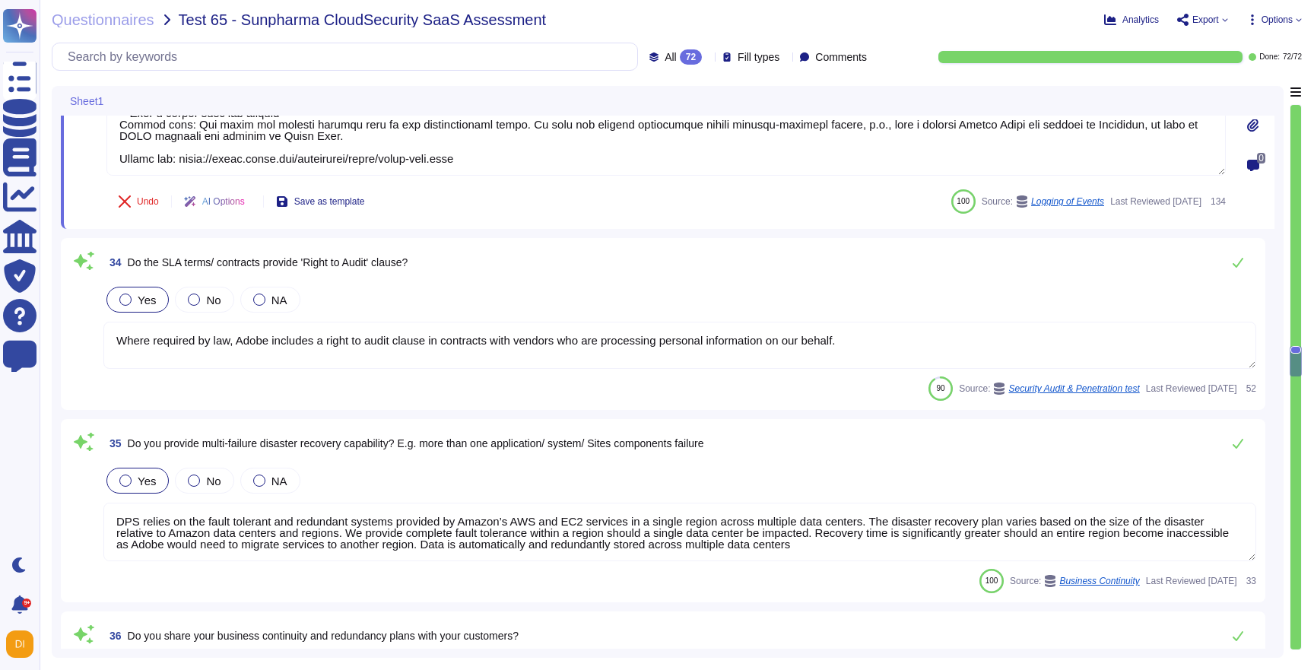
type textarea "Adobe has geographically spread data centers, which act as backups in the event…"
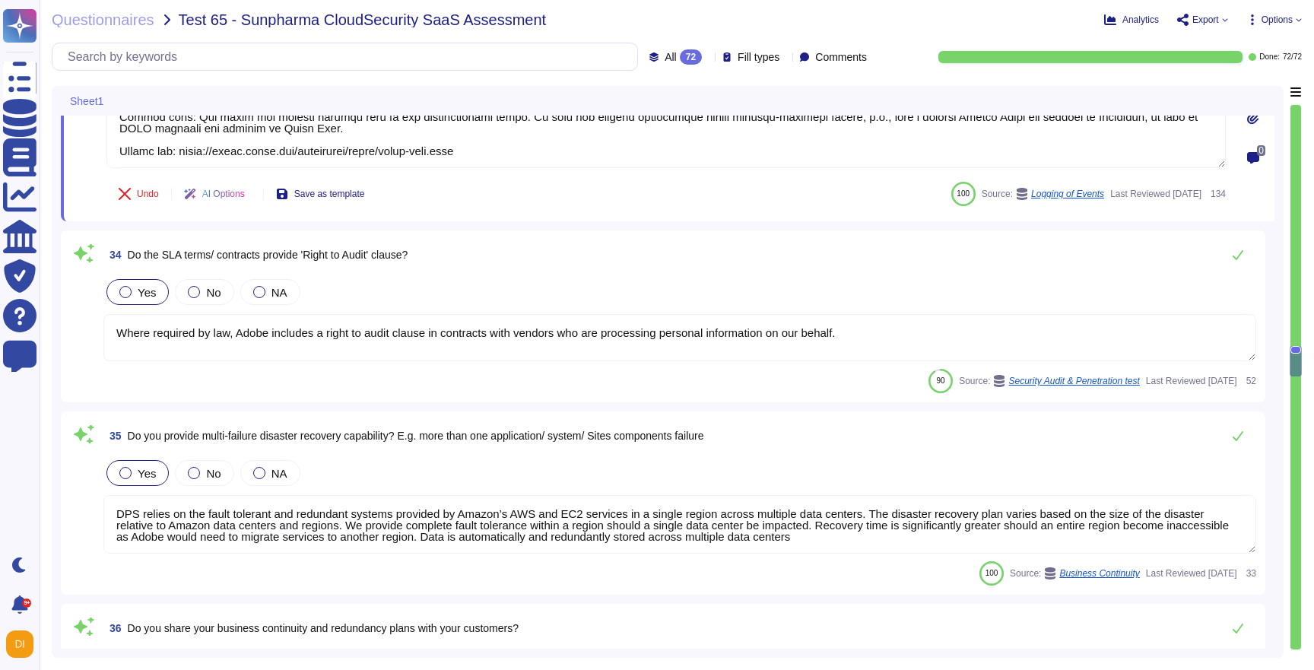
scroll to position [2, 0]
click at [719, 516] on textarea "DPS relies on the fault tolerant and redundant systems provided by Amazon’s AWS…" at bounding box center [679, 524] width 1153 height 59
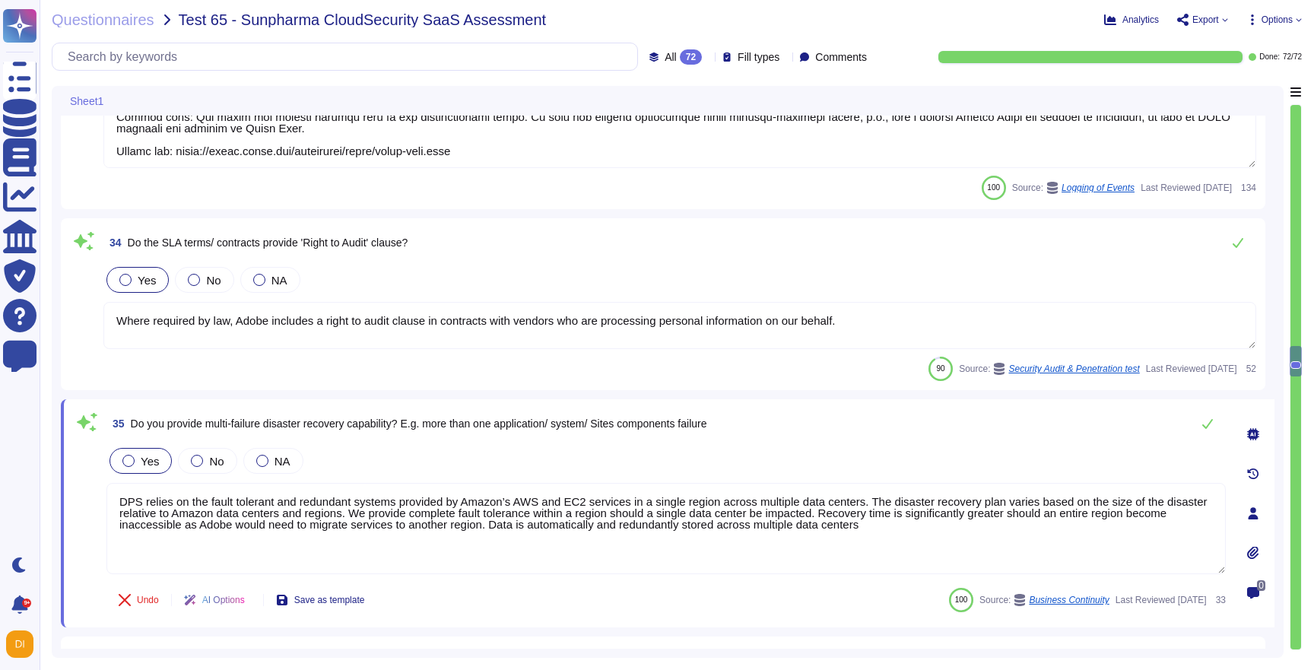
click at [1175, 541] on textarea "DPS relies on the fault tolerant and redundant systems provided by Amazon’s AWS…" at bounding box center [665, 528] width 1119 height 91
click at [998, 545] on textarea "DPS relies on the fault tolerant and redundant systems provided by Amazon’s AWS…" at bounding box center [665, 528] width 1119 height 91
click at [374, 518] on textarea "DPS relies on the fault tolerant and redundant systems provided by Amazon’s AWS…" at bounding box center [665, 528] width 1119 height 91
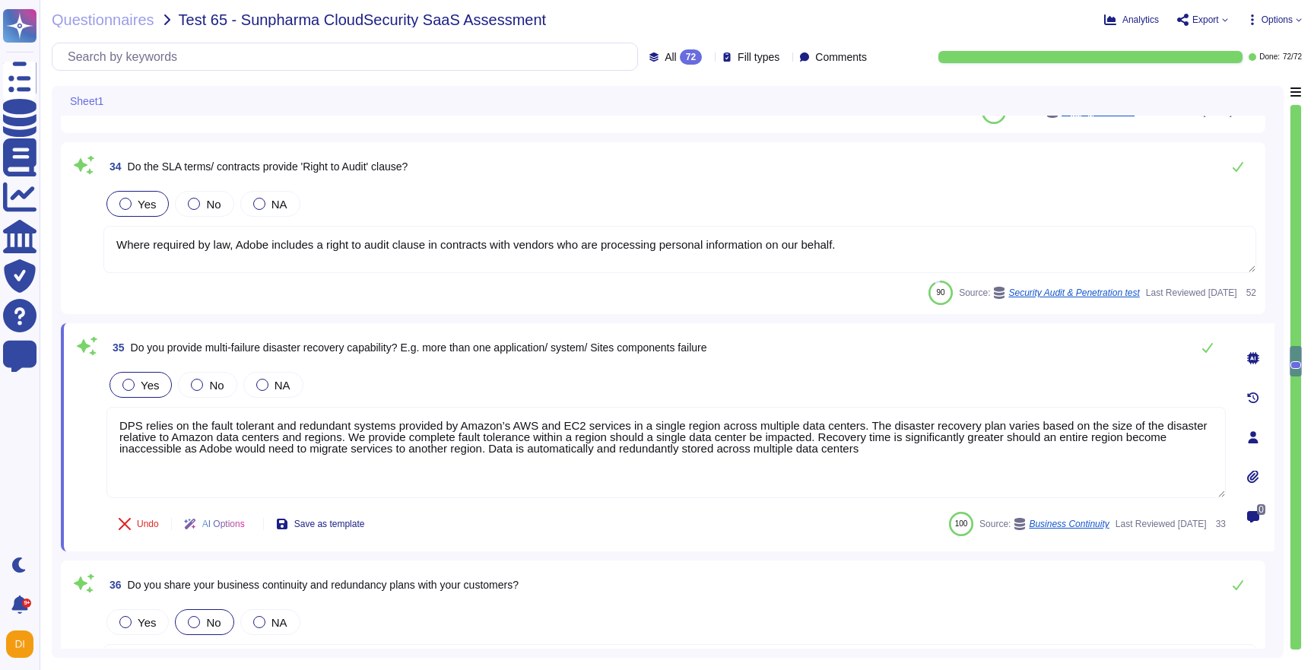
type textarea "Adobe has geographically spread data centers, which act as backups in the event…"
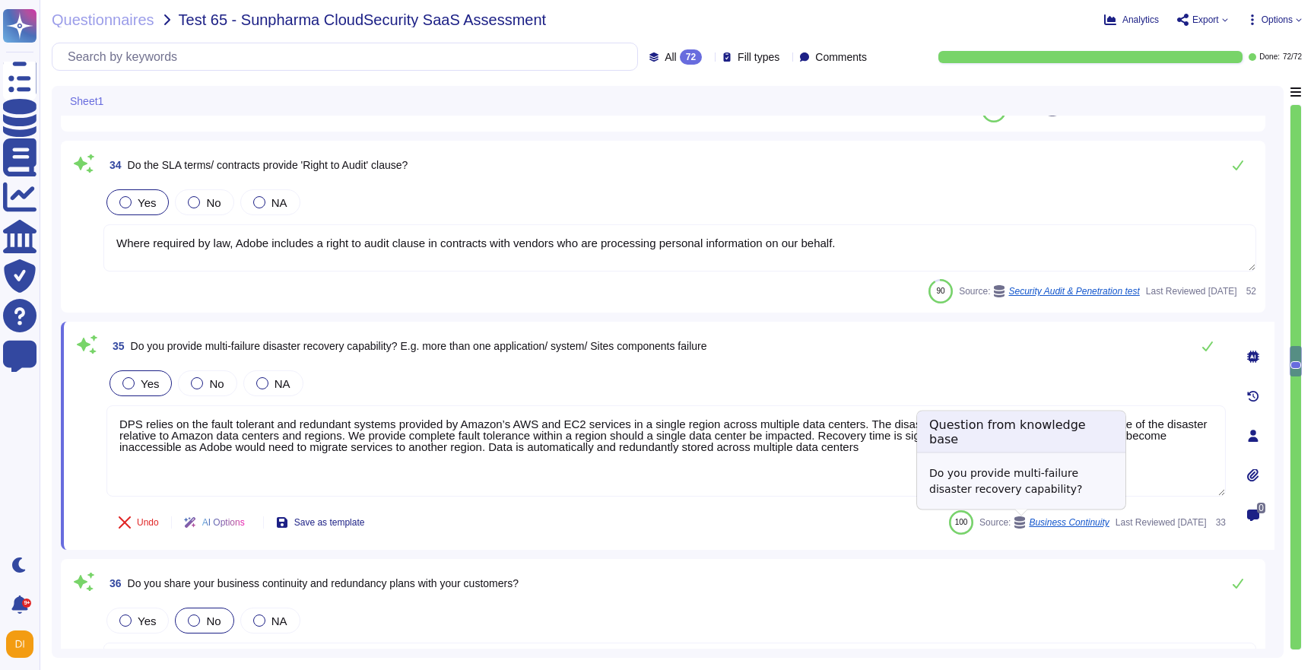
click at [1029, 522] on span "Business Continuity" at bounding box center [1069, 522] width 80 height 9
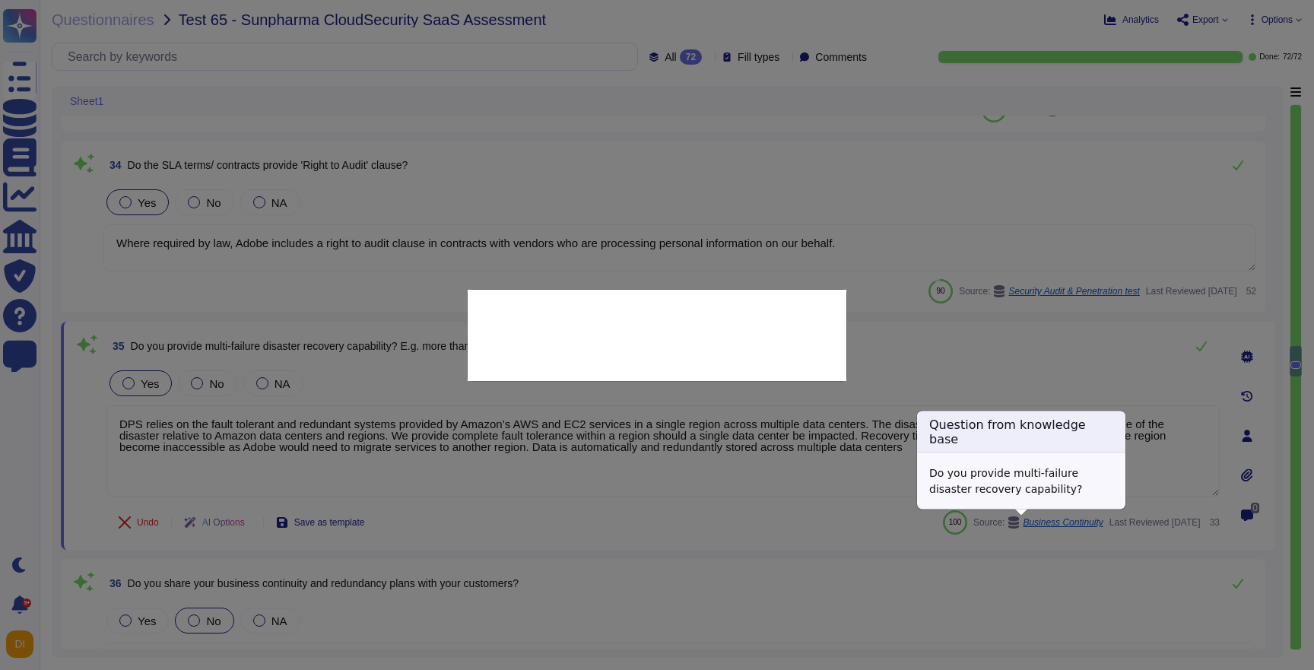
type textarea "Do you provide multi-failure disaster recovery capability?"
type textarea "DPS relies on the fault tolerant and redundant systems provided by Amazon’s AWS…"
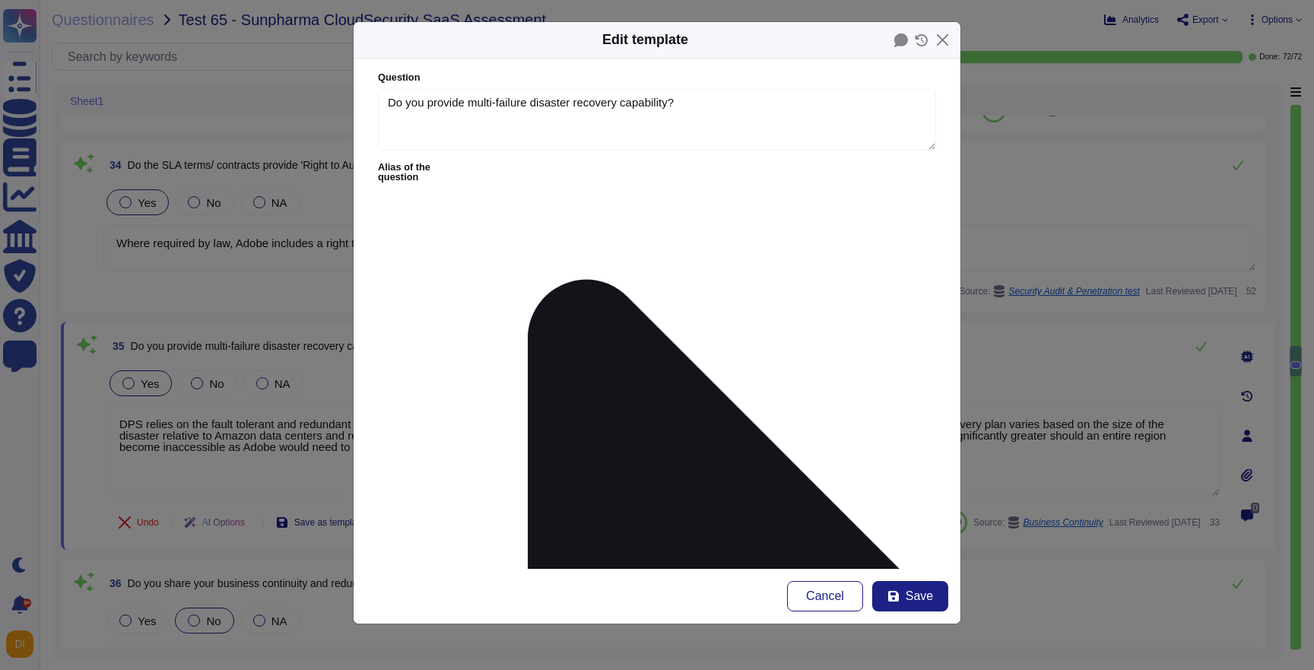
type textarea "Do you provide multi-failure disaster recovery capability?"
type textarea "DPS relies on the fault tolerant and redundant systems provided by Amazon’s AWS…"
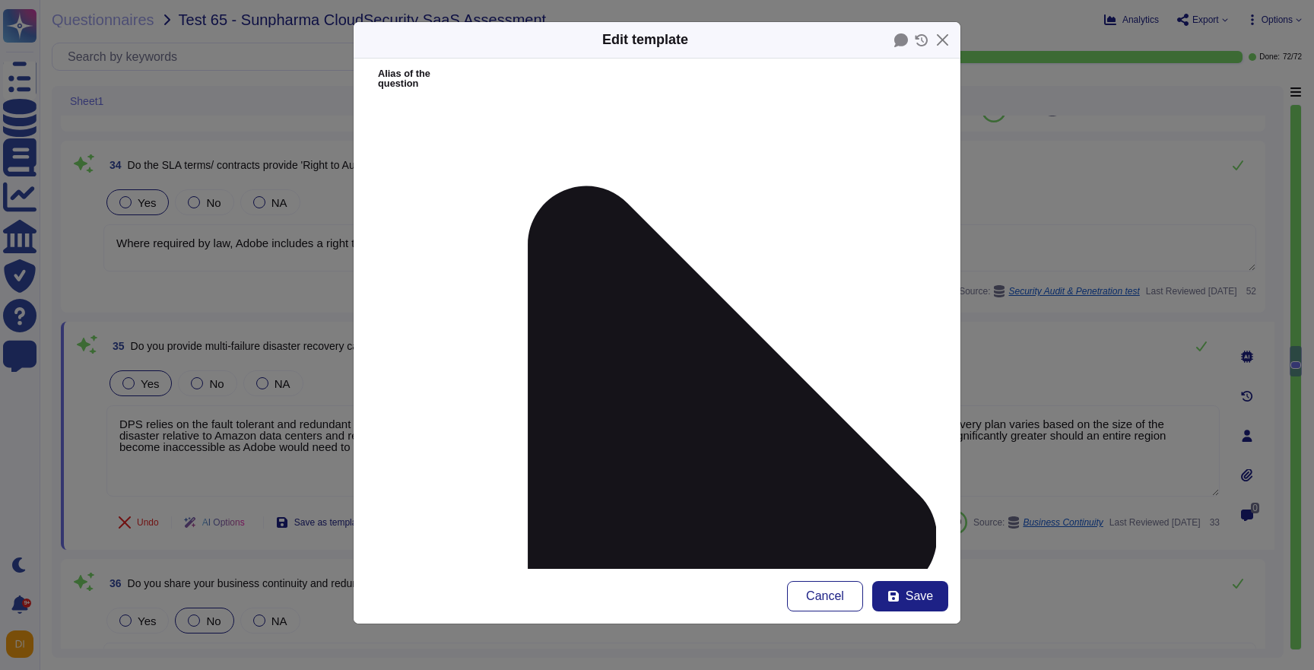
scroll to position [0, 0]
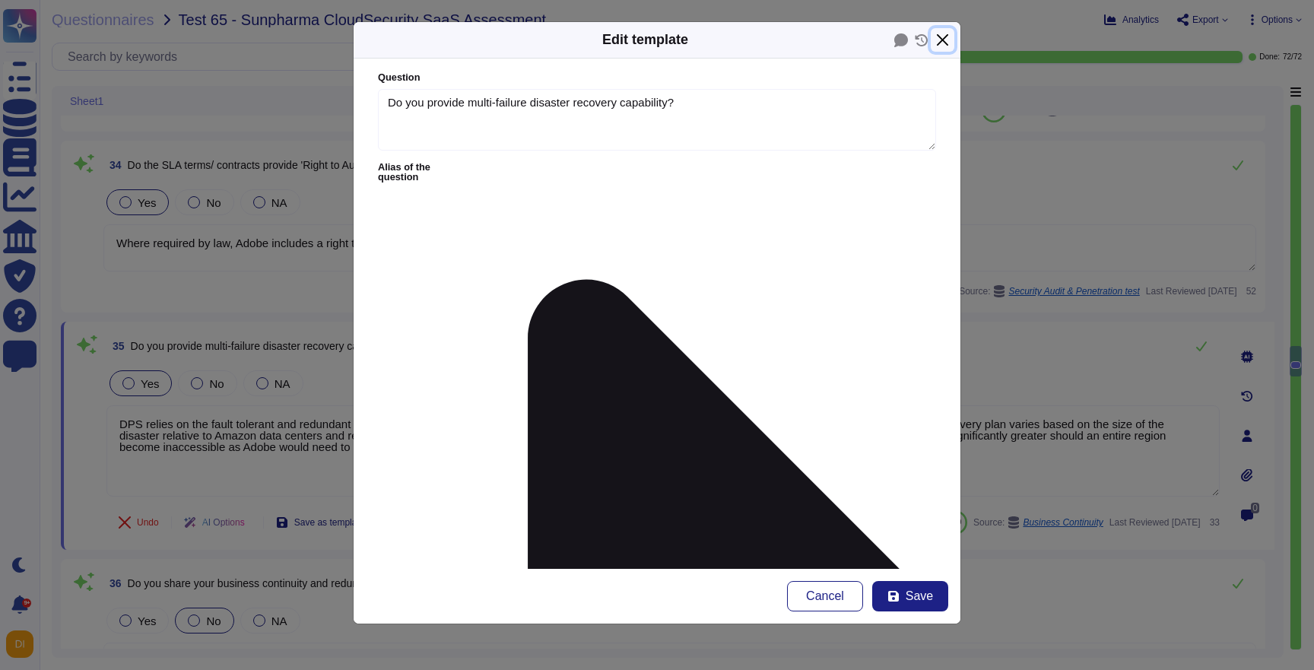
click at [948, 42] on button "Close" at bounding box center [943, 40] width 24 height 24
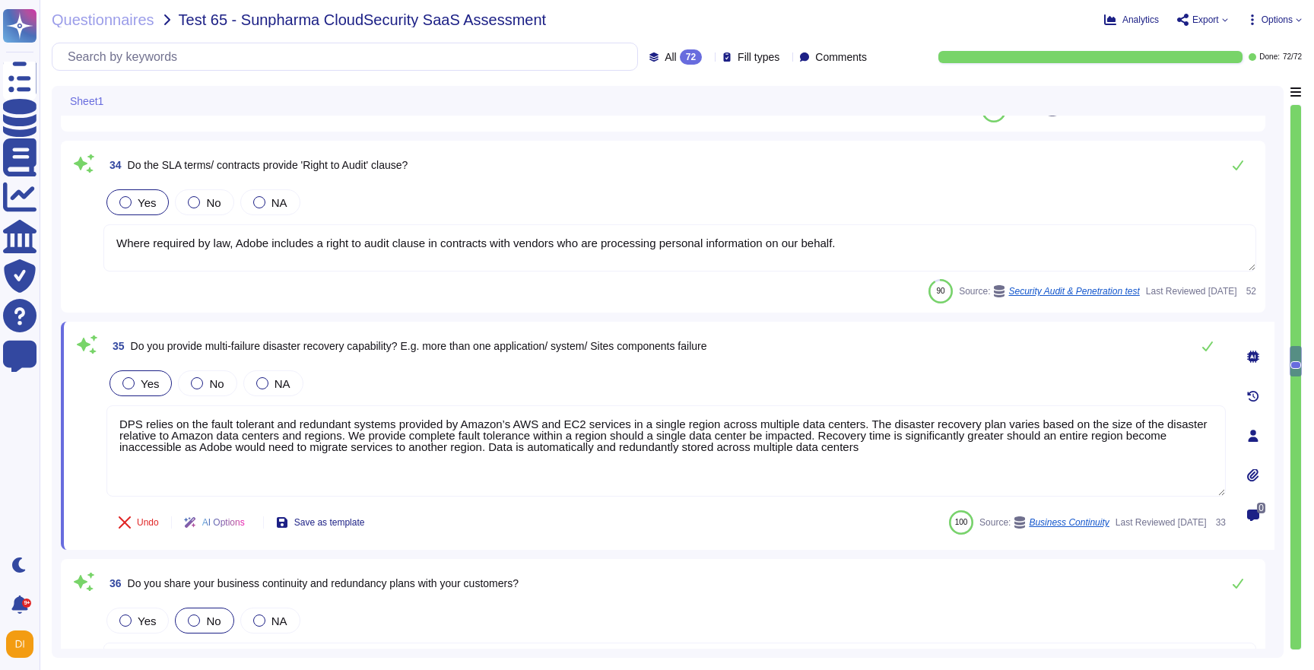
click at [738, 395] on div "Yes No NA" at bounding box center [665, 383] width 1119 height 32
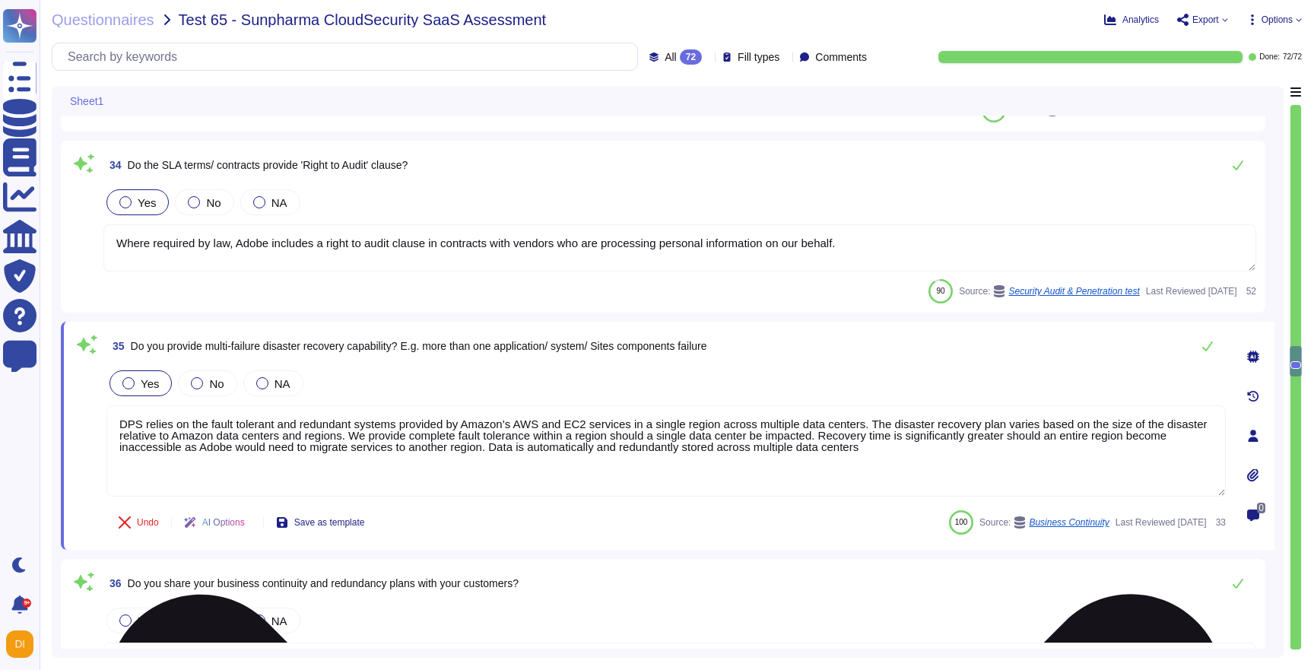
click at [752, 427] on textarea "DPS relies on the fault tolerant and redundant systems provided by Amazon’s AWS…" at bounding box center [665, 450] width 1119 height 91
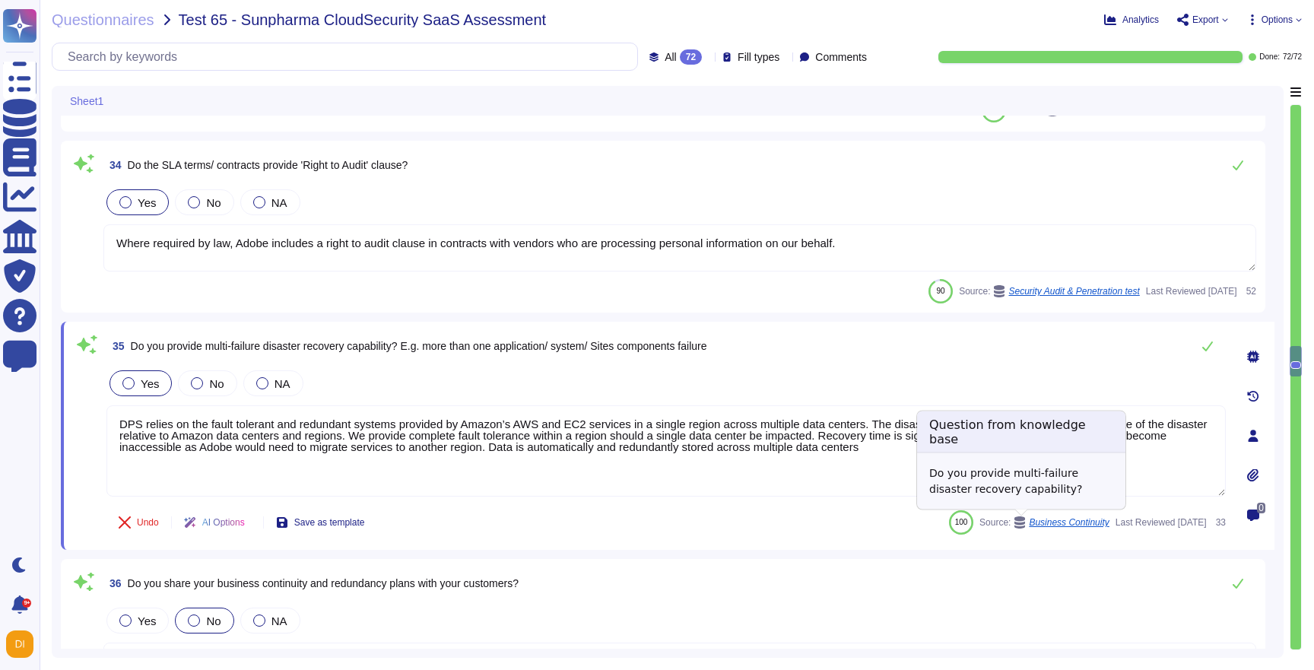
click at [1029, 522] on span "Business Continuity" at bounding box center [1069, 522] width 80 height 9
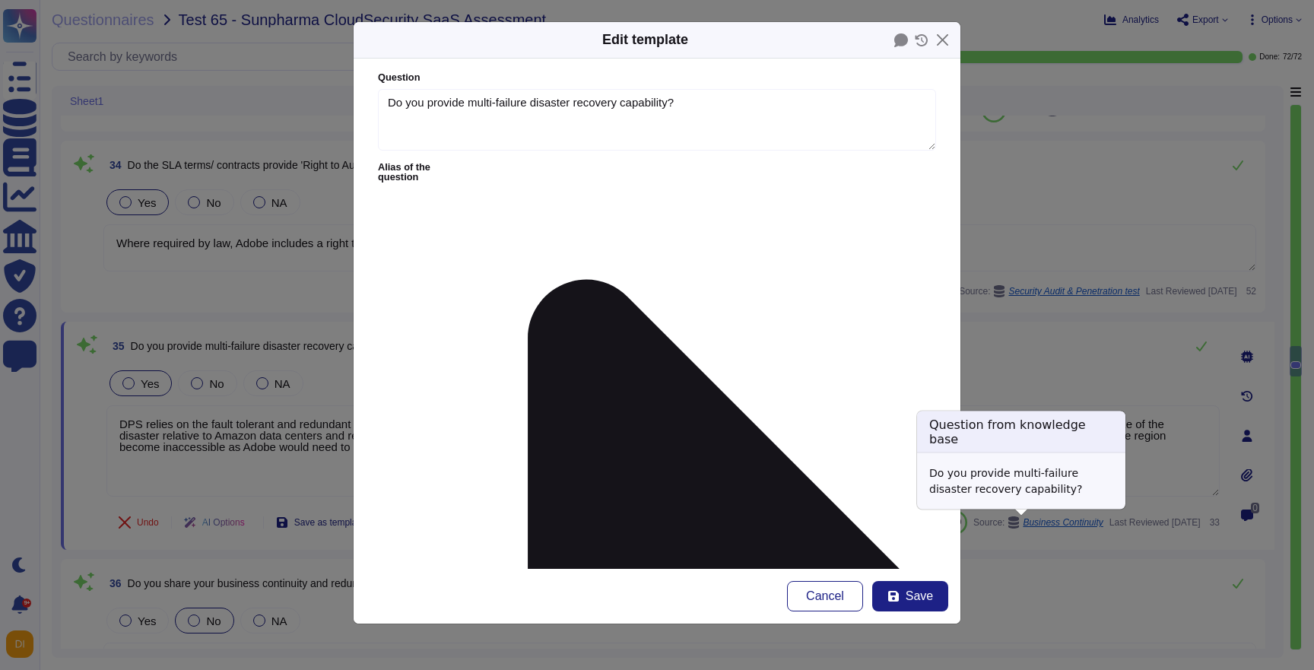
type textarea "Do you provide multi-failure disaster recovery capability?"
type textarea "DPS relies on the fault tolerant and redundant systems provided by Amazon’s AWS…"
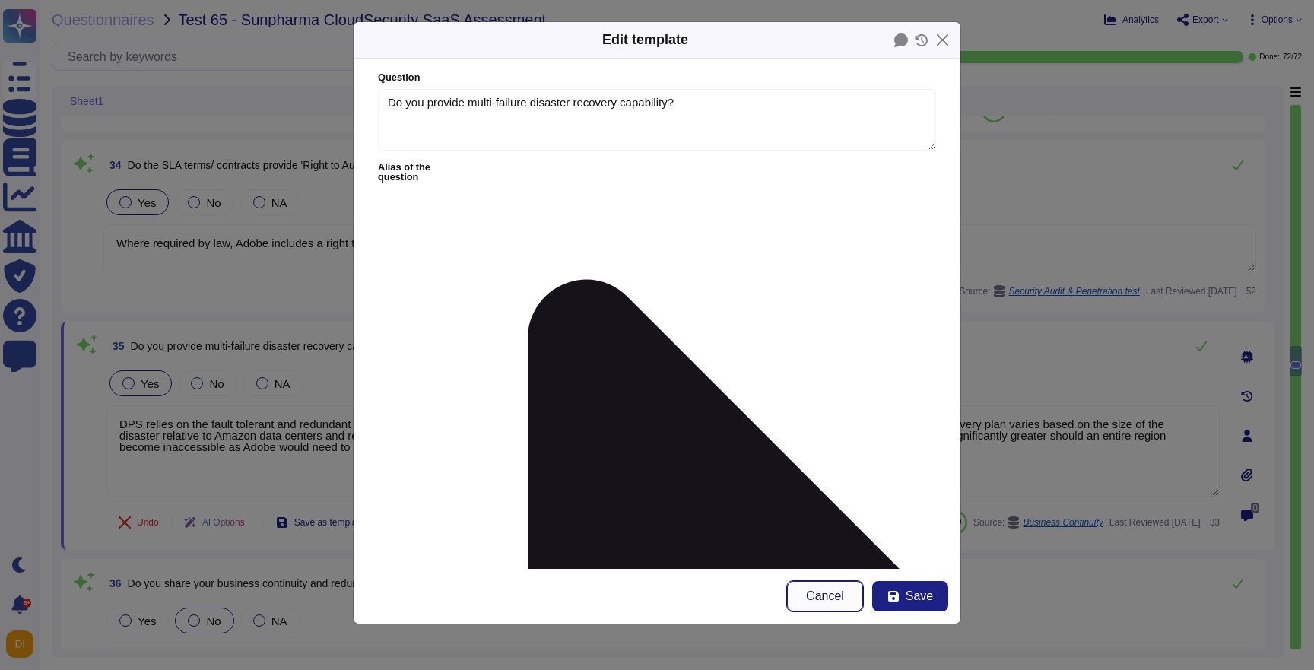
click at [846, 598] on button "Cancel" at bounding box center [825, 596] width 76 height 30
